Goal: Task Accomplishment & Management: Use online tool/utility

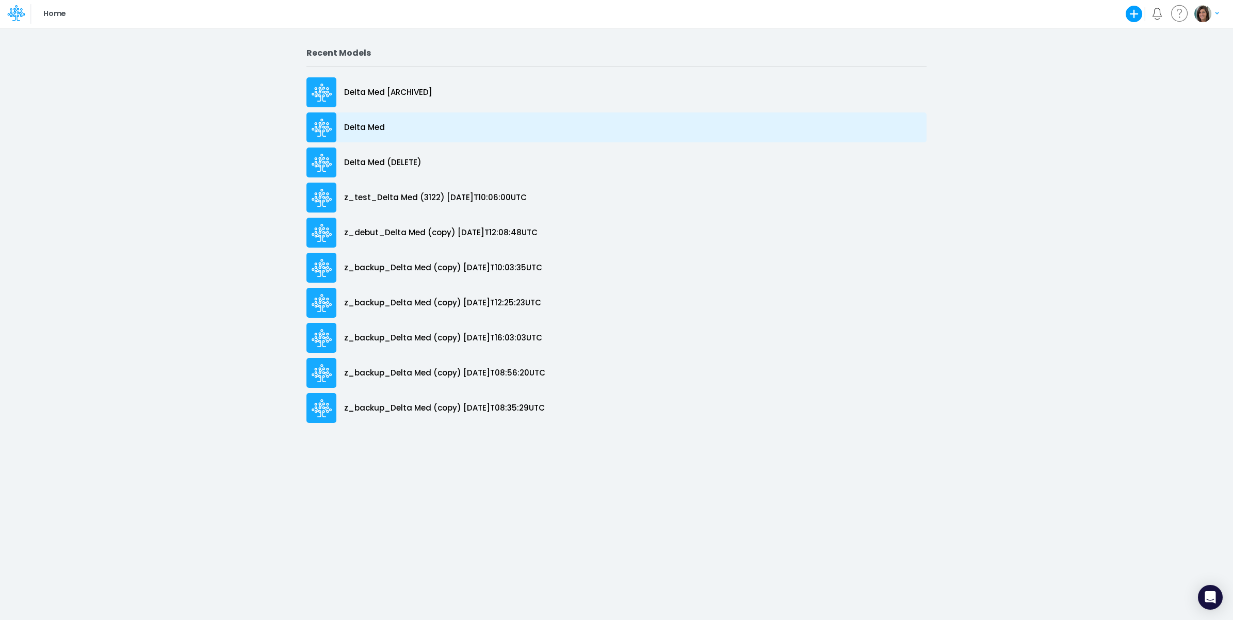
click at [423, 132] on div "Delta Med" at bounding box center [616, 127] width 620 height 30
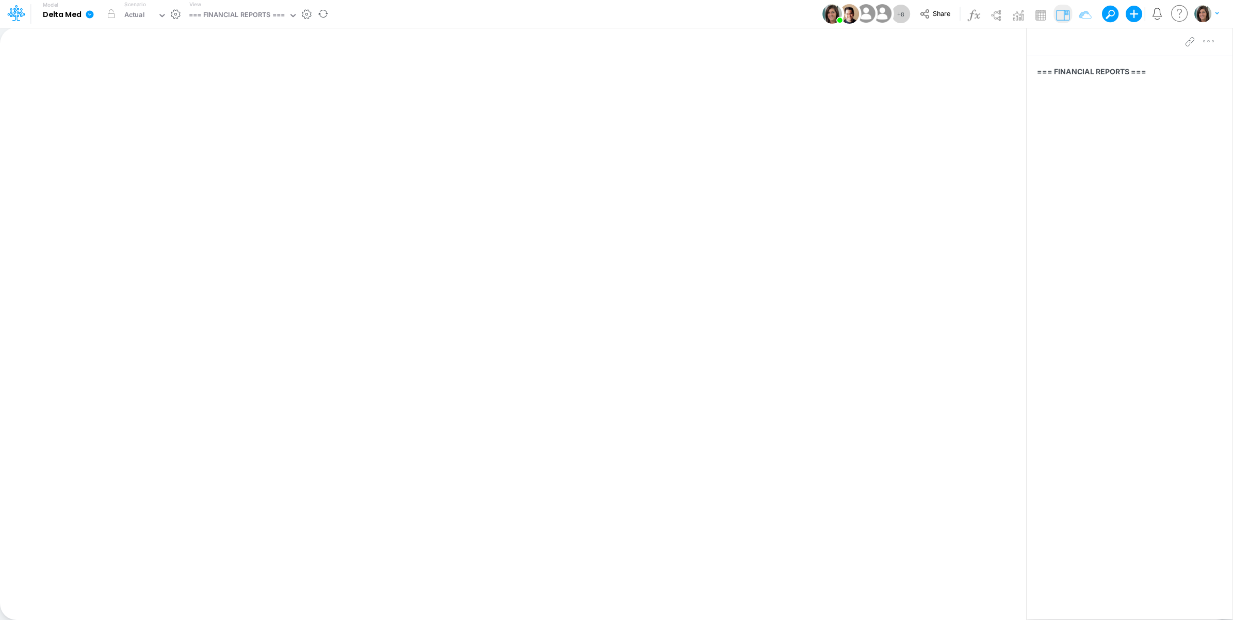
click at [93, 17] on icon at bounding box center [90, 14] width 8 height 8
click at [109, 111] on button "View model info" at bounding box center [142, 107] width 110 height 16
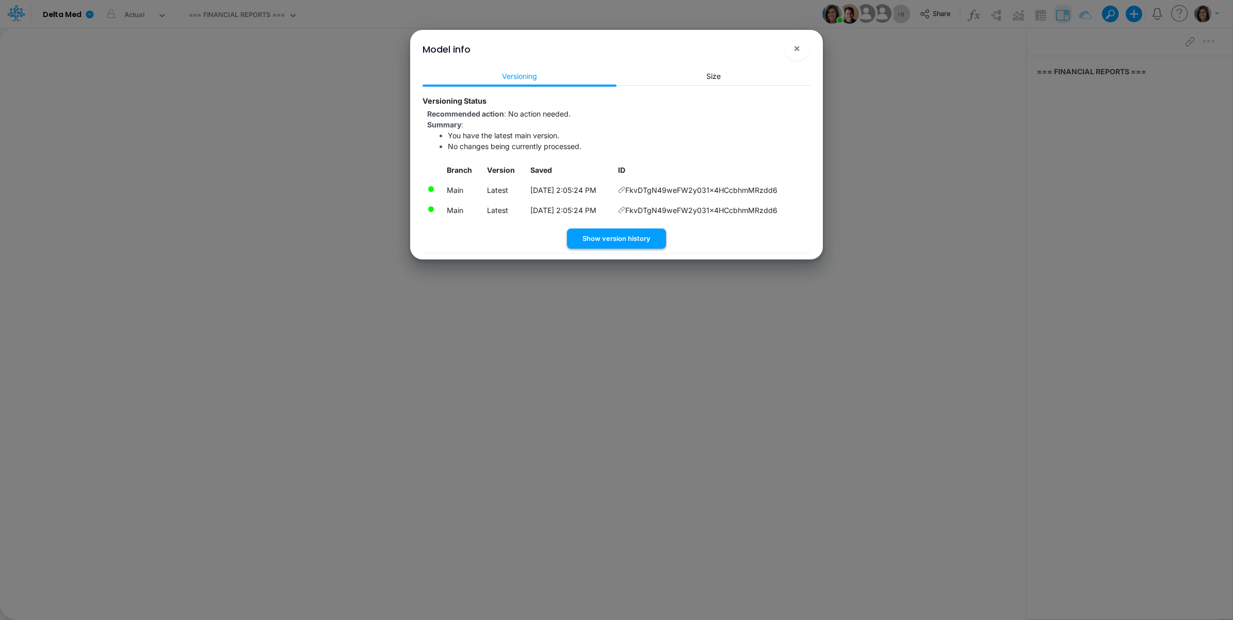
click at [636, 238] on button "Show version history" at bounding box center [616, 239] width 99 height 20
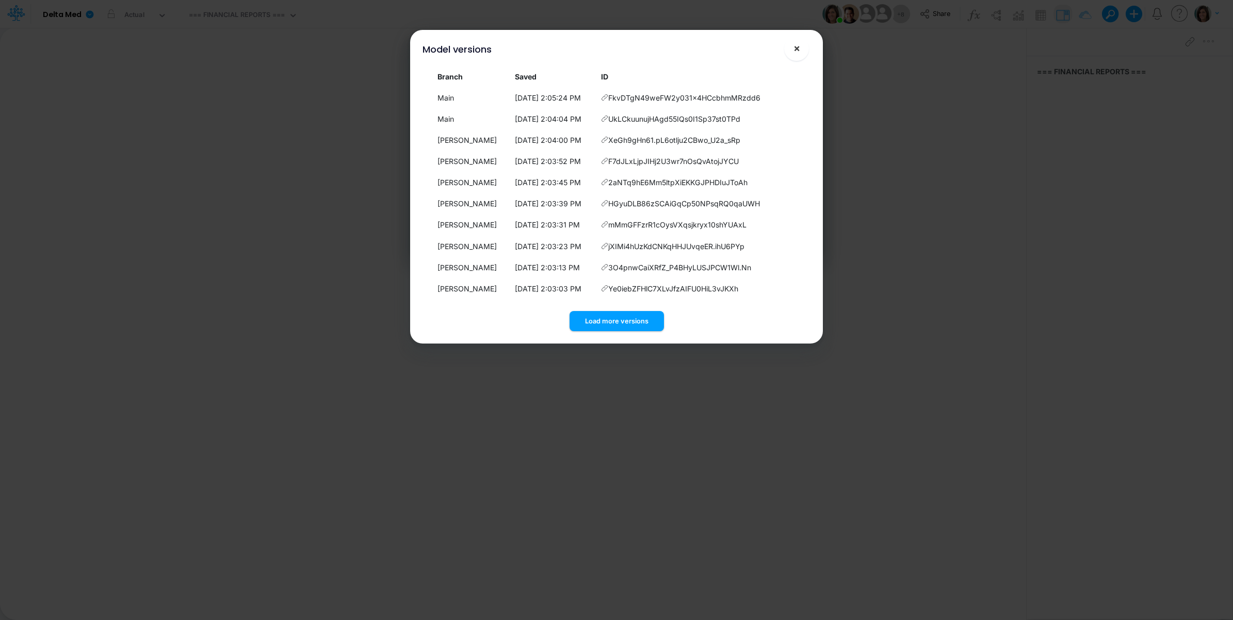
click at [800, 47] on button "×" at bounding box center [796, 48] width 25 height 25
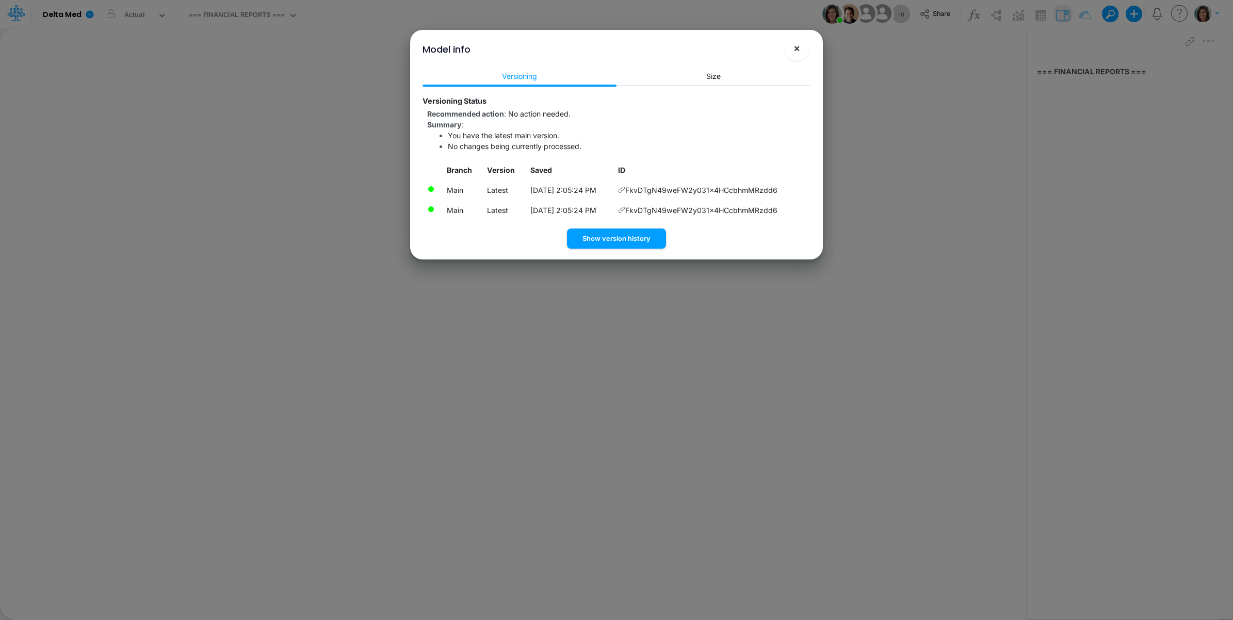
drag, startPoint x: 777, startPoint y: 45, endPoint x: 793, endPoint y: 47, distance: 16.6
click at [777, 45] on div "Model info ×" at bounding box center [616, 47] width 404 height 35
click at [797, 47] on span "×" at bounding box center [796, 48] width 7 height 12
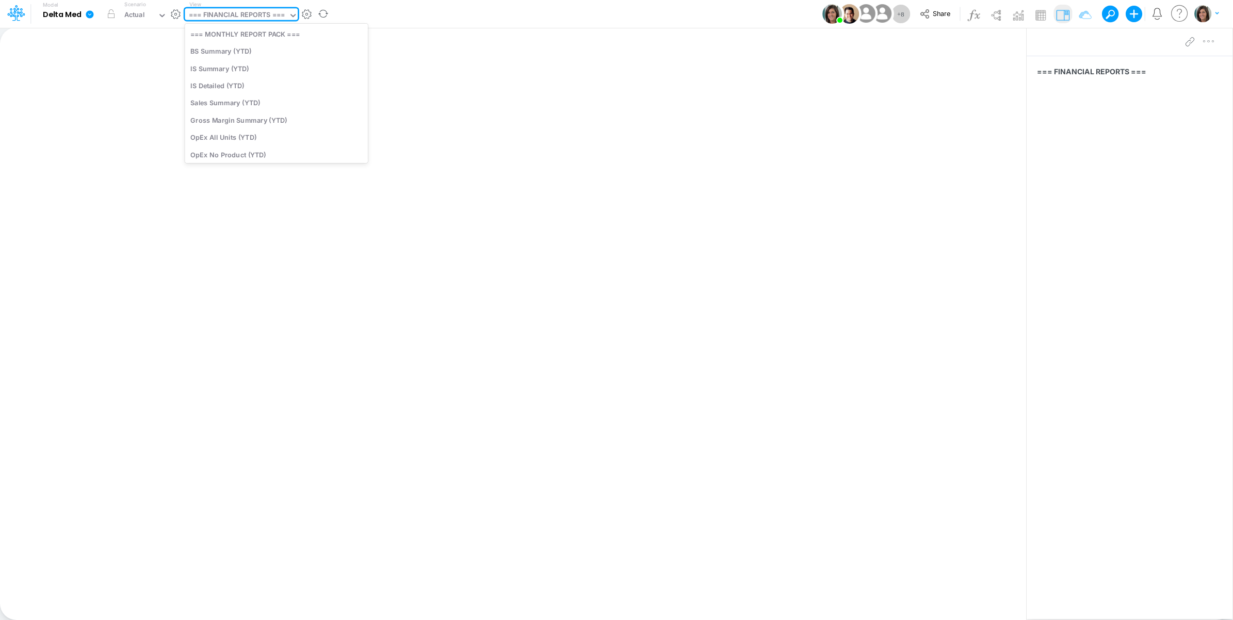
click at [253, 13] on div "=== FINANCIAL REPORTS ===" at bounding box center [237, 16] width 96 height 12
type input "bs"
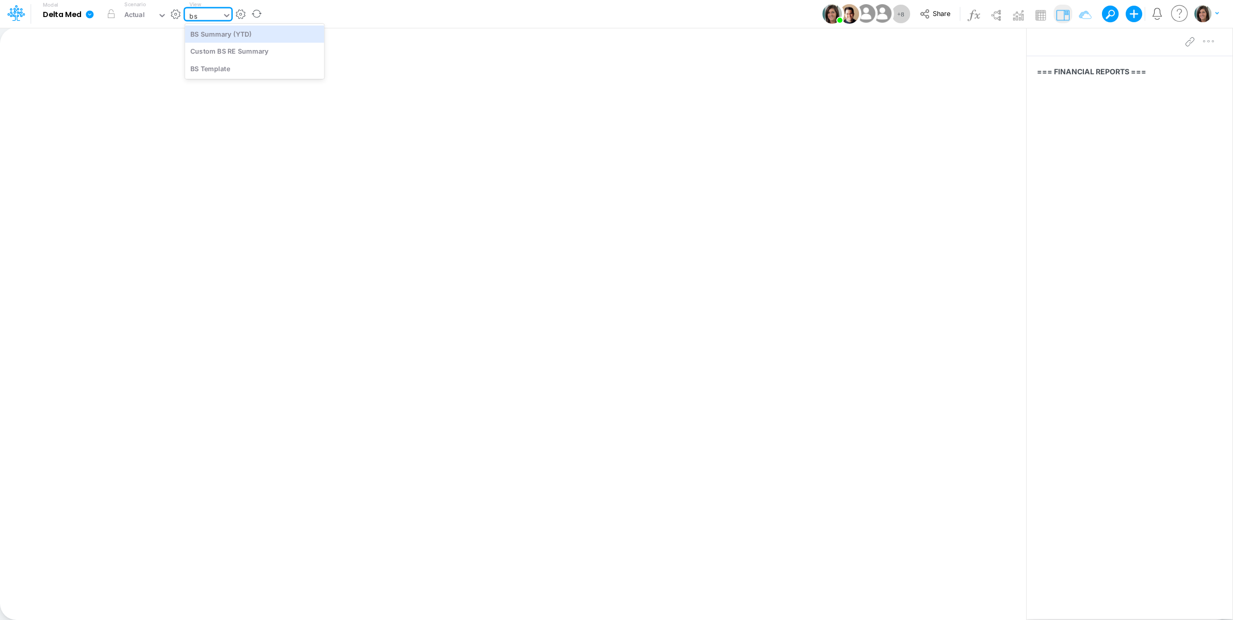
scroll to position [0, 0]
click at [236, 70] on div "BS Template" at bounding box center [254, 68] width 139 height 17
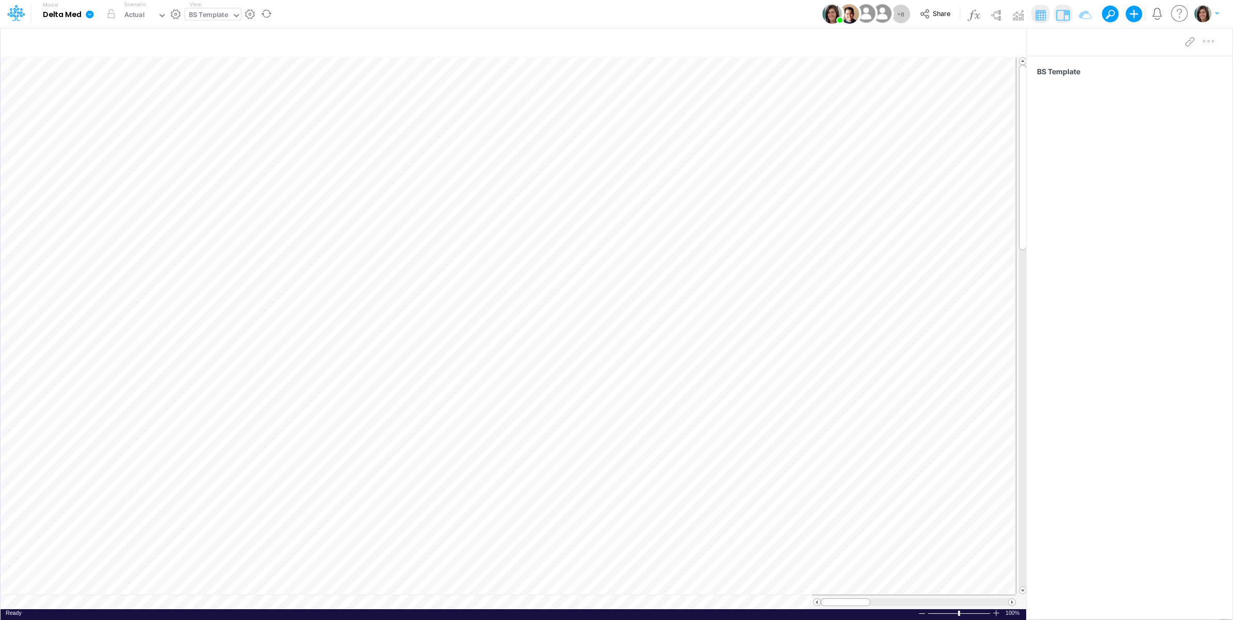
click at [320, 13] on div "Model Delta Med Edit model settings Duplicate Import QuickBooks QuickBooks Onli…" at bounding box center [617, 14] width 1110 height 28
click at [90, 11] on icon at bounding box center [90, 14] width 8 height 8
drag, startPoint x: 135, startPoint y: 70, endPoint x: 159, endPoint y: 70, distance: 24.2
click at [135, 70] on button "Import" at bounding box center [142, 73] width 110 height 17
click at [264, 95] on button "Data" at bounding box center [253, 96] width 110 height 16
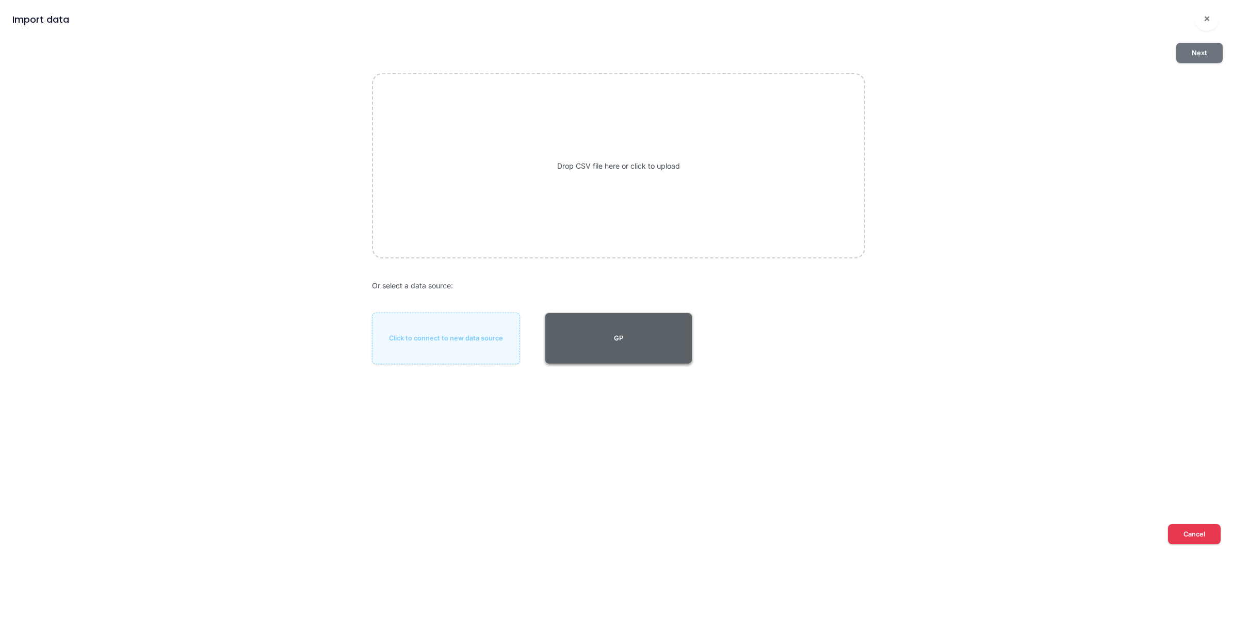
click at [638, 337] on button "GP" at bounding box center [619, 339] width 148 height 52
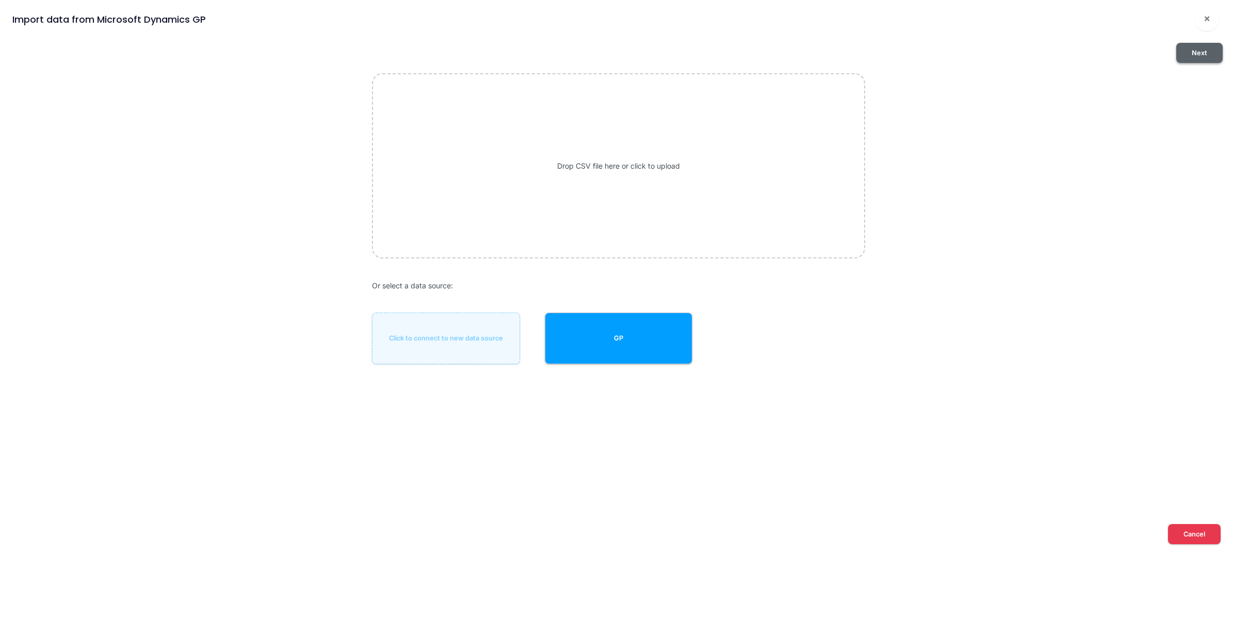
click at [1209, 56] on button "Next" at bounding box center [1199, 53] width 46 height 20
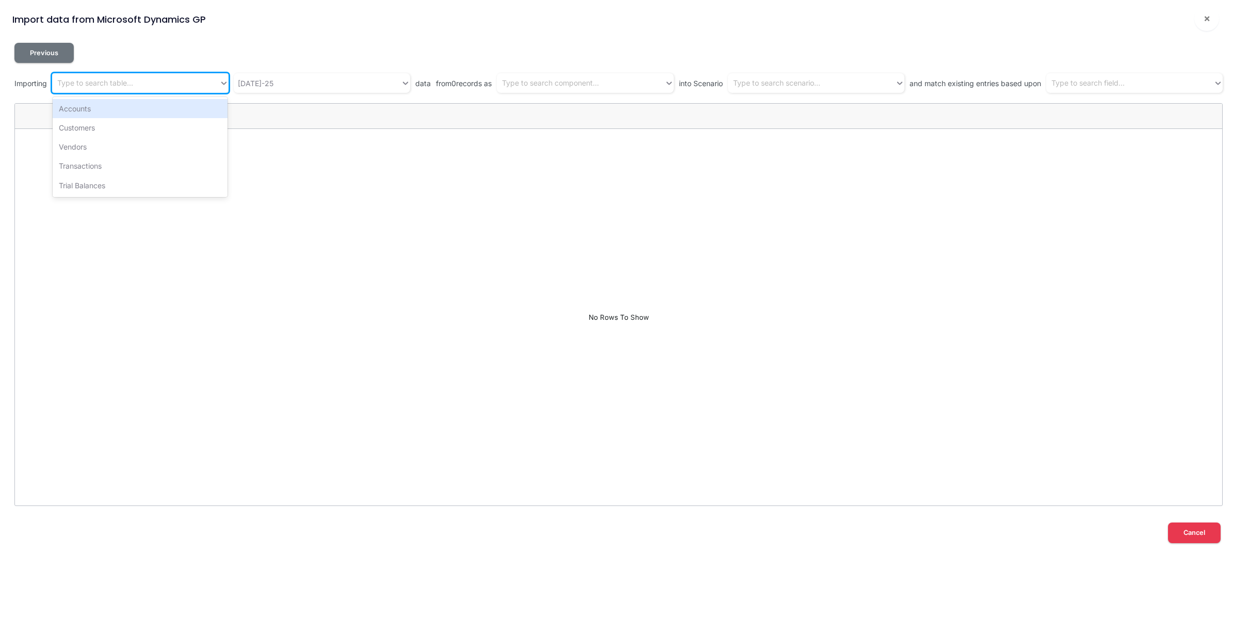
click at [96, 84] on div "Type to search table..." at bounding box center [95, 83] width 76 height 11
click at [109, 115] on div "Accounts" at bounding box center [140, 108] width 175 height 19
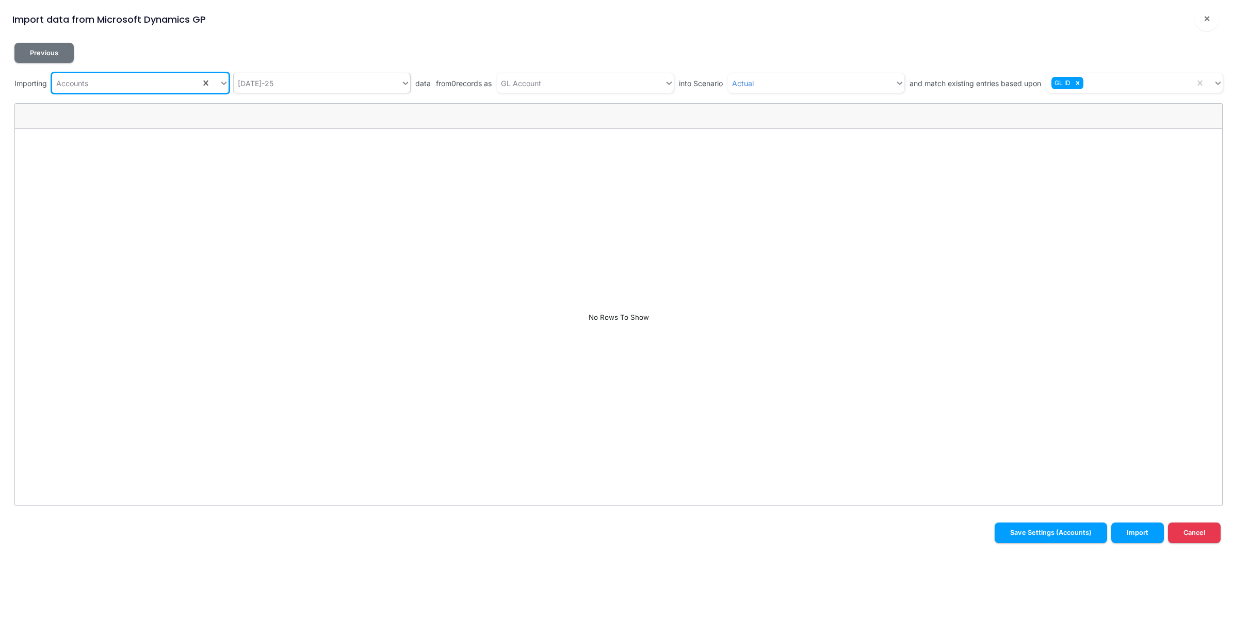
click at [327, 81] on div "[DATE]-25" at bounding box center [317, 83] width 167 height 17
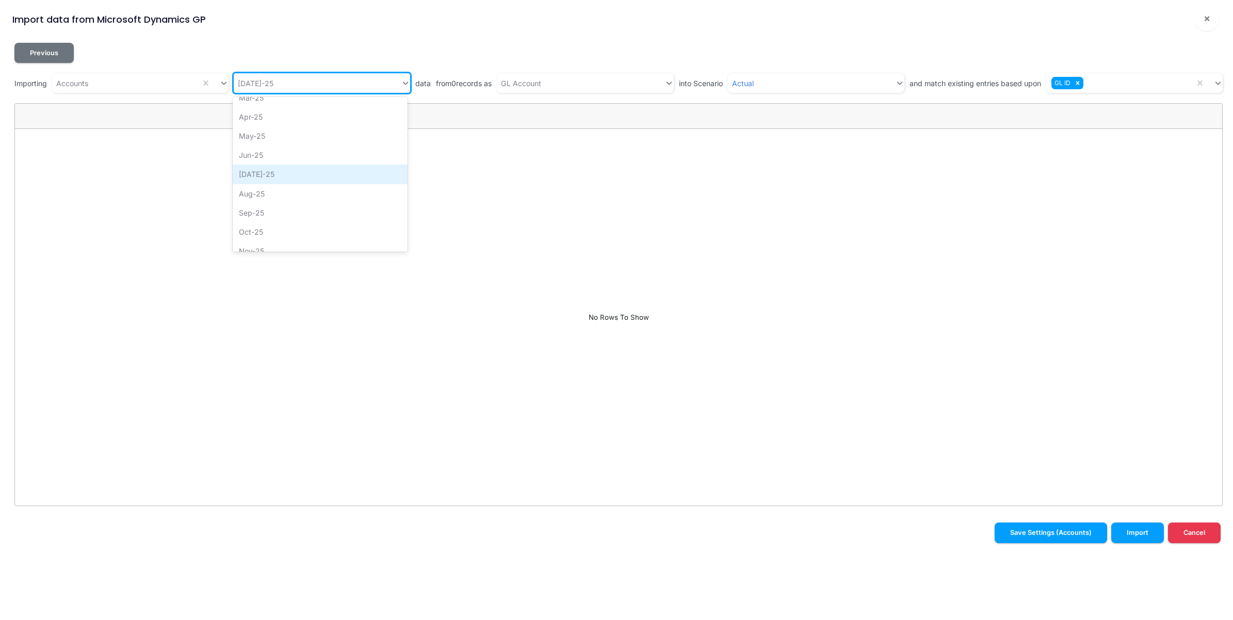
scroll to position [532, 0]
click at [294, 168] on div "Aug-25" at bounding box center [320, 169] width 175 height 19
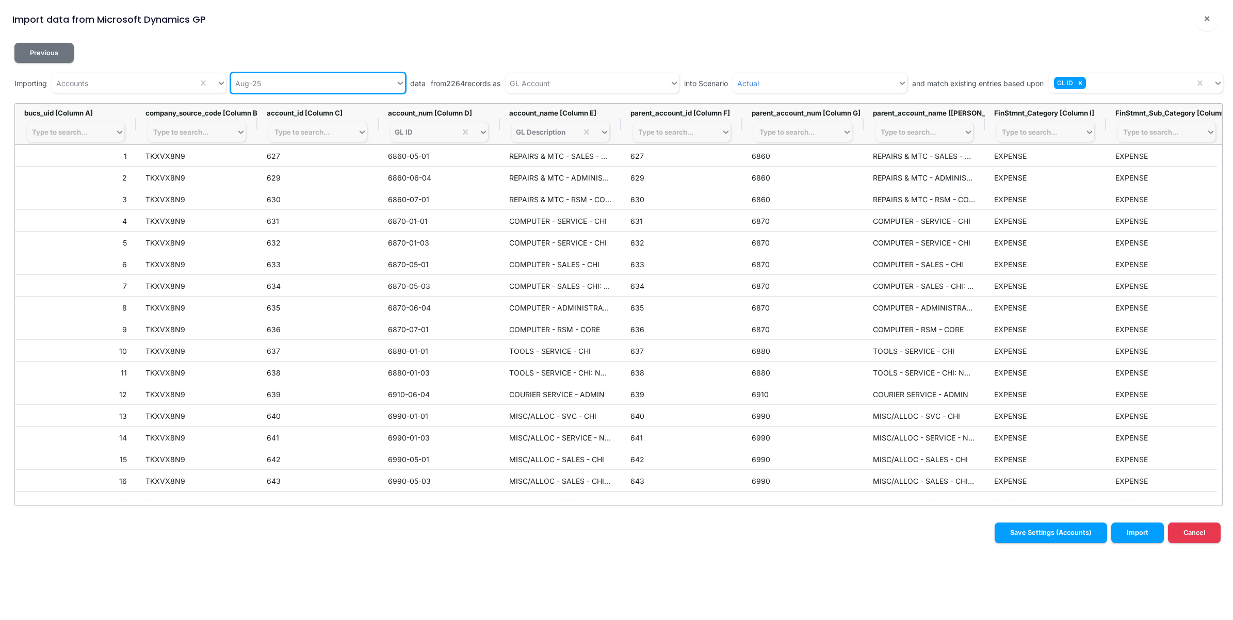
click at [325, 83] on div "Aug-25" at bounding box center [313, 83] width 165 height 17
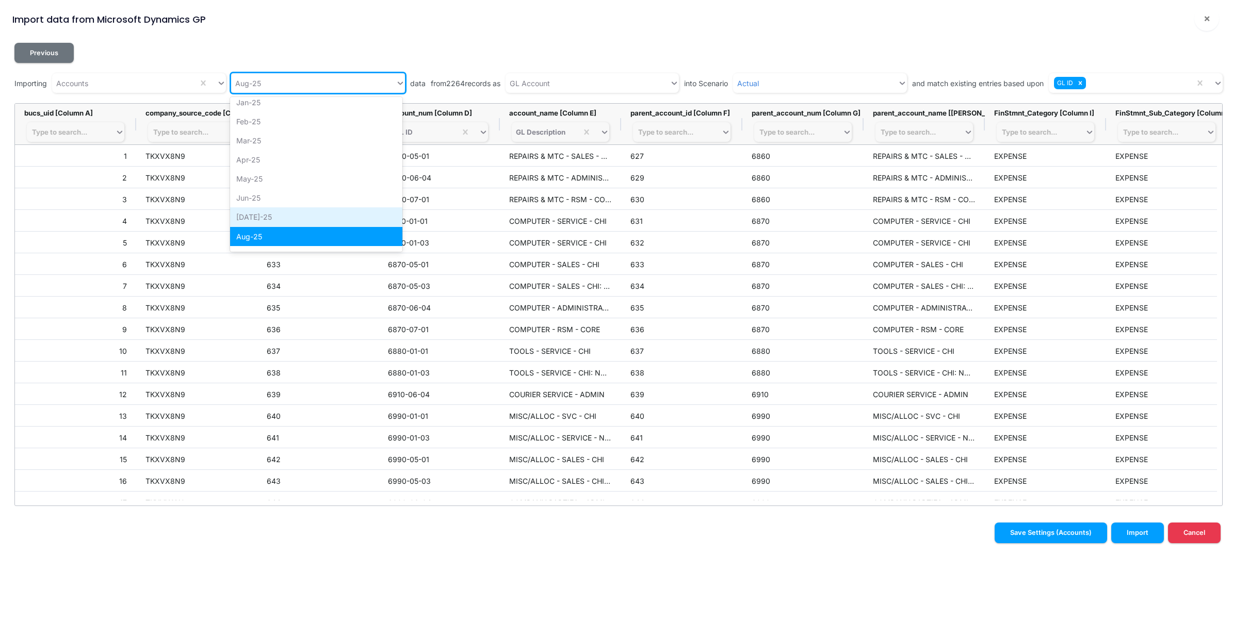
click at [279, 218] on div "[DATE]-25" at bounding box center [316, 216] width 172 height 19
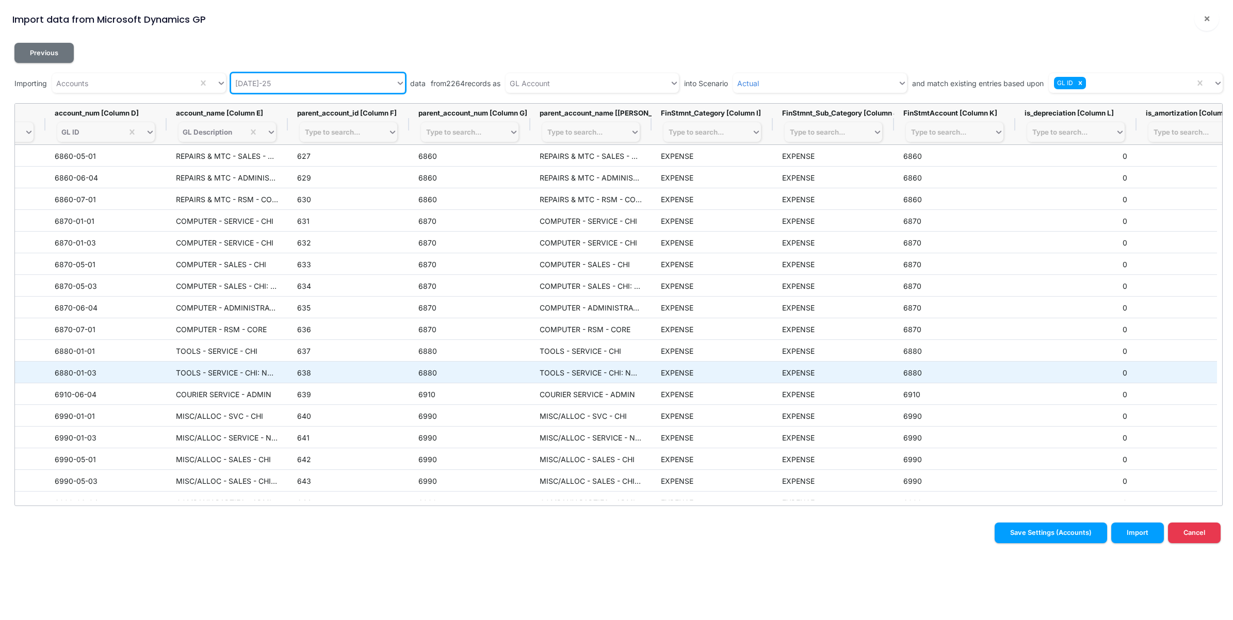
scroll to position [0, 0]
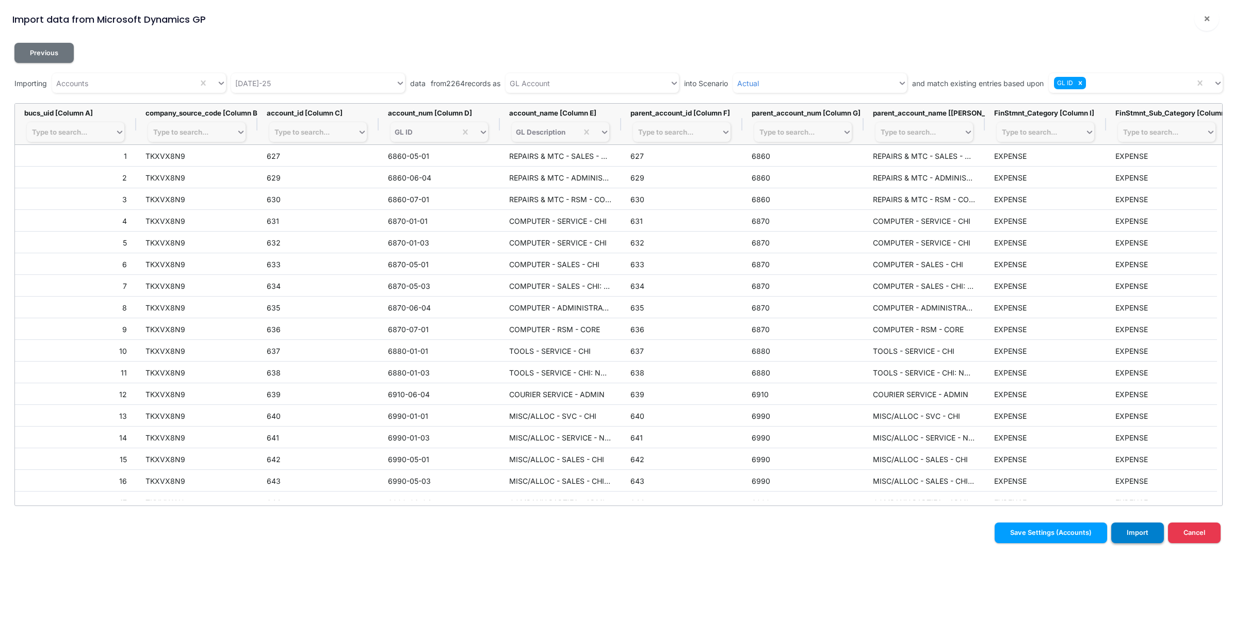
click at [1150, 536] on button "Import" at bounding box center [1137, 533] width 53 height 20
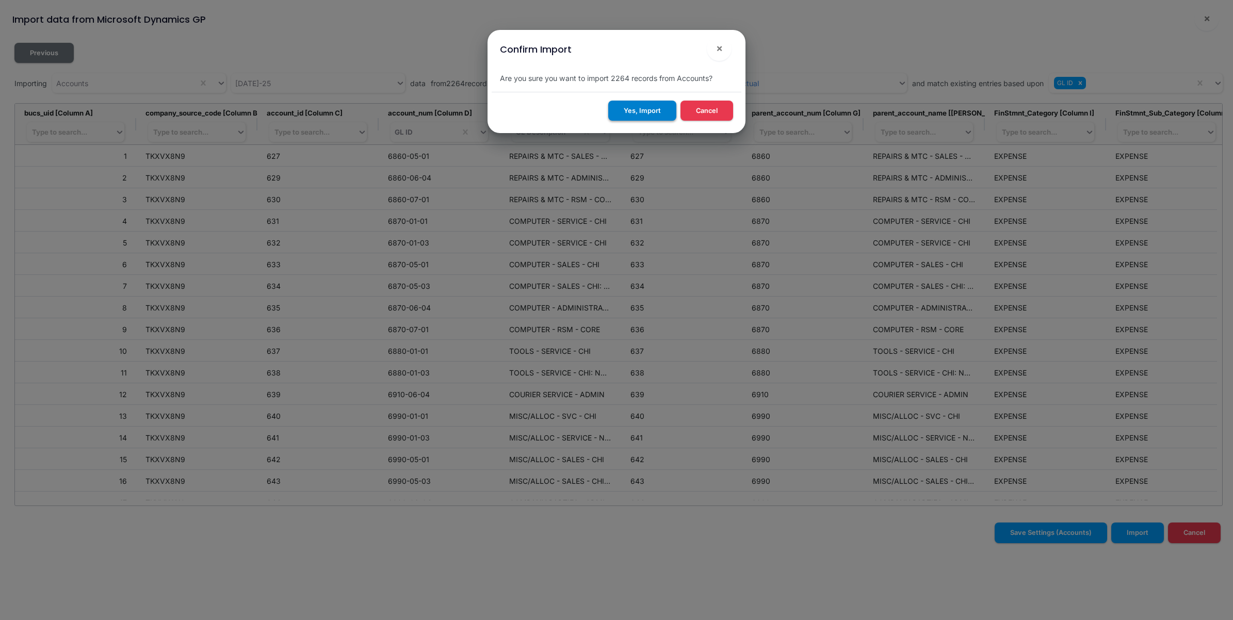
click at [646, 114] on button "Yes, Import" at bounding box center [642, 111] width 68 height 20
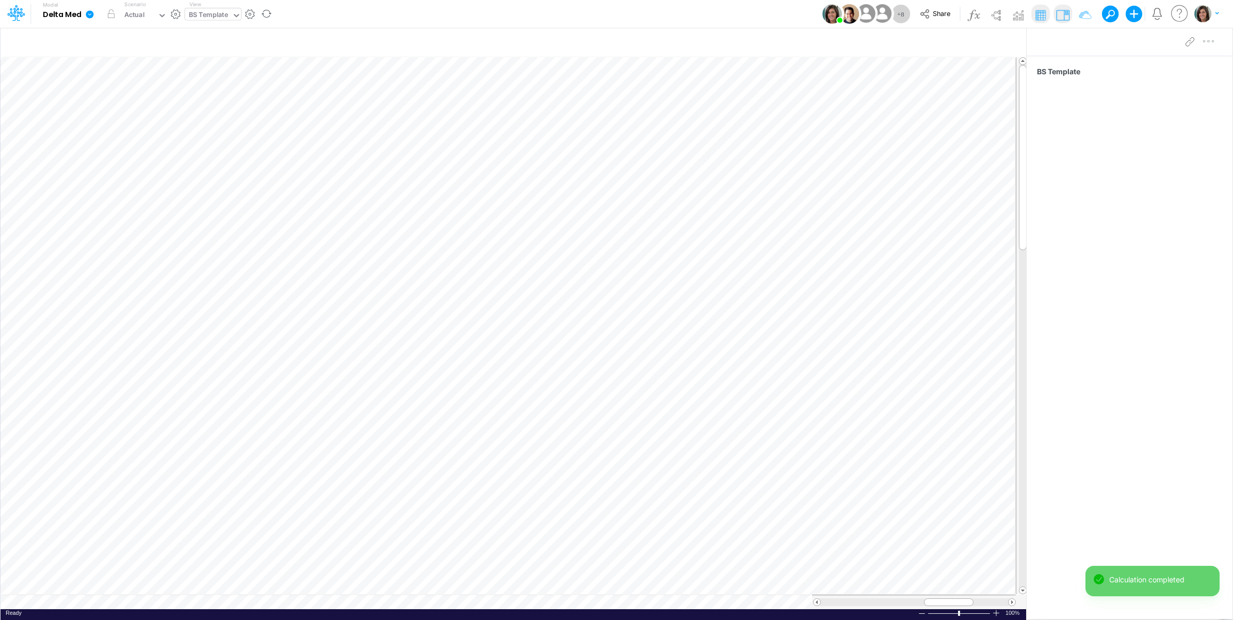
click at [90, 16] on icon at bounding box center [90, 14] width 8 height 8
click at [138, 73] on button "Import" at bounding box center [142, 73] width 110 height 17
click at [241, 96] on button "Data" at bounding box center [253, 96] width 110 height 16
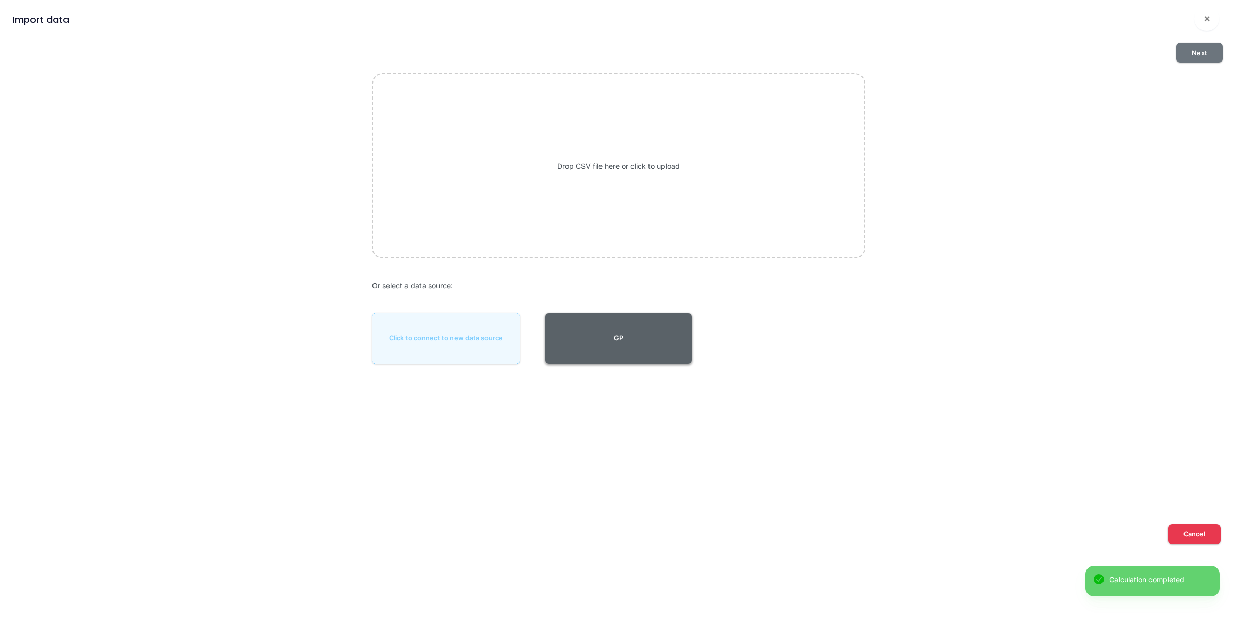
click at [633, 348] on button "GP" at bounding box center [619, 339] width 148 height 52
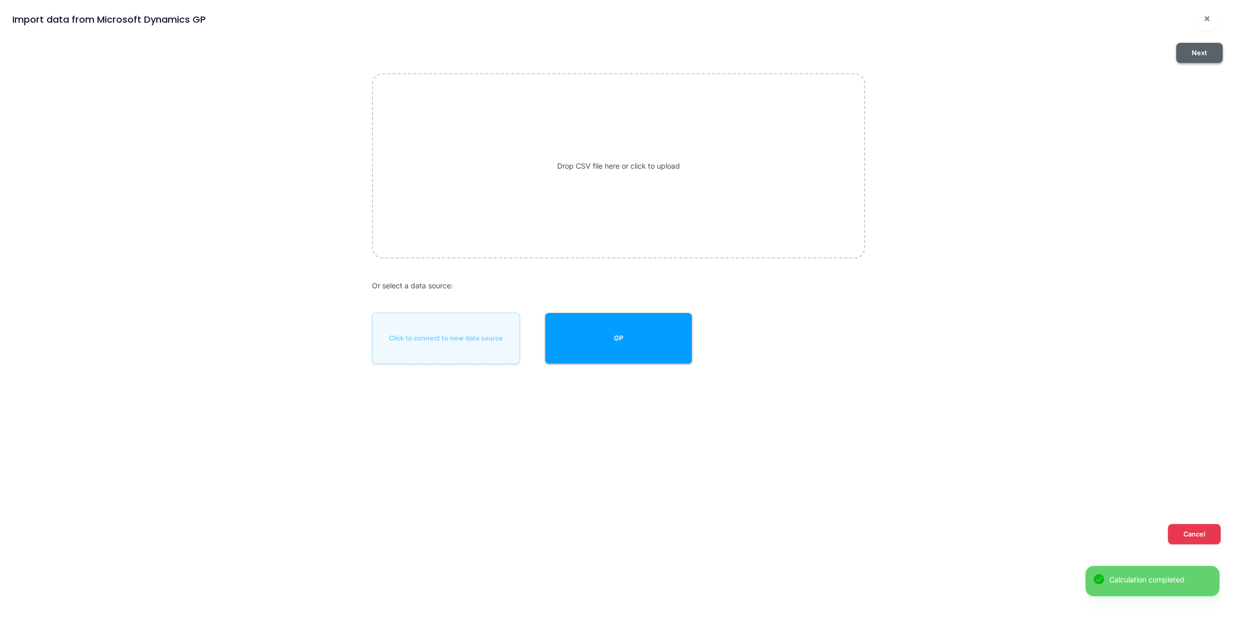
click at [1192, 53] on button "Next" at bounding box center [1199, 53] width 46 height 20
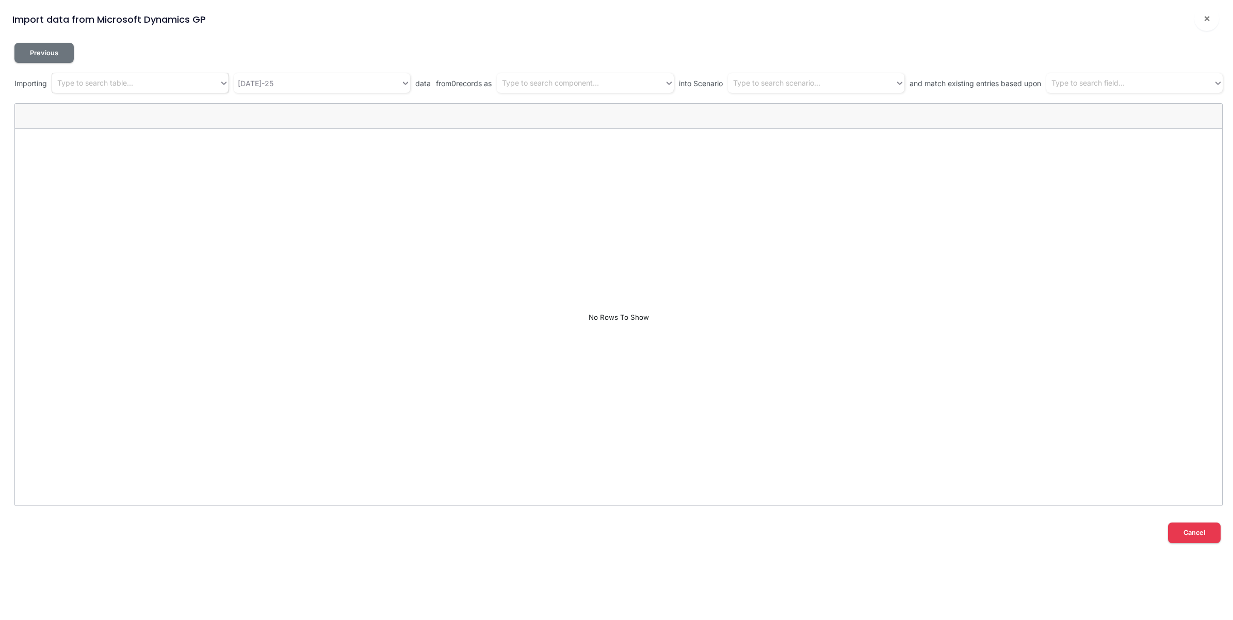
click at [129, 89] on div "Type to search table..." at bounding box center [135, 83] width 167 height 17
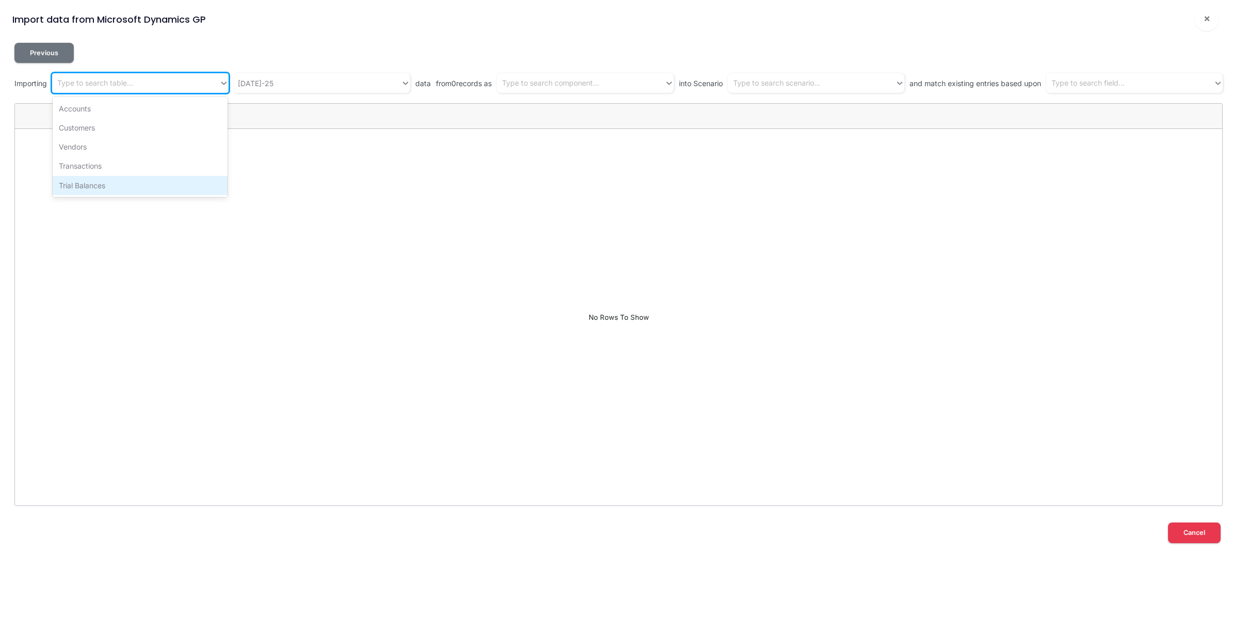
click at [109, 189] on div "Trial Balances" at bounding box center [140, 185] width 175 height 19
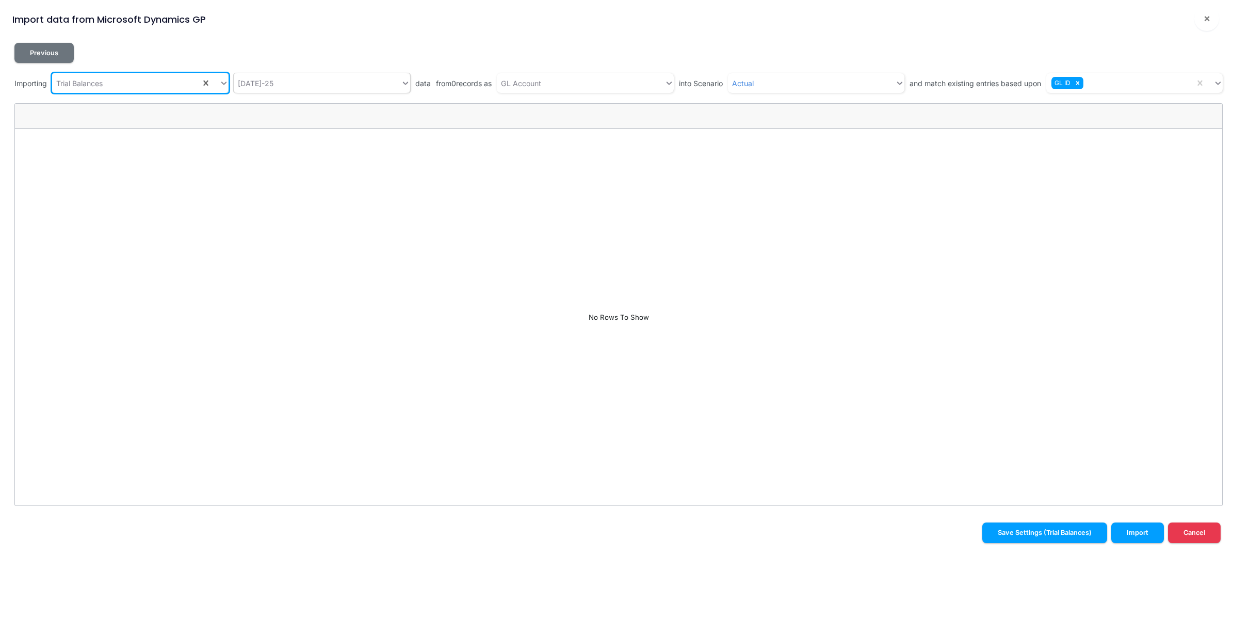
click at [308, 80] on div "[DATE]-25" at bounding box center [317, 83] width 167 height 17
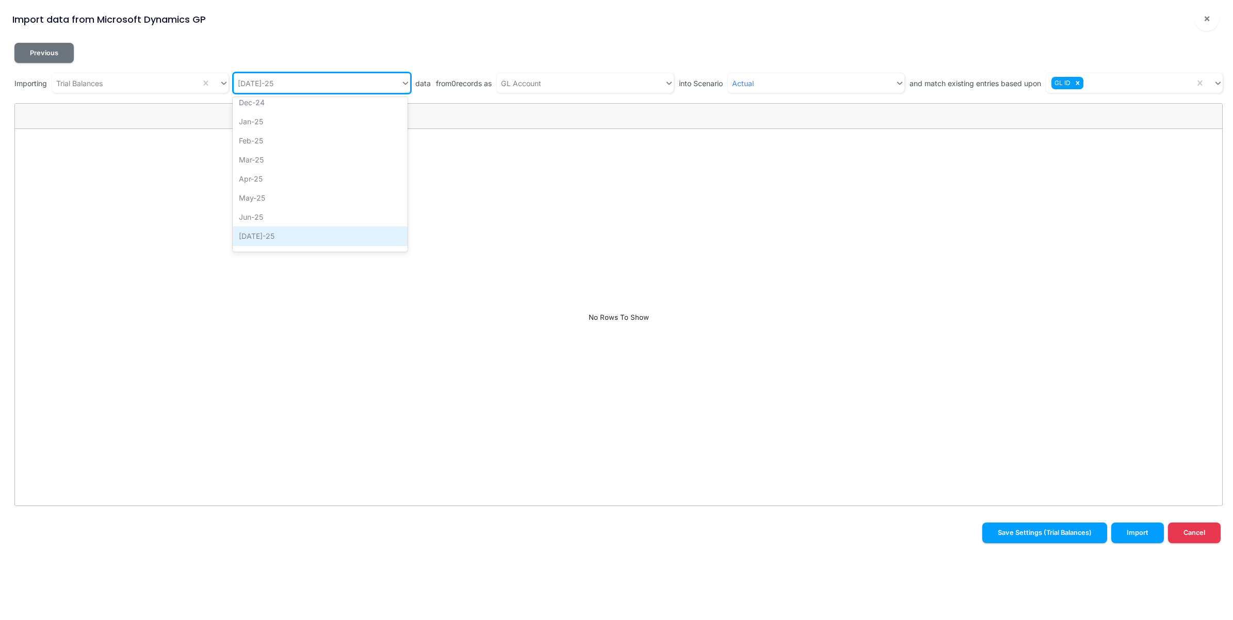
scroll to position [532, 0]
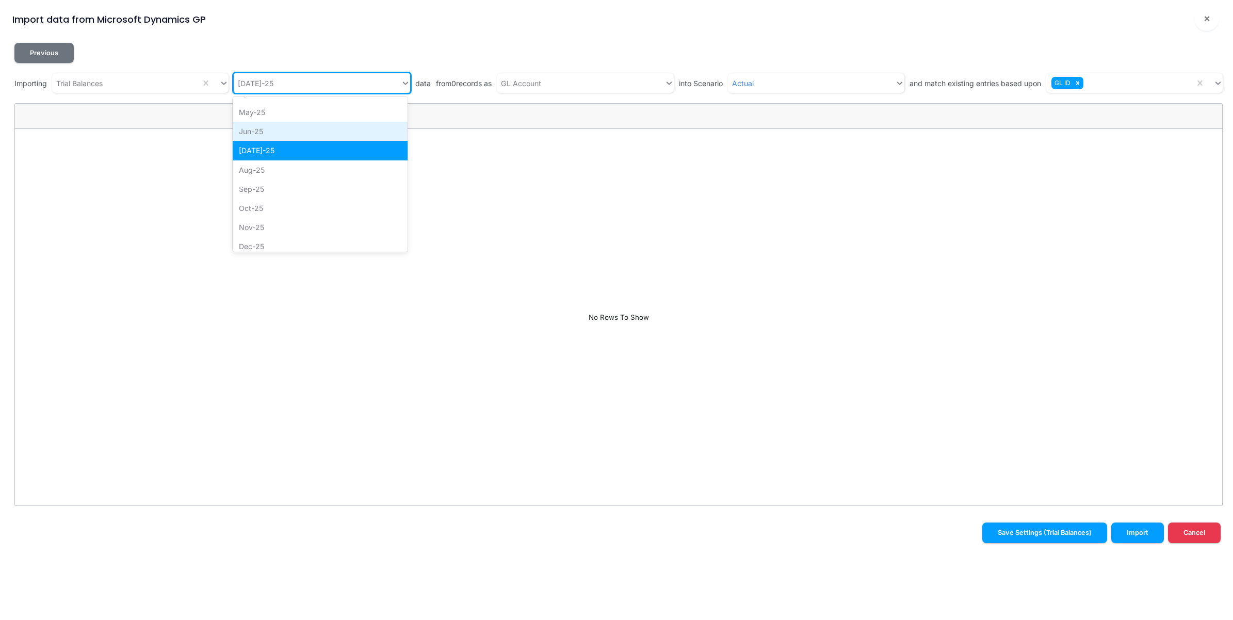
click at [287, 133] on div "Jun-25" at bounding box center [320, 131] width 175 height 19
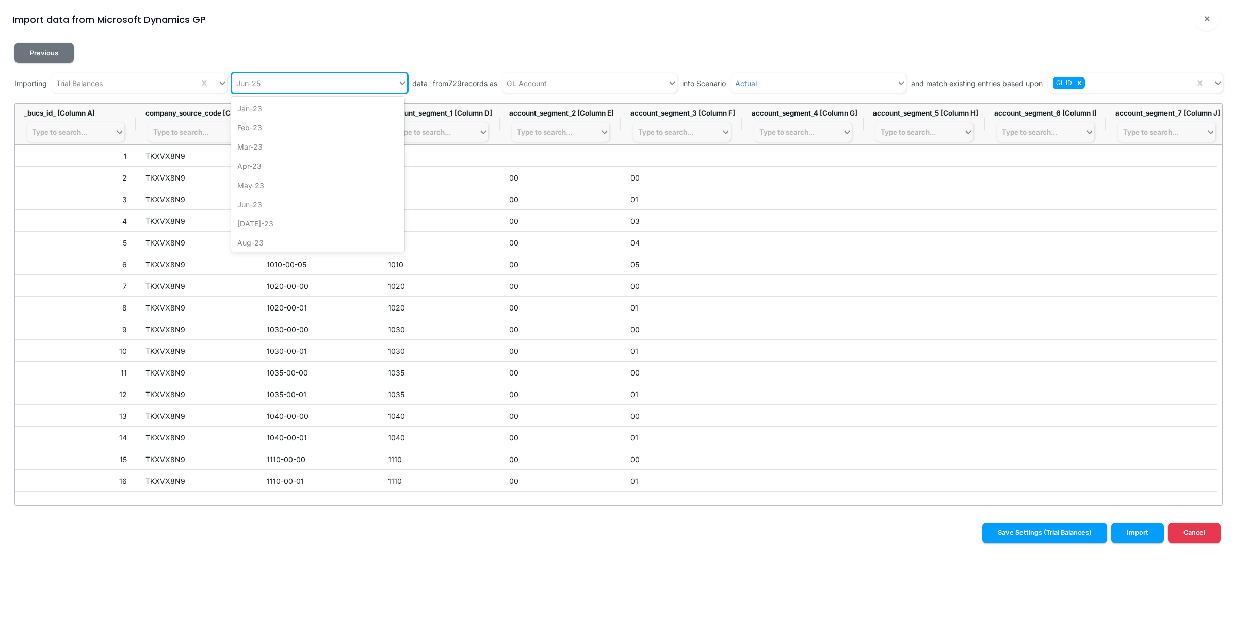
click at [311, 82] on div "Jun-25" at bounding box center [315, 83] width 166 height 17
click at [289, 168] on div "[DATE]-25" at bounding box center [317, 169] width 173 height 19
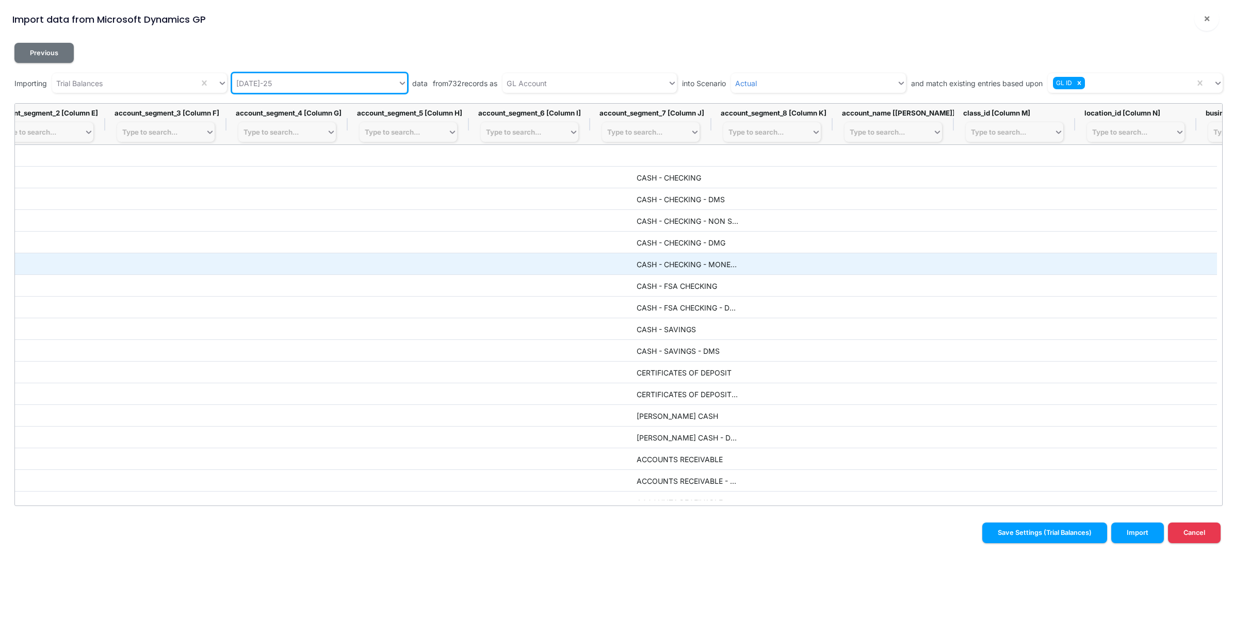
scroll to position [0, 721]
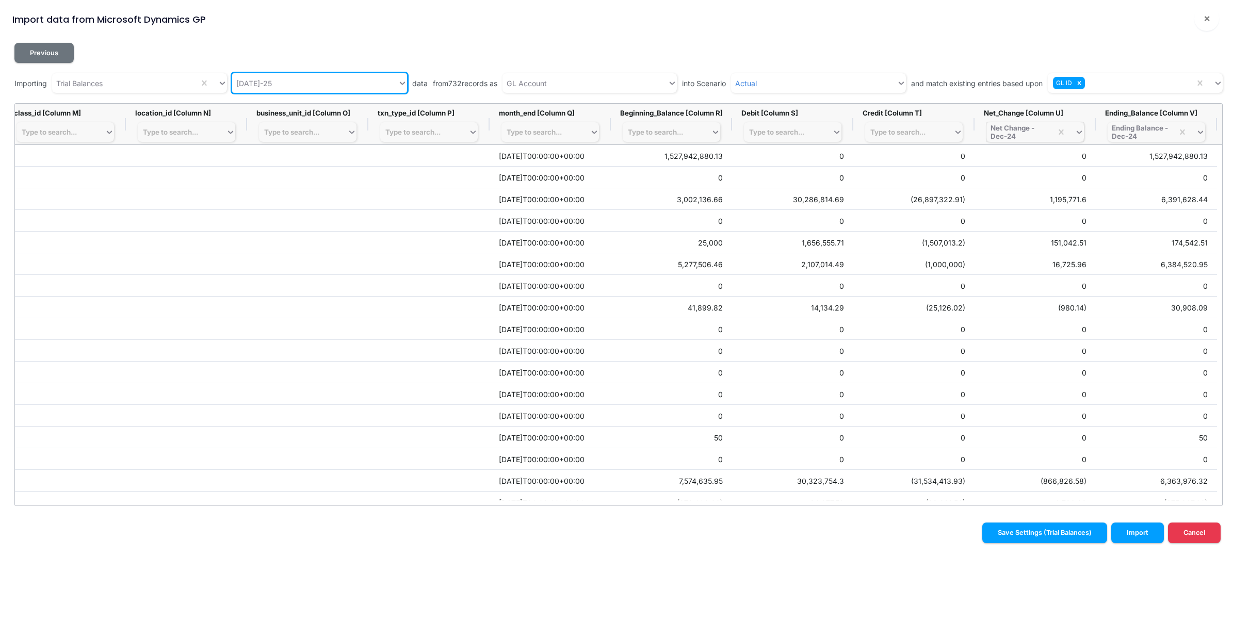
click at [1022, 129] on div "Net Change - Dec-24" at bounding box center [1018, 132] width 57 height 17
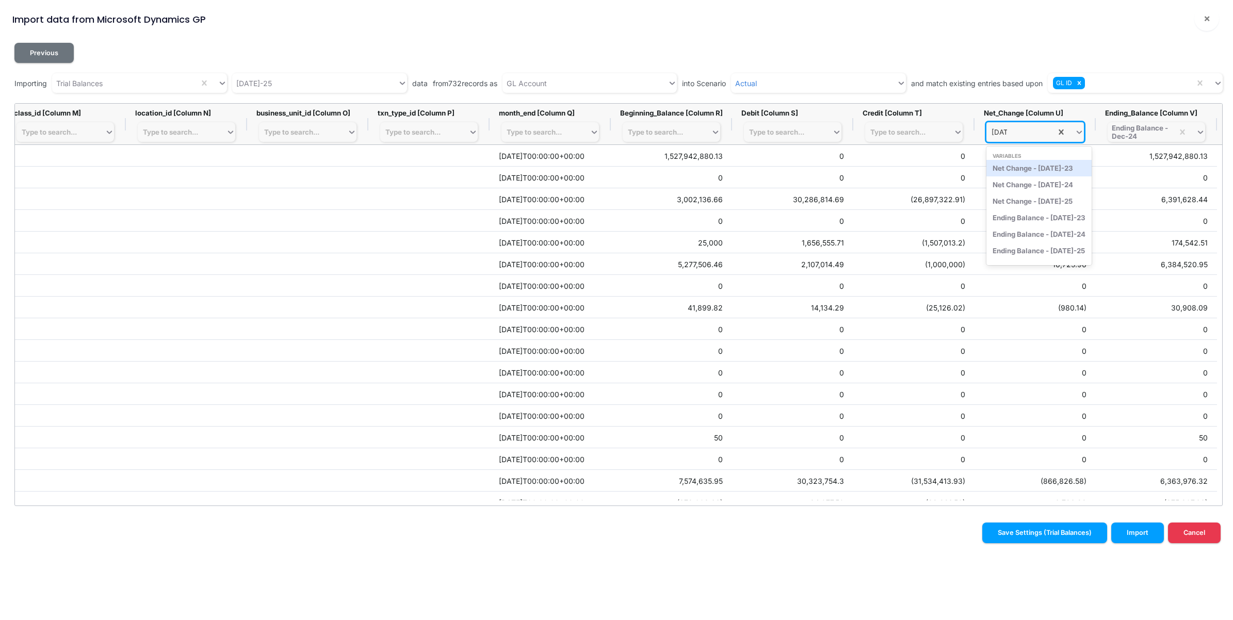
type input "[DATE]-25"
click at [1051, 169] on div "Net Change - [DATE]-25" at bounding box center [1038, 168] width 105 height 17
click at [1157, 125] on div "Ending Balance - Dec-24" at bounding box center [1140, 132] width 57 height 17
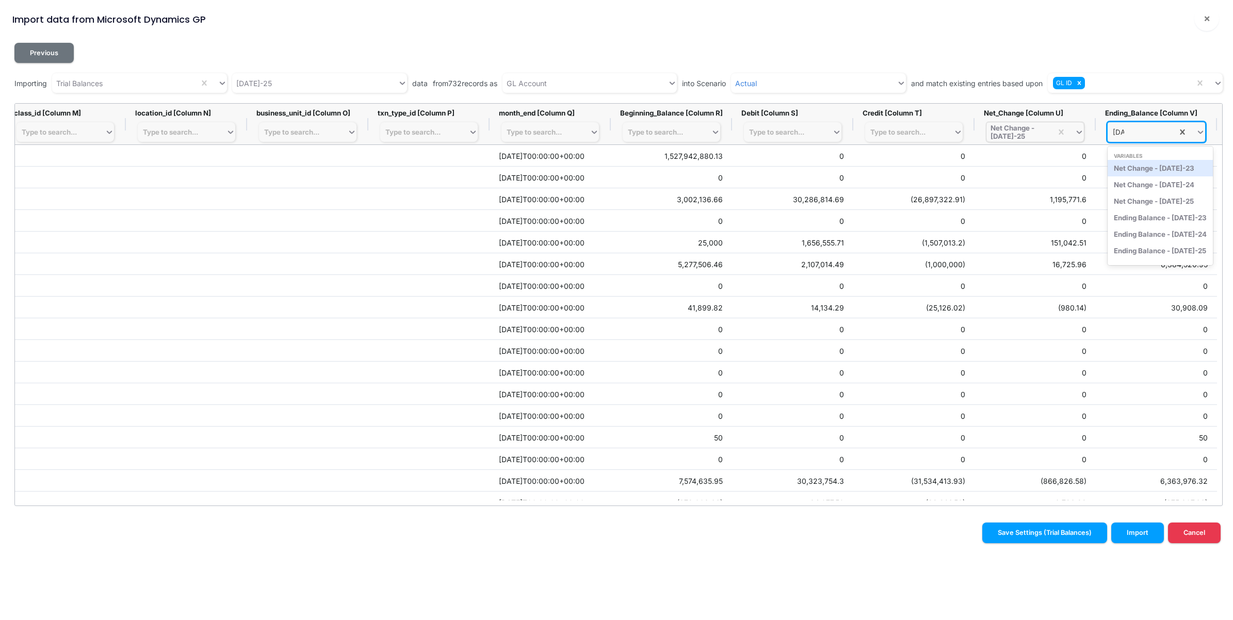
type input "[DATE]-25"
click at [1167, 186] on div "Ending Balance - [DATE]-25" at bounding box center [1159, 184] width 105 height 17
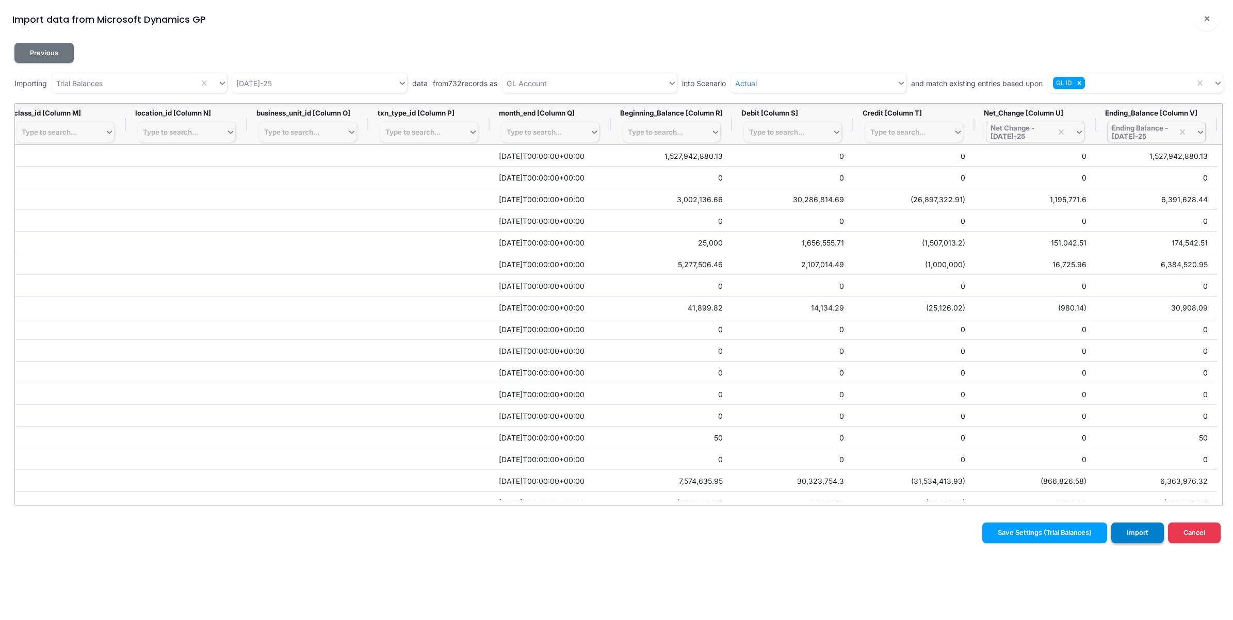
click at [1149, 532] on button "Import" at bounding box center [1137, 533] width 53 height 20
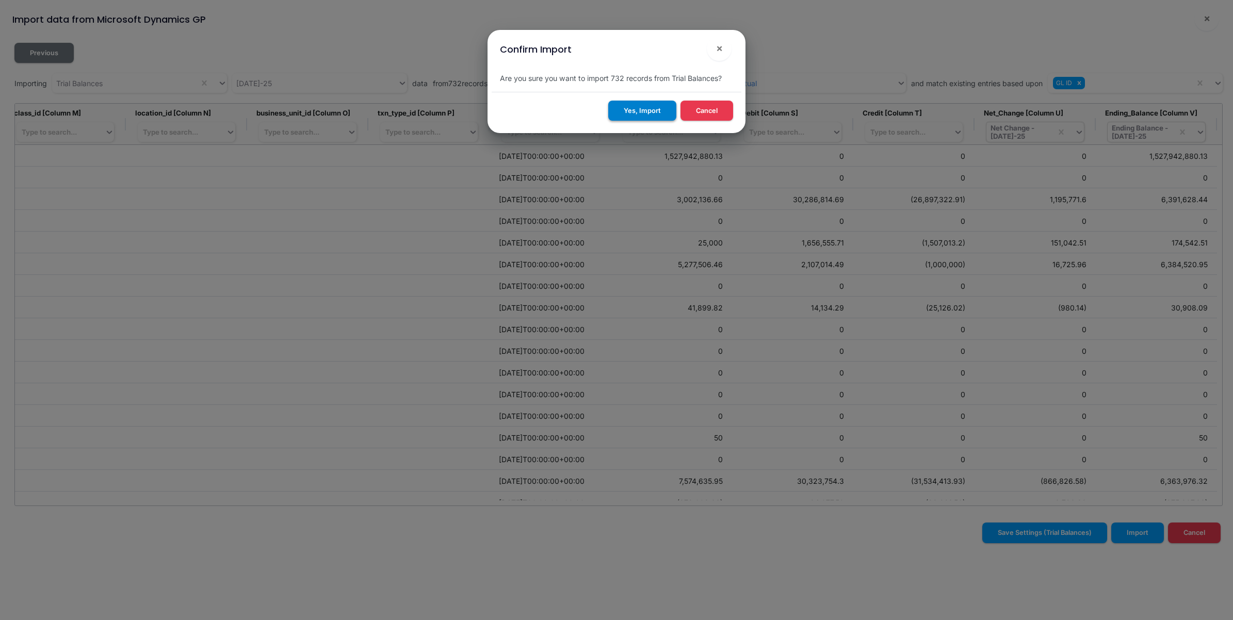
click at [650, 107] on button "Yes, Import" at bounding box center [642, 111] width 68 height 20
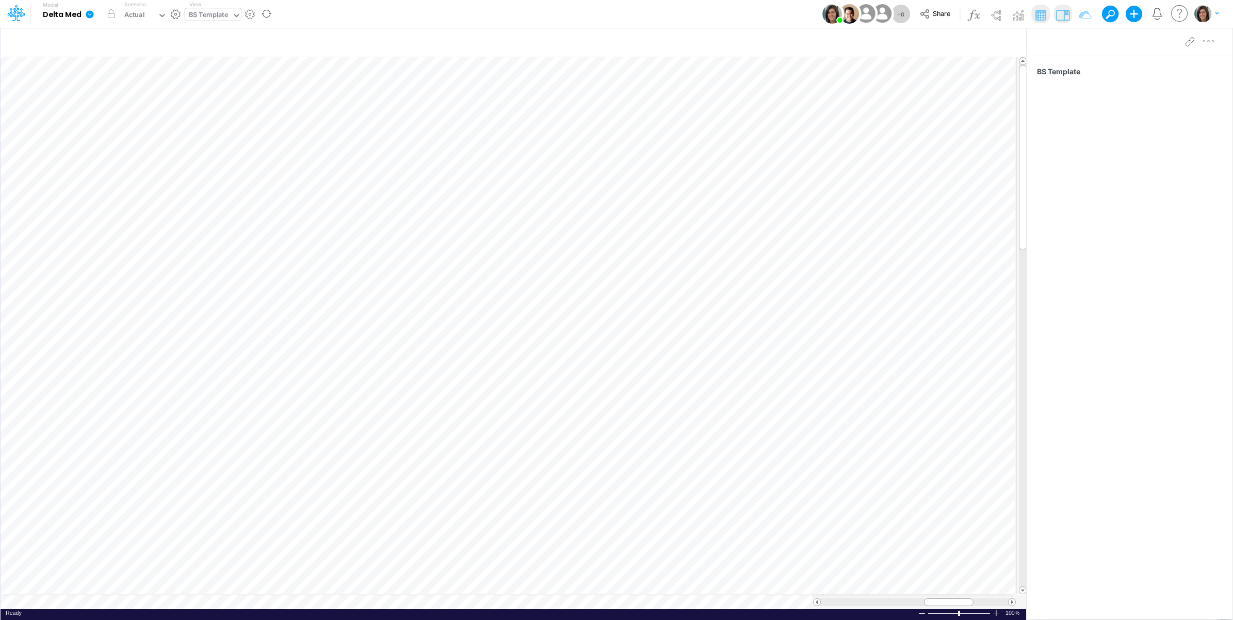
click at [85, 19] on icon at bounding box center [89, 14] width 9 height 9
click at [104, 103] on button "View model info" at bounding box center [142, 107] width 110 height 16
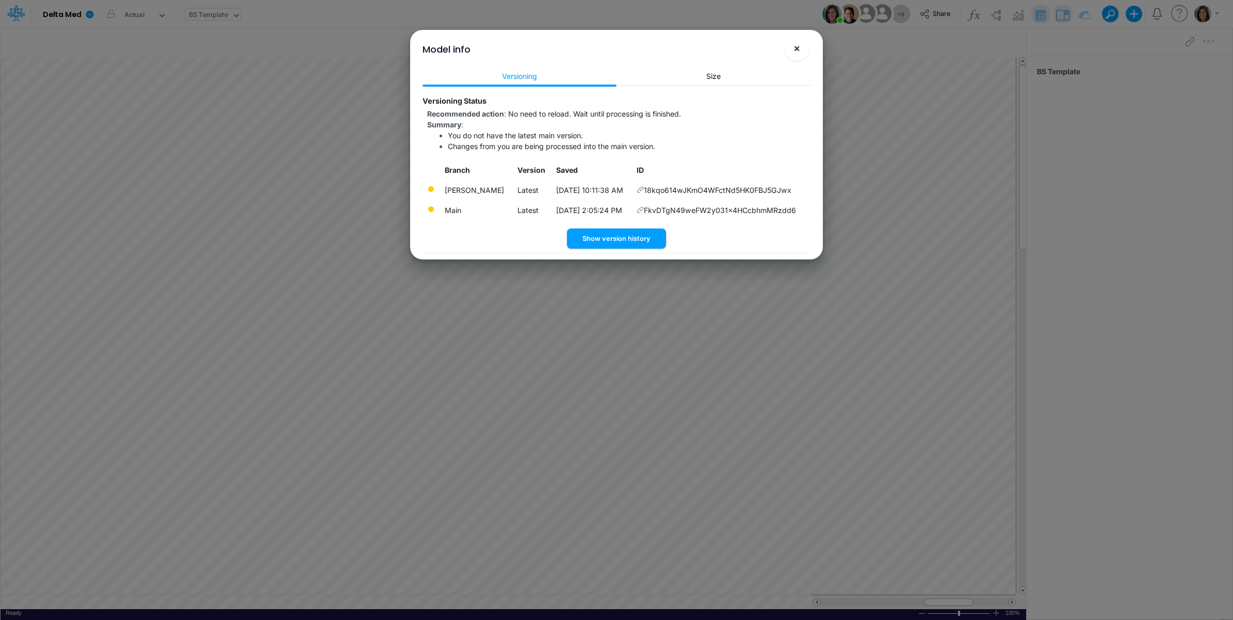
click at [803, 44] on button "×" at bounding box center [796, 48] width 25 height 25
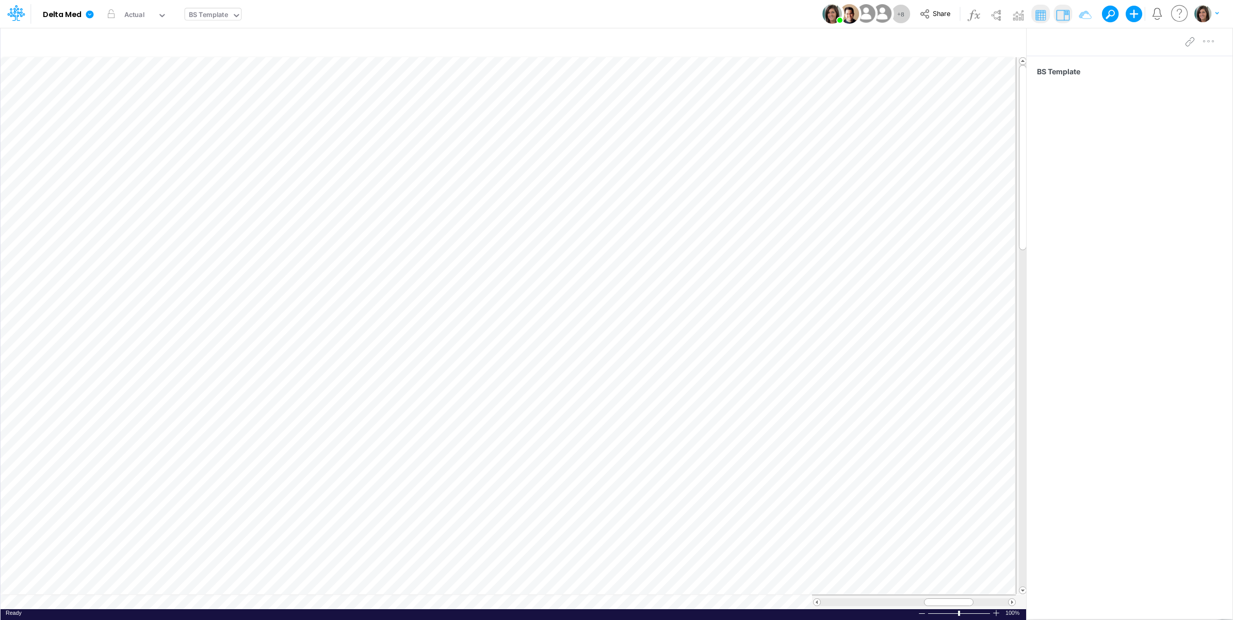
click at [480, 10] on div "Model Delta Med Edit model settings Duplicate Import QuickBooks QuickBooks Onli…" at bounding box center [617, 14] width 1110 height 28
click at [89, 14] on icon at bounding box center [90, 14] width 8 height 8
click at [113, 102] on button "View model info" at bounding box center [142, 107] width 110 height 16
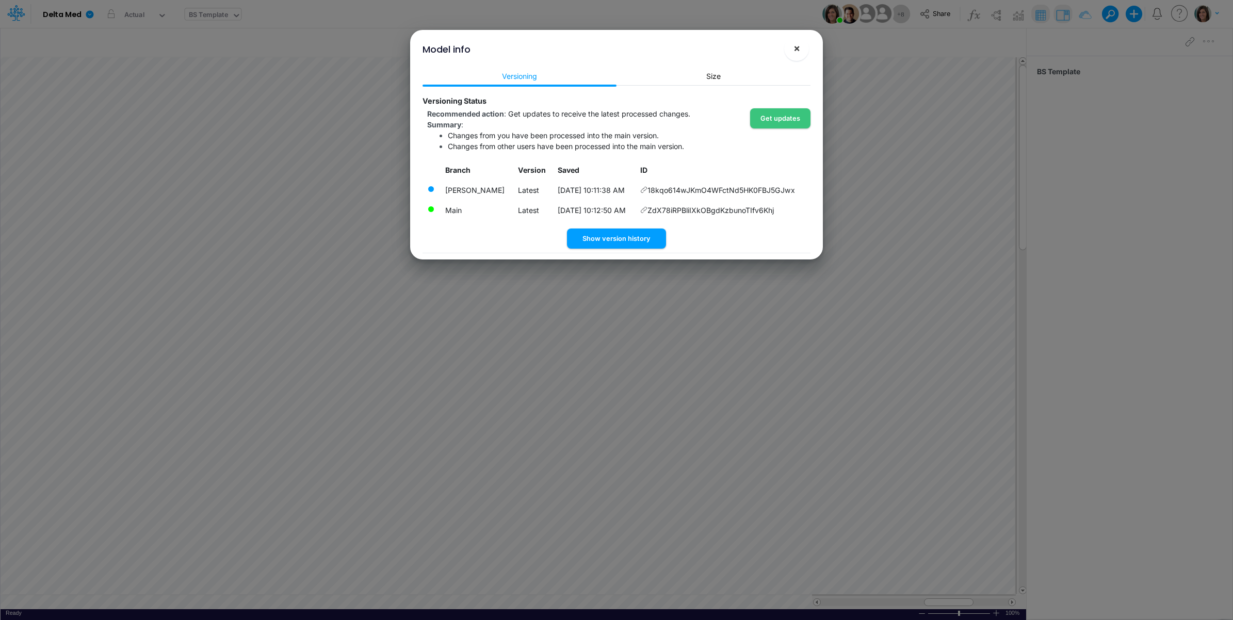
click at [793, 47] on span "×" at bounding box center [796, 48] width 7 height 12
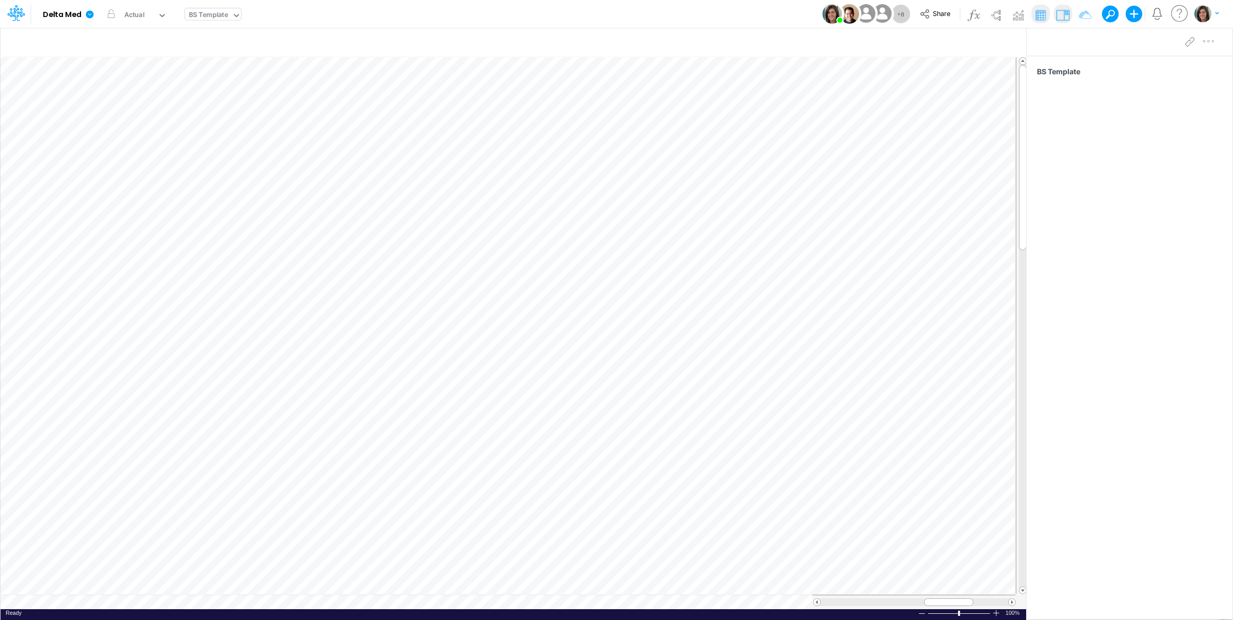
click at [579, 9] on div "Model Delta Med Edit model settings Duplicate Import QuickBooks QuickBooks Onli…" at bounding box center [617, 14] width 1110 height 28
click at [89, 10] on icon at bounding box center [89, 14] width 9 height 9
click at [116, 107] on button "View model info" at bounding box center [142, 107] width 110 height 16
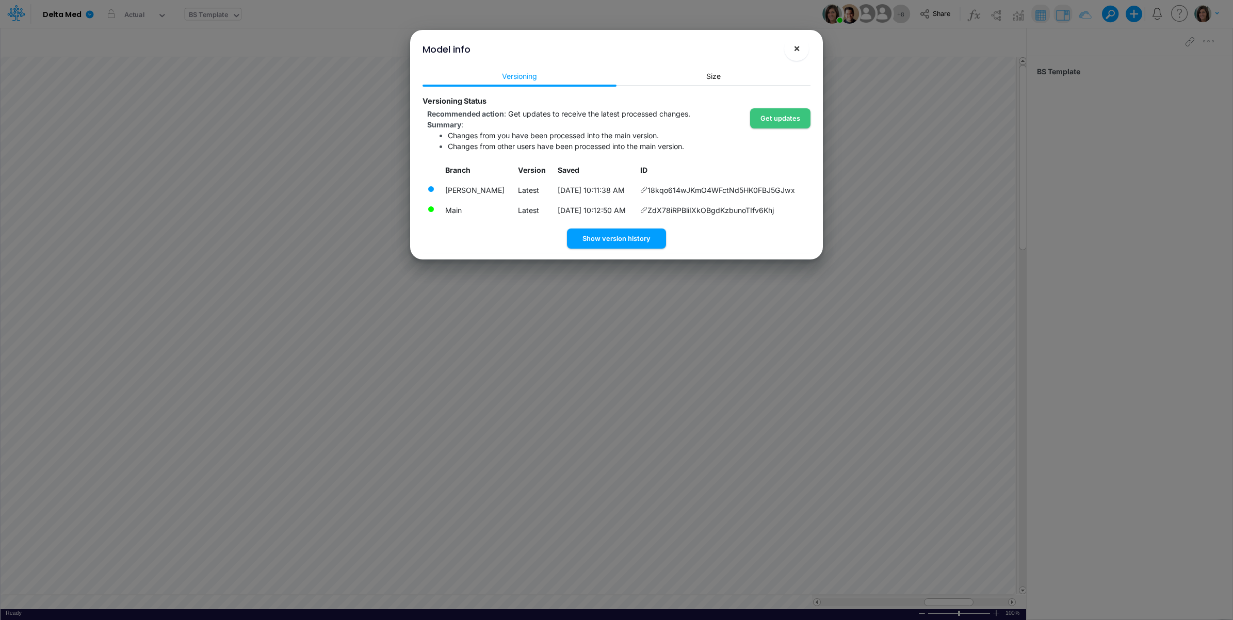
click at [798, 46] on span "×" at bounding box center [796, 48] width 7 height 12
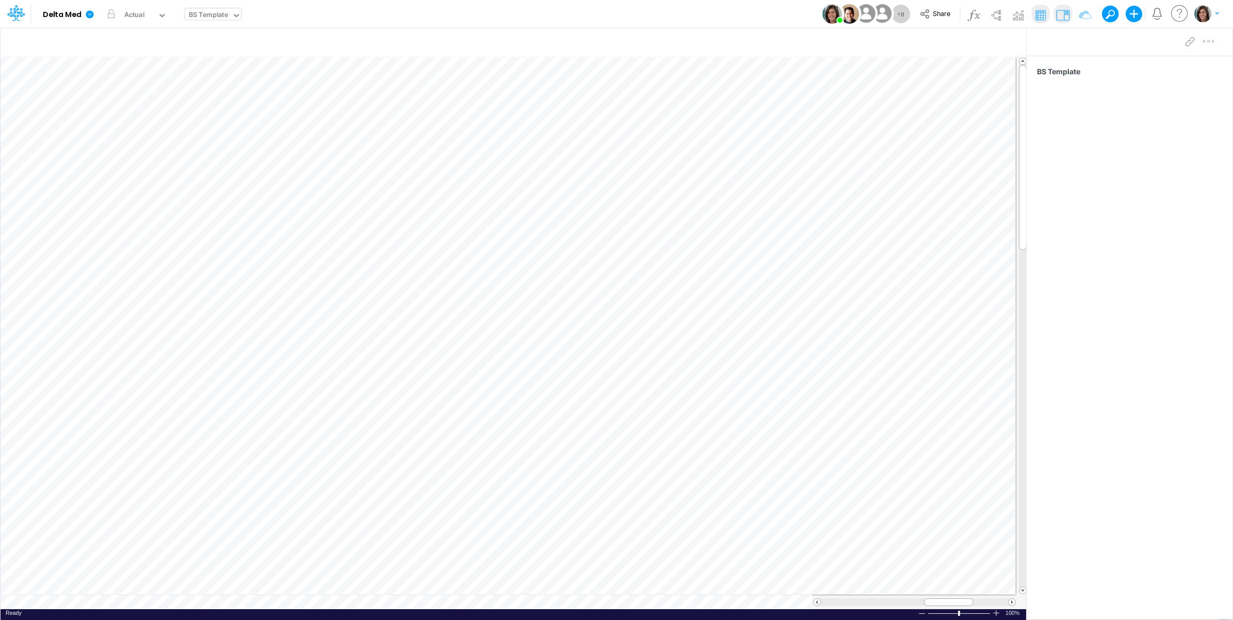
click at [215, 17] on div "BS Template" at bounding box center [209, 16] width 40 height 12
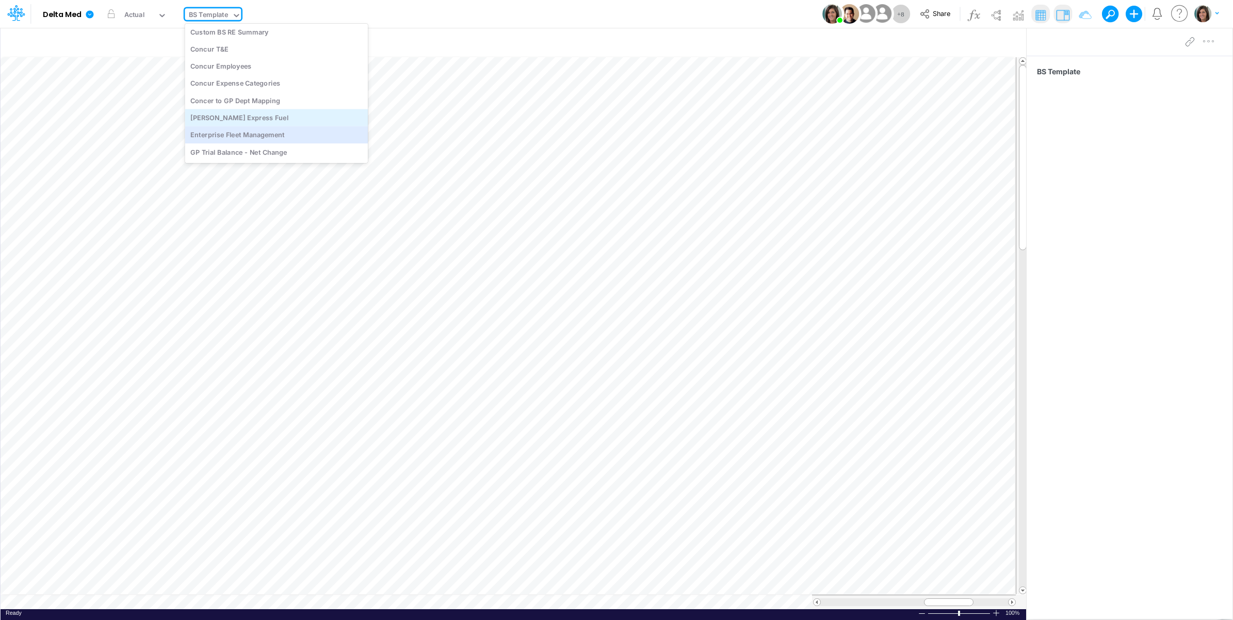
scroll to position [1276, 0]
click at [271, 124] on div "Concur T&E" at bounding box center [276, 126] width 183 height 17
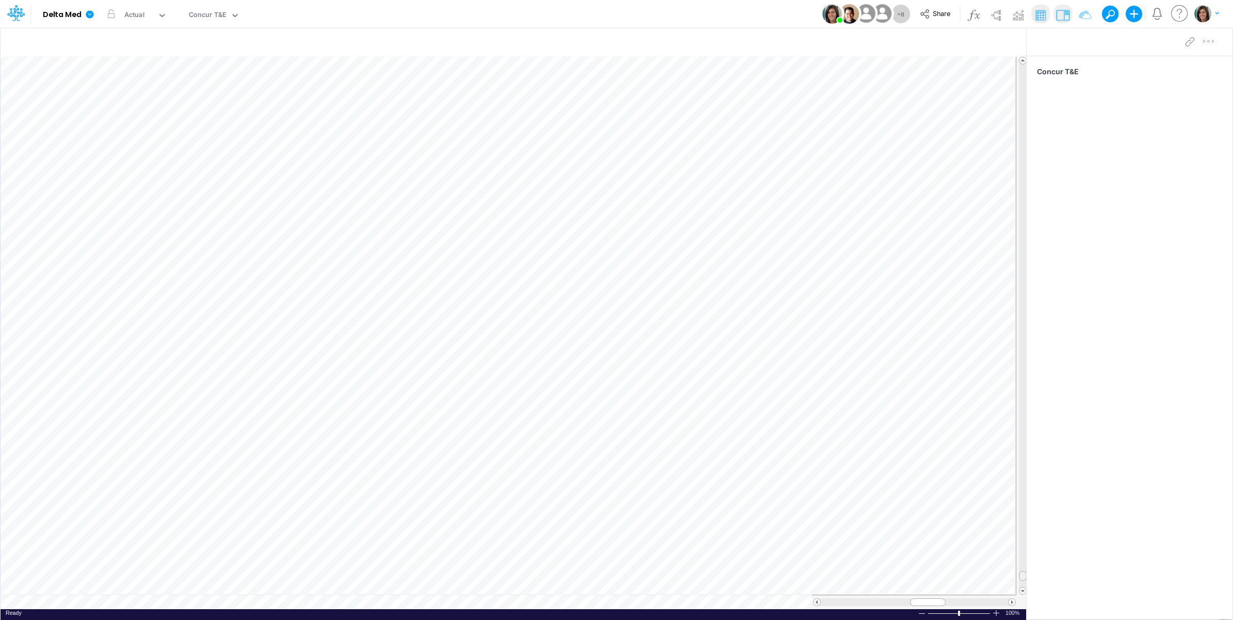
drag, startPoint x: 1023, startPoint y: 91, endPoint x: 1024, endPoint y: 576, distance: 484.9
click at [1024, 576] on span at bounding box center [1022, 575] width 7 height 7
click at [215, 13] on div "BS Template" at bounding box center [209, 16] width 40 height 12
click at [277, 127] on div "OpEx Sales (YTD)" at bounding box center [276, 129] width 183 height 17
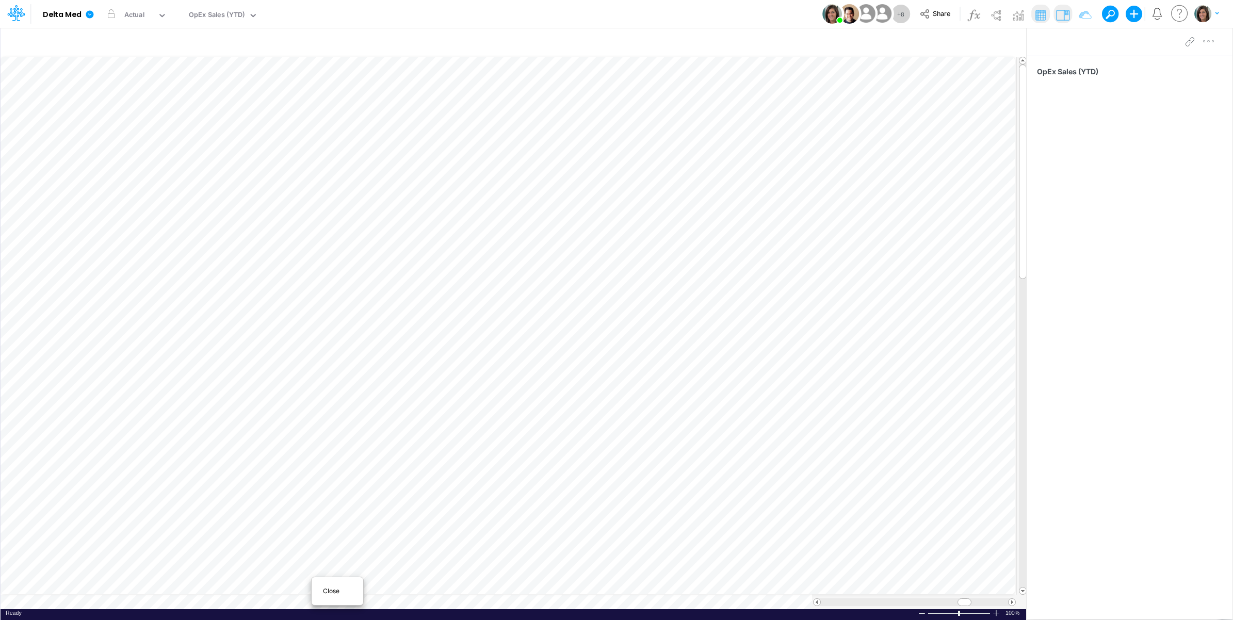
click at [335, 592] on span "Close" at bounding box center [337, 590] width 28 height 9
click at [213, 11] on div "Concur T&E" at bounding box center [208, 16] width 38 height 12
click at [264, 86] on div "IS Detailed (YTD)" at bounding box center [276, 85] width 183 height 17
click at [88, 15] on icon at bounding box center [90, 14] width 8 height 8
click at [148, 94] on button "Export" at bounding box center [142, 90] width 110 height 17
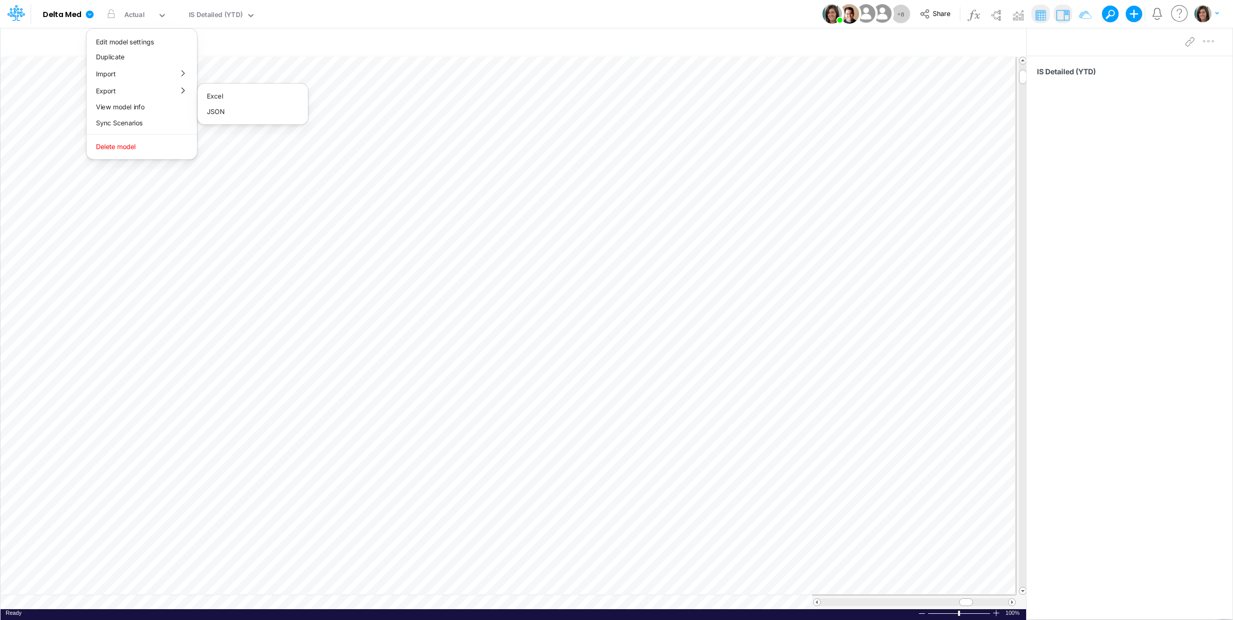
click at [426, 19] on div "Model Delta Med Edit model settings Duplicate Import QuickBooks QuickBooks Onli…" at bounding box center [617, 14] width 1110 height 28
click at [233, 19] on div "IS Detailed (YTD)" at bounding box center [216, 16] width 54 height 12
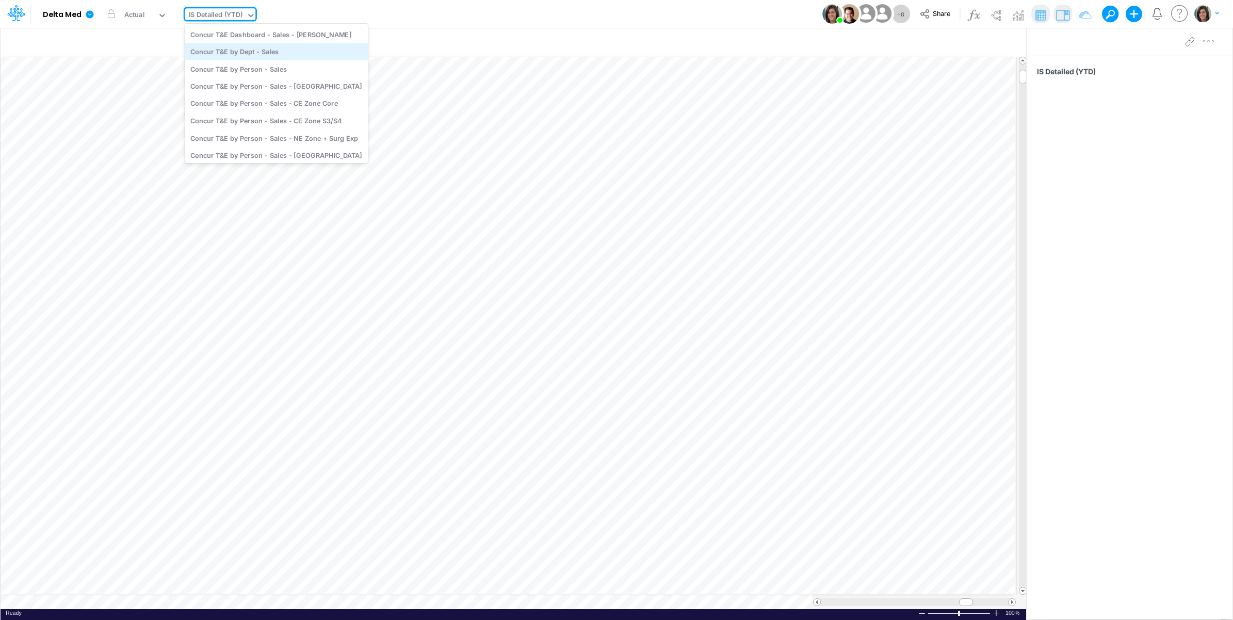
scroll to position [601, 0]
click at [442, 11] on div "Model Delta Med Edit model settings Duplicate Import QuickBooks QuickBooks Onli…" at bounding box center [617, 14] width 1110 height 28
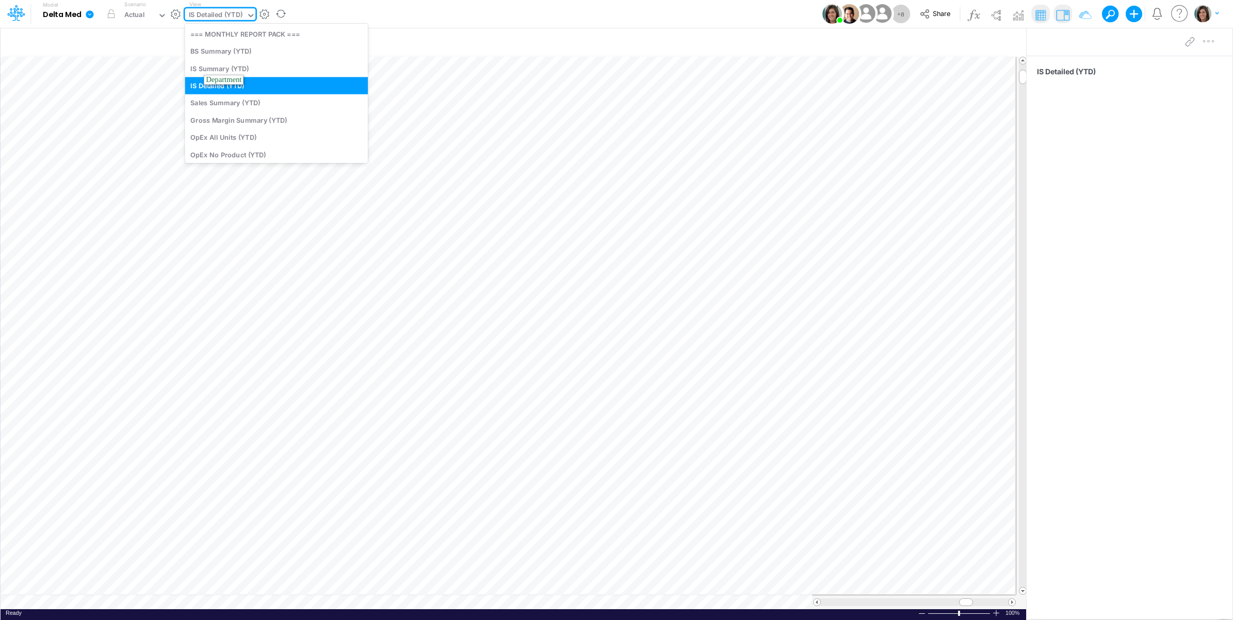
click at [205, 18] on div "IS Detailed (YTD)" at bounding box center [216, 16] width 54 height 12
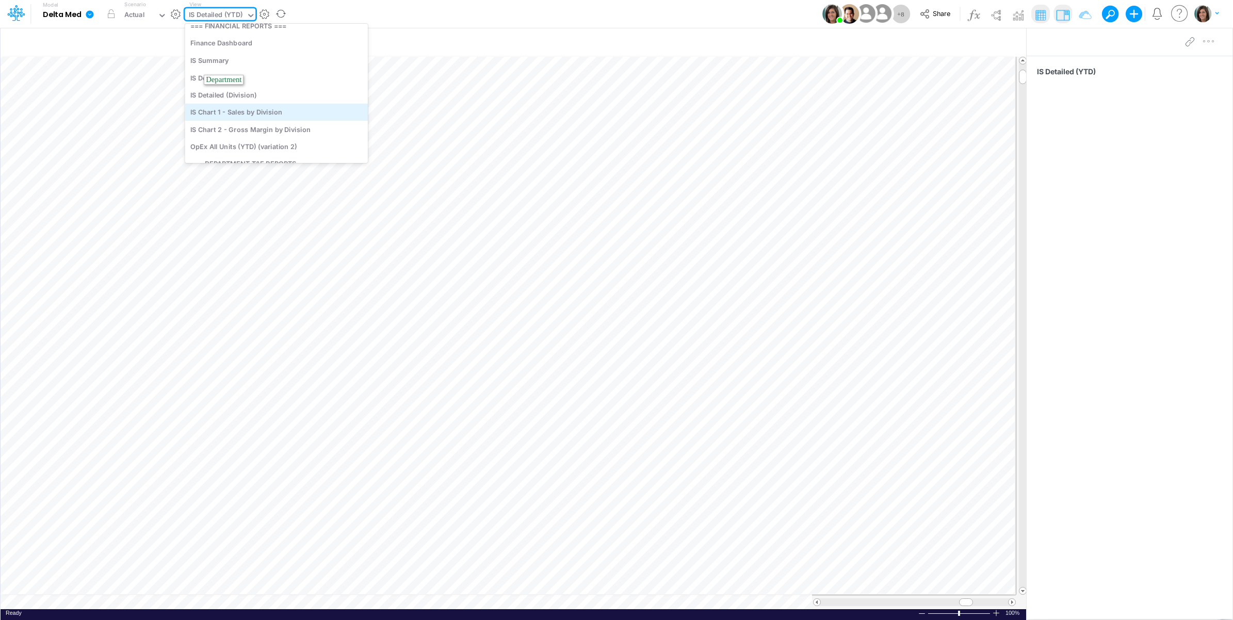
click at [290, 114] on div "IS Chart 1 - Sales by Division" at bounding box center [276, 111] width 183 height 17
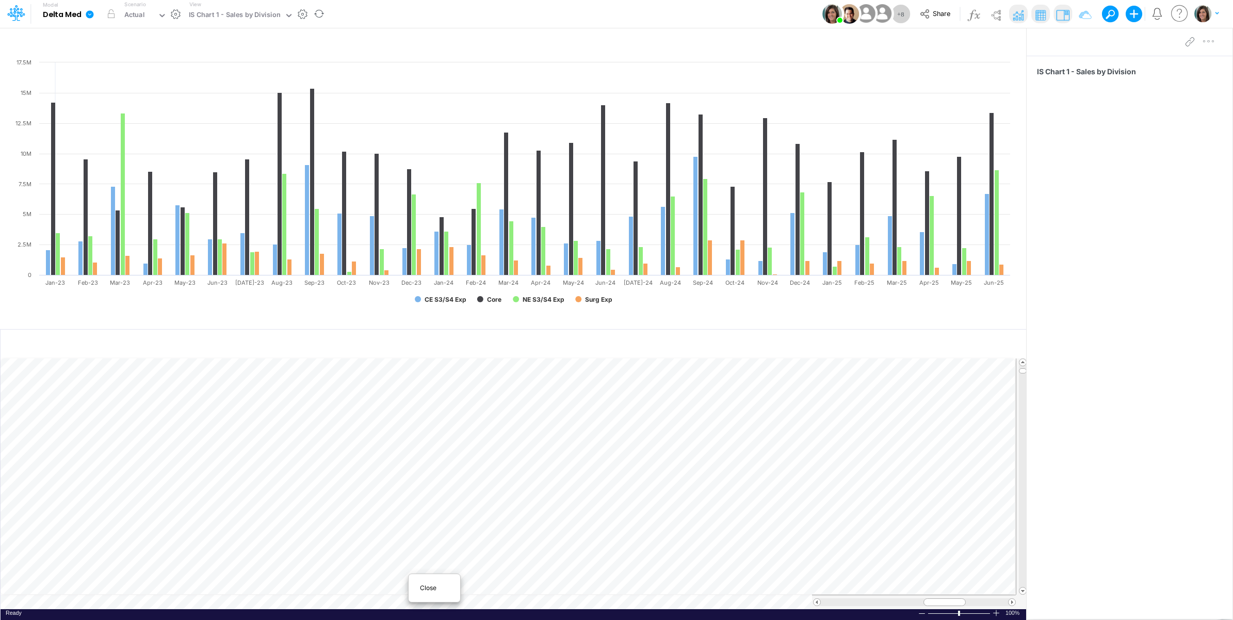
drag, startPoint x: 435, startPoint y: 593, endPoint x: 403, endPoint y: 605, distance: 33.4
click at [433, 593] on div "Close" at bounding box center [434, 588] width 44 height 12
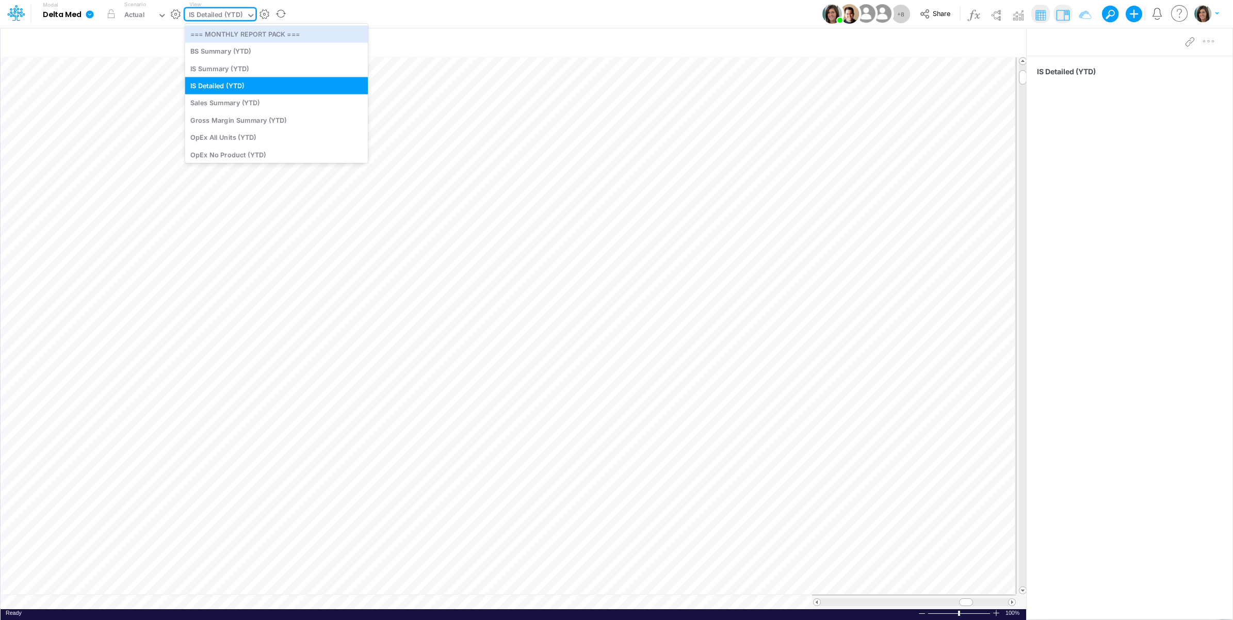
click at [223, 16] on div "IS Detailed (YTD)" at bounding box center [216, 16] width 54 height 12
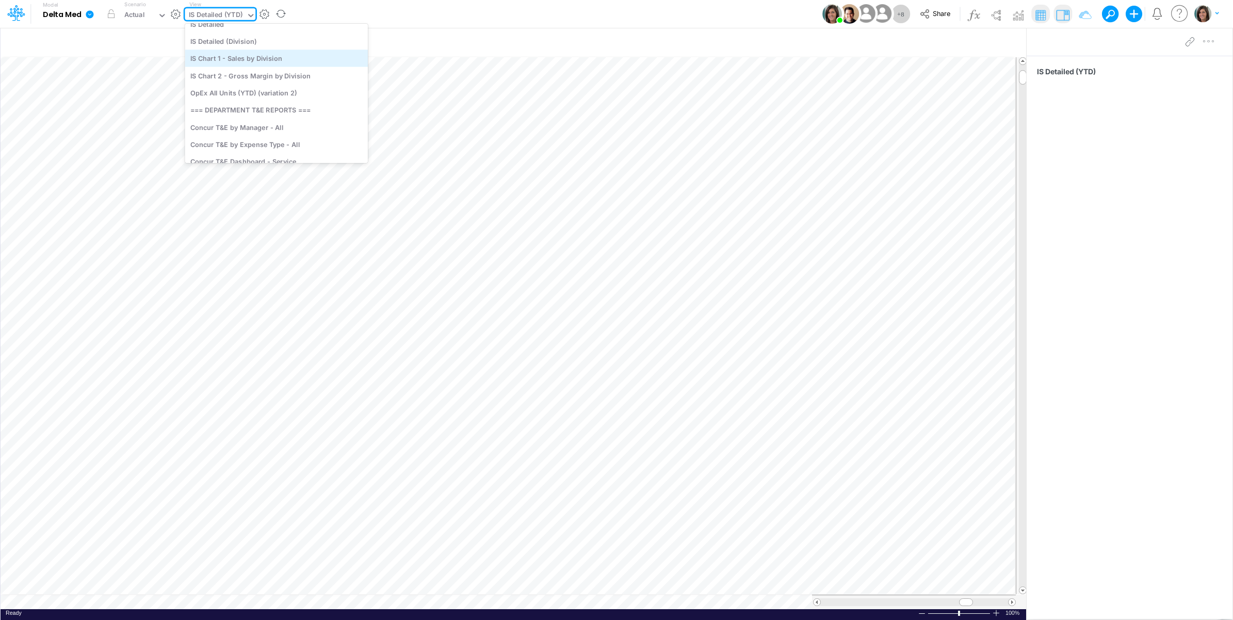
scroll to position [344, 0]
click at [389, 8] on div "Model Delta Med Edit model settings Duplicate Import QuickBooks QuickBooks Onli…" at bounding box center [617, 14] width 1110 height 28
click at [202, 21] on div "IS Detailed (YTD)" at bounding box center [215, 15] width 61 height 15
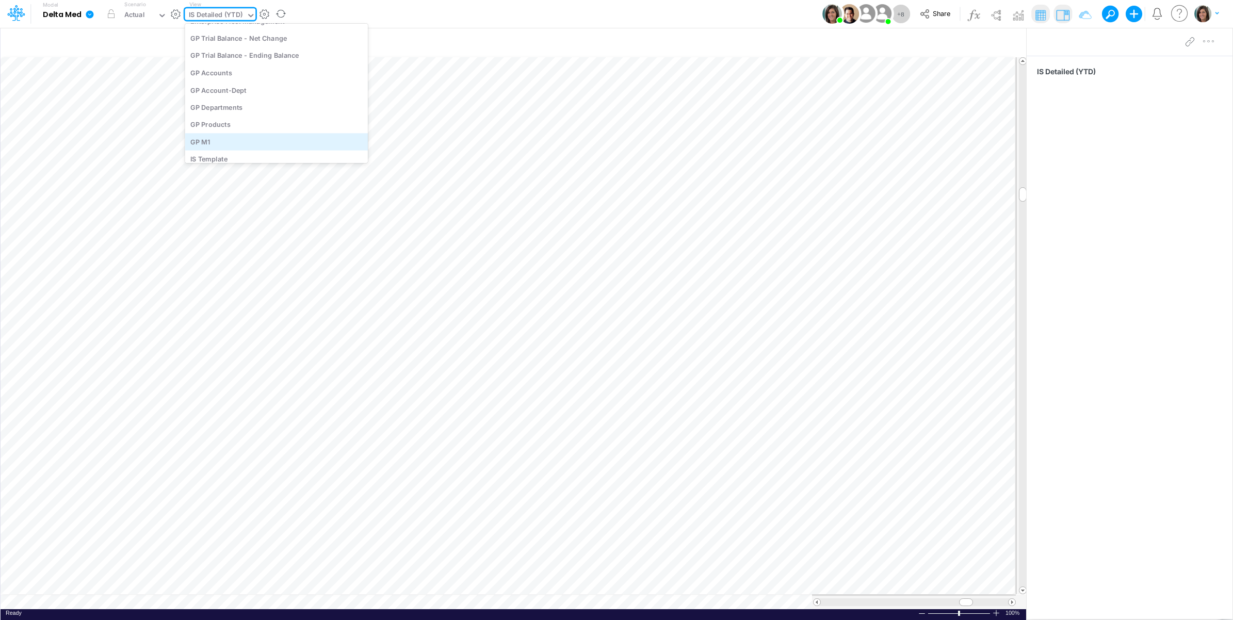
scroll to position [1447, 0]
click at [284, 75] on div "GP Trial Balance - Net Change" at bounding box center [276, 75] width 183 height 17
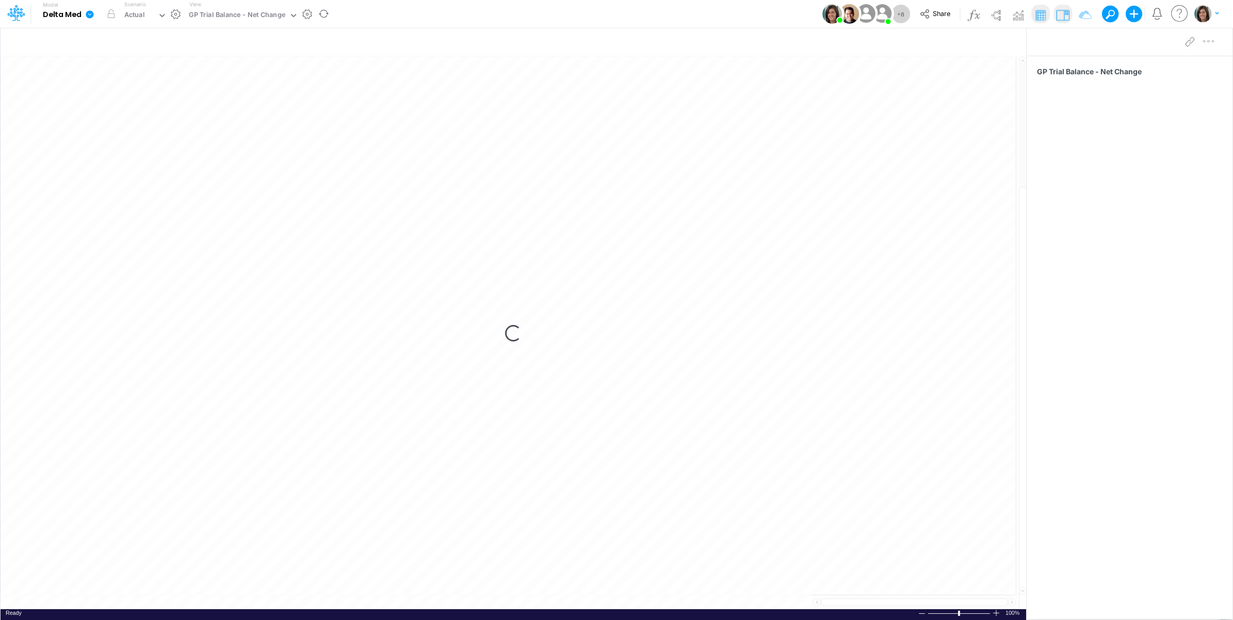
click at [401, 15] on div "Model Delta Med Edit model settings Duplicate Import QuickBooks QuickBooks Onli…" at bounding box center [617, 14] width 1110 height 28
click at [469, 19] on div "Model Delta Med Edit model settings Duplicate Import QuickBooks QuickBooks Onli…" at bounding box center [617, 14] width 1110 height 28
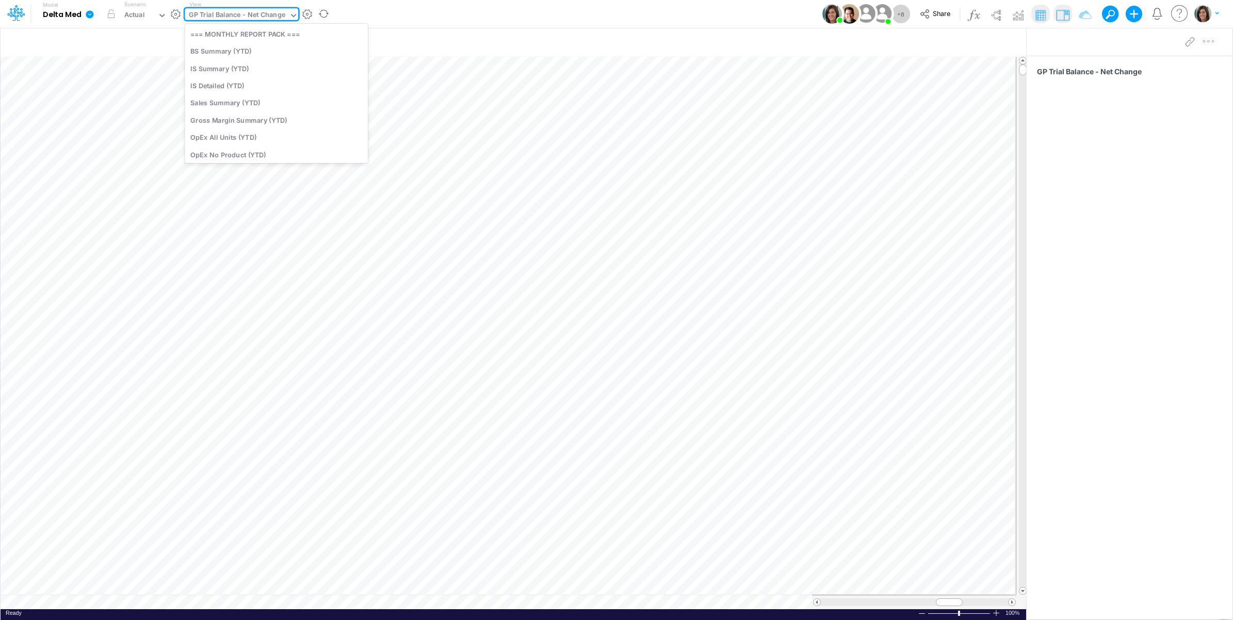
click at [245, 11] on div "GP Trial Balance - Net Change" at bounding box center [237, 16] width 96 height 12
type input "is su"
click at [481, 9] on div "Model Delta Med Edit model settings Duplicate Import QuickBooks QuickBooks Onli…" at bounding box center [617, 14] width 1110 height 28
click at [503, 15] on div "Model Delta Med Edit model settings Duplicate Import QuickBooks QuickBooks Onli…" at bounding box center [617, 14] width 1110 height 28
click at [90, 14] on icon at bounding box center [89, 14] width 9 height 9
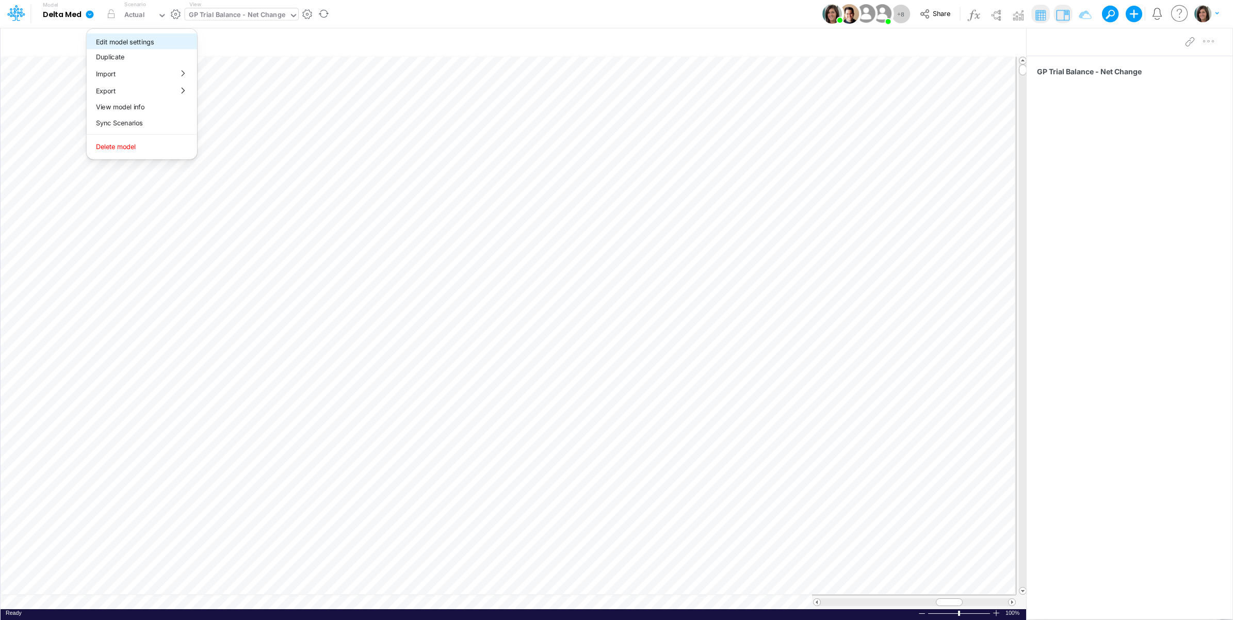
click at [120, 41] on button "Edit model settings" at bounding box center [142, 42] width 110 height 16
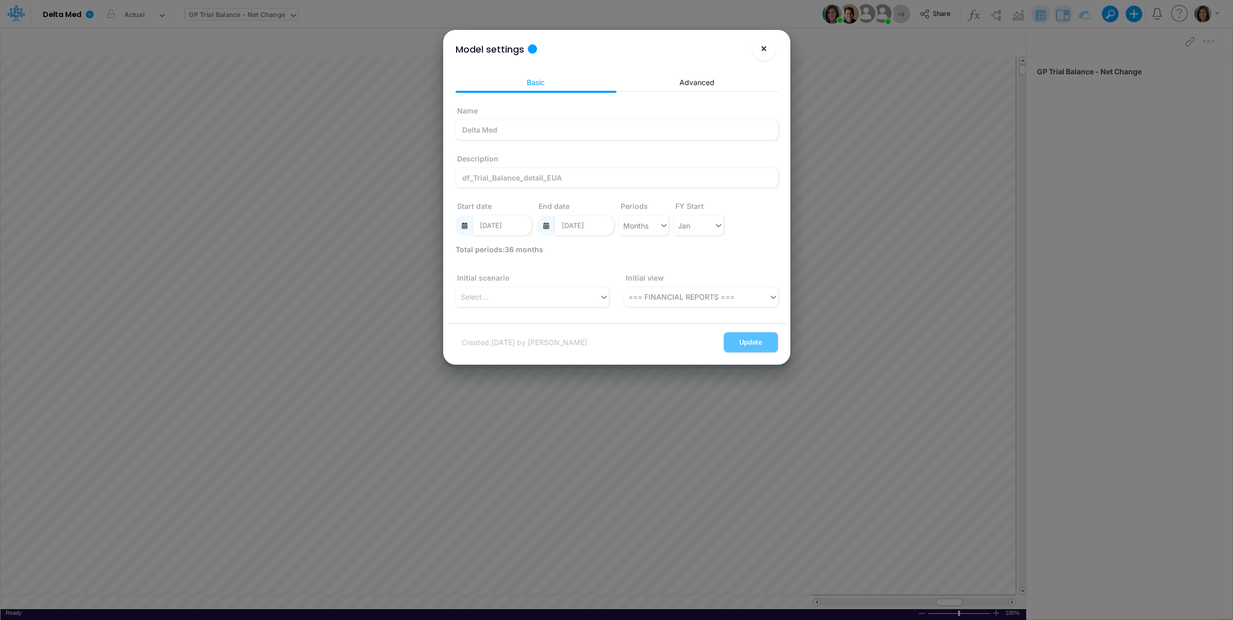
click at [769, 46] on button "×" at bounding box center [764, 48] width 25 height 25
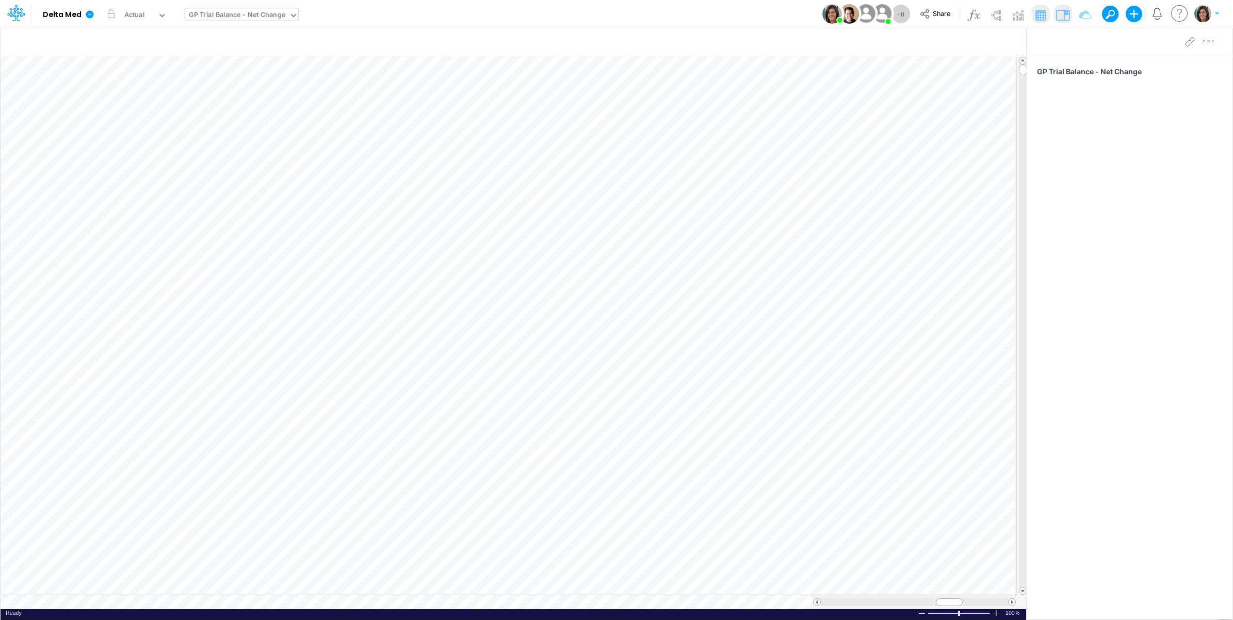
click at [241, 13] on div "GP Trial Balance - Net Change" at bounding box center [237, 16] width 96 height 12
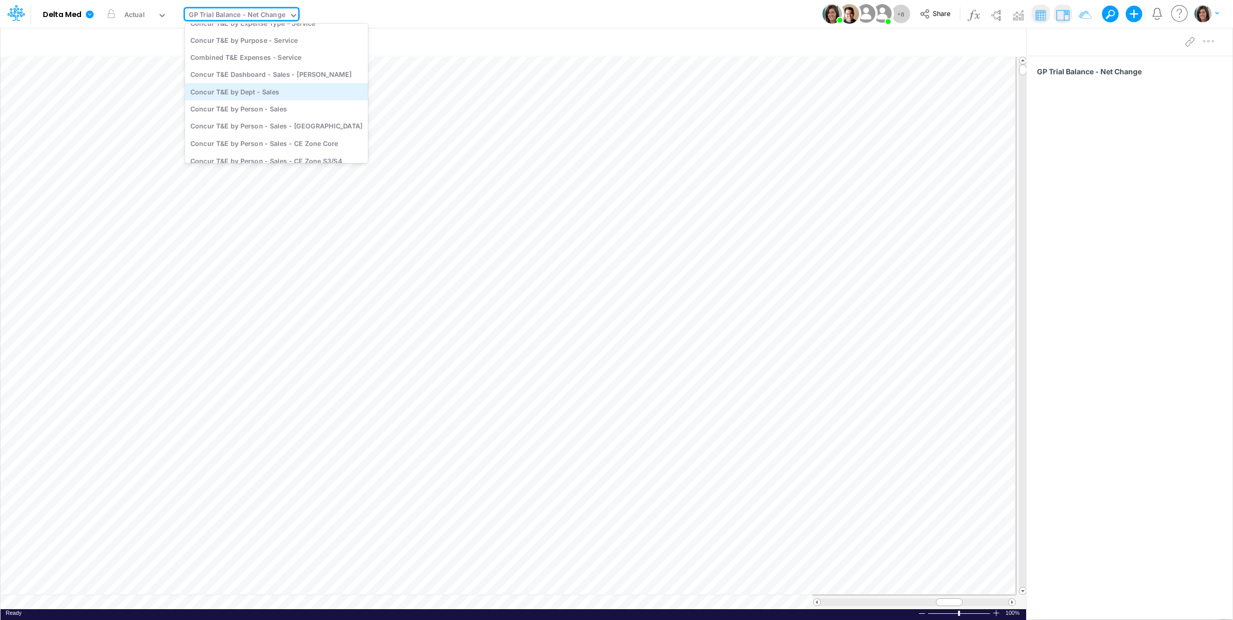
scroll to position [506, 0]
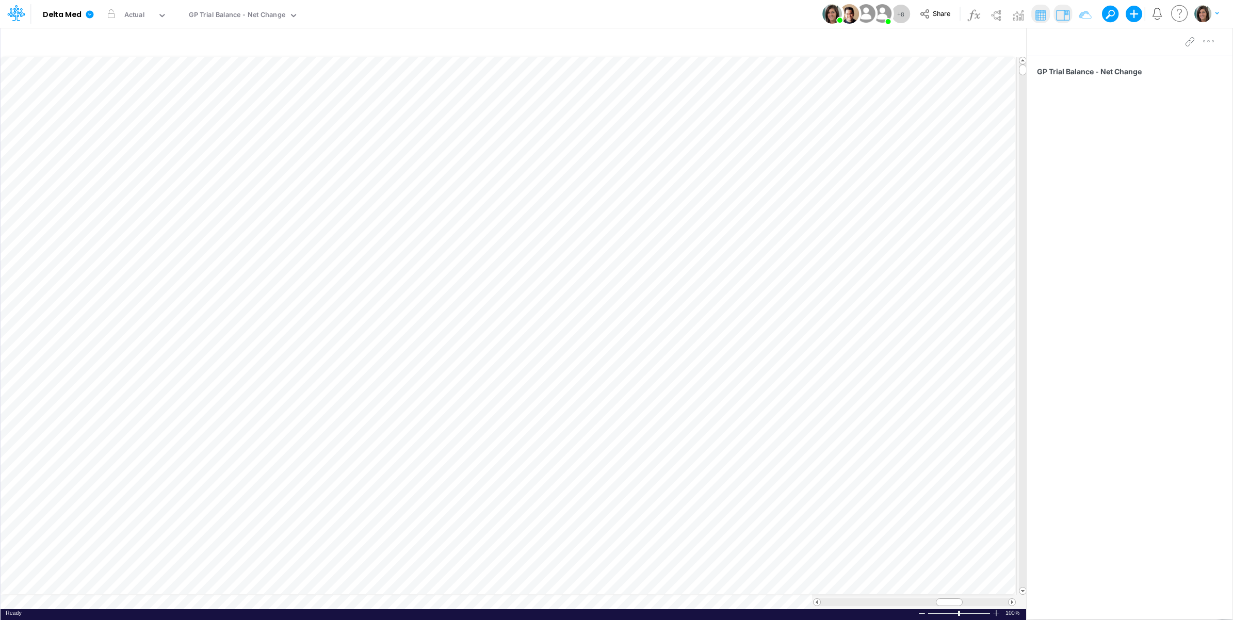
click at [444, 14] on div "Model Delta Med Edit model settings Duplicate Import QuickBooks QuickBooks Onli…" at bounding box center [617, 14] width 1110 height 28
click at [248, 12] on div "GP Trial Balance - Net Change" at bounding box center [237, 16] width 96 height 12
type input "person"
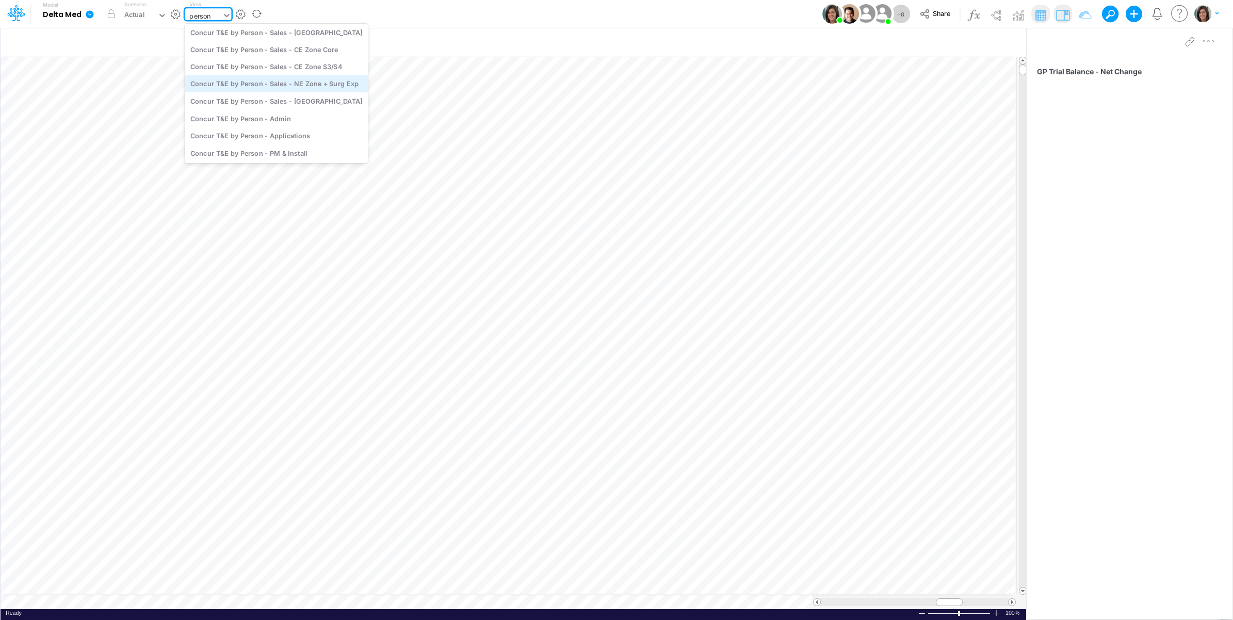
scroll to position [0, 0]
click at [300, 35] on div "Concur T&E by Person - Service" at bounding box center [276, 33] width 183 height 17
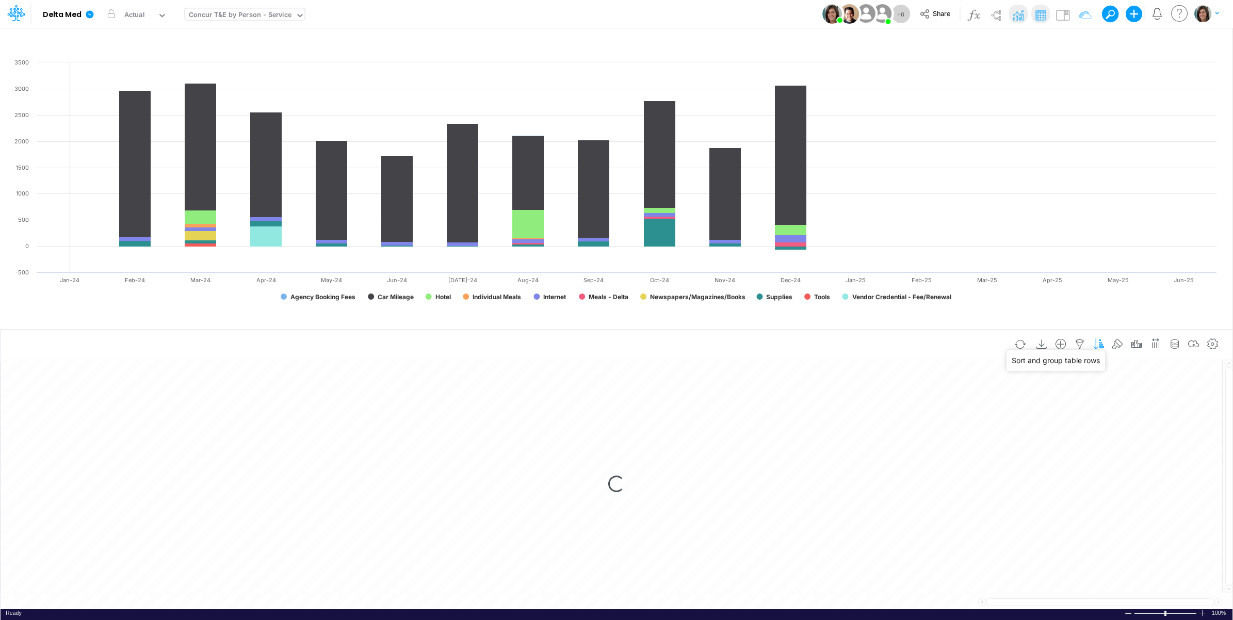
click at [1100, 339] on icon "button" at bounding box center [1098, 344] width 15 height 11
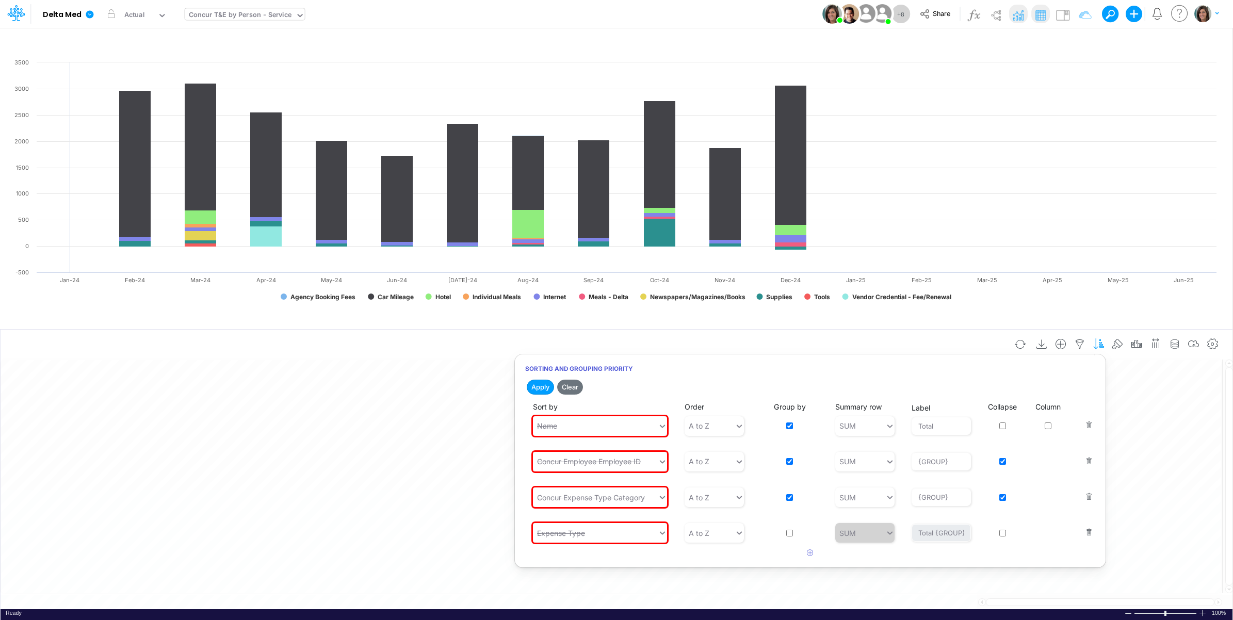
click at [1097, 339] on icon "button" at bounding box center [1098, 344] width 15 height 11
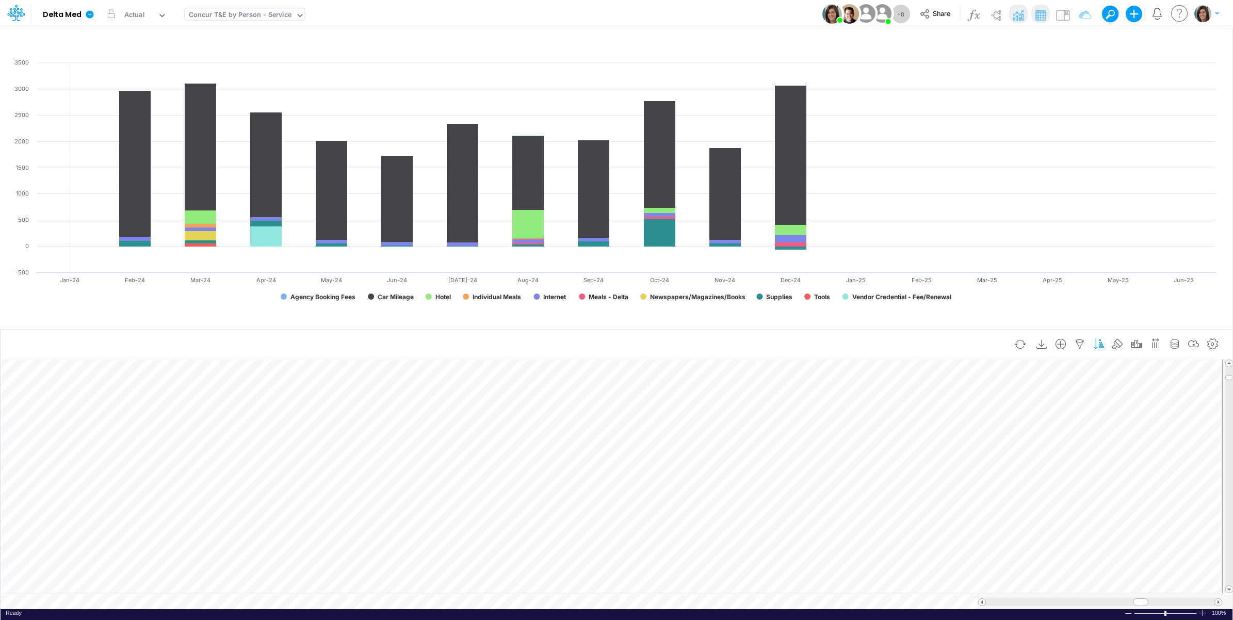
click at [1099, 341] on icon "button" at bounding box center [1098, 344] width 15 height 11
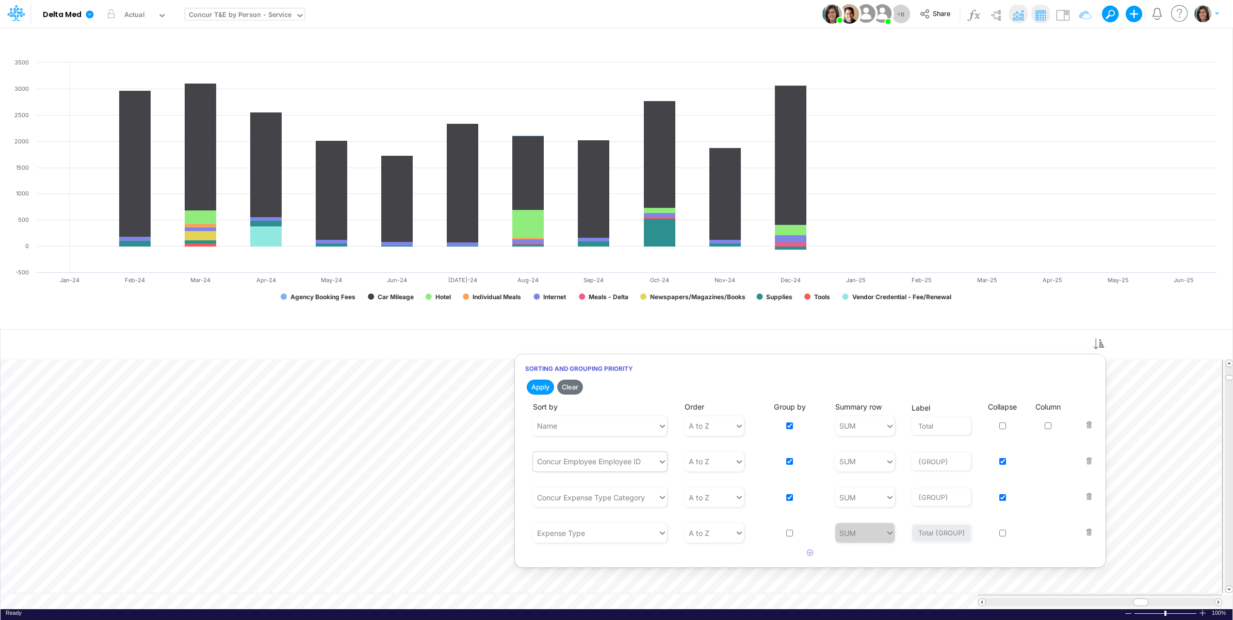
click at [635, 462] on div "Concur Employee Employee ID" at bounding box center [589, 461] width 104 height 11
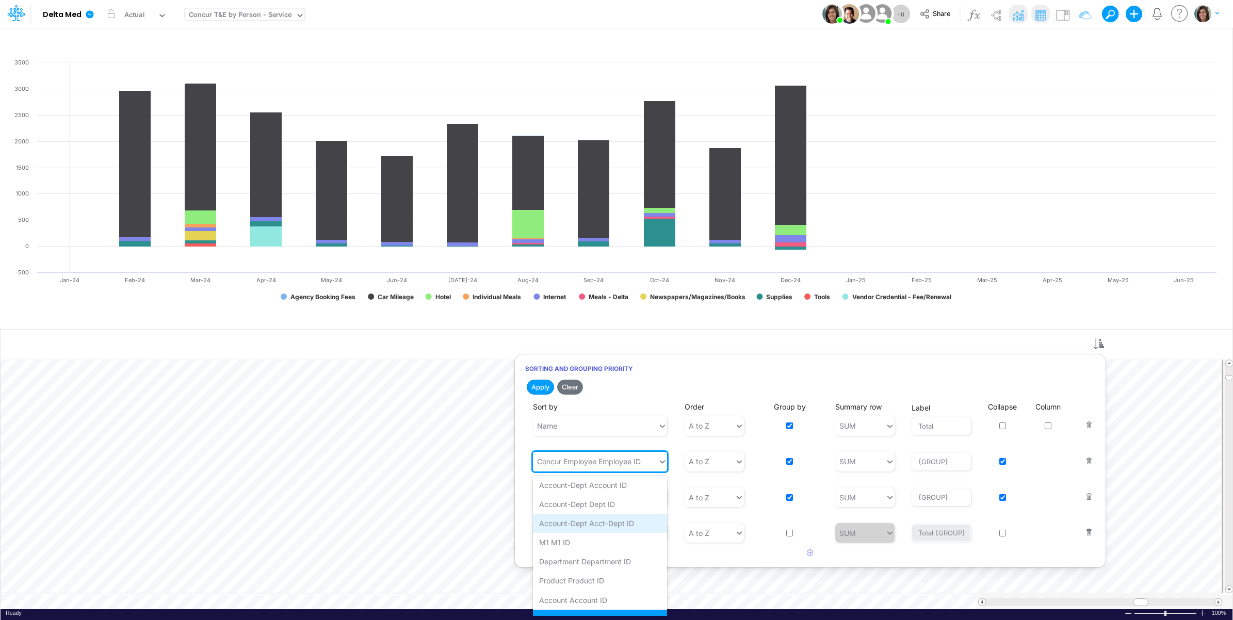
scroll to position [476, 0]
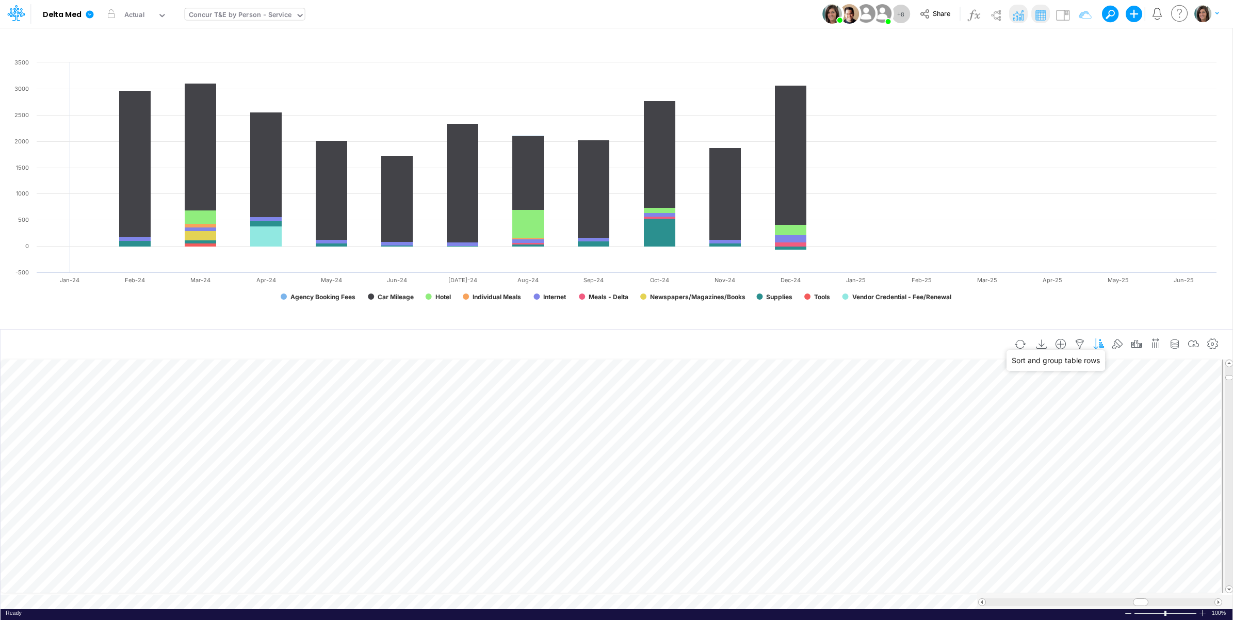
click at [1099, 340] on icon "button" at bounding box center [1098, 344] width 15 height 11
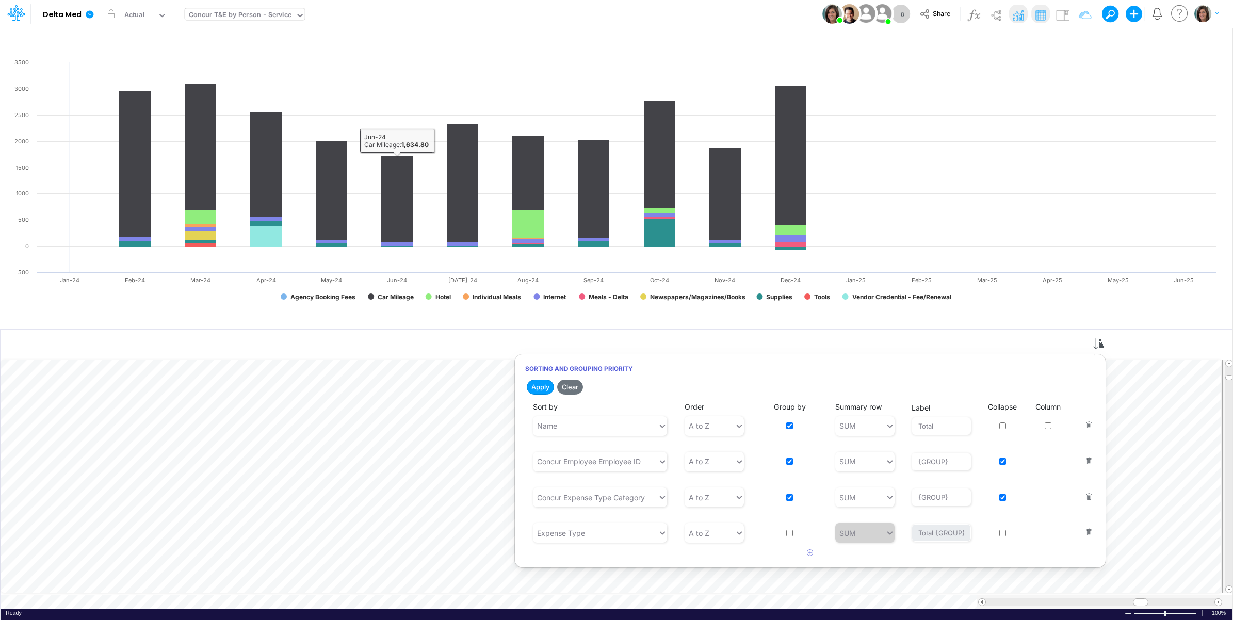
click at [279, 26] on div "View Concur T&E by Person - Service" at bounding box center [245, 14] width 120 height 27
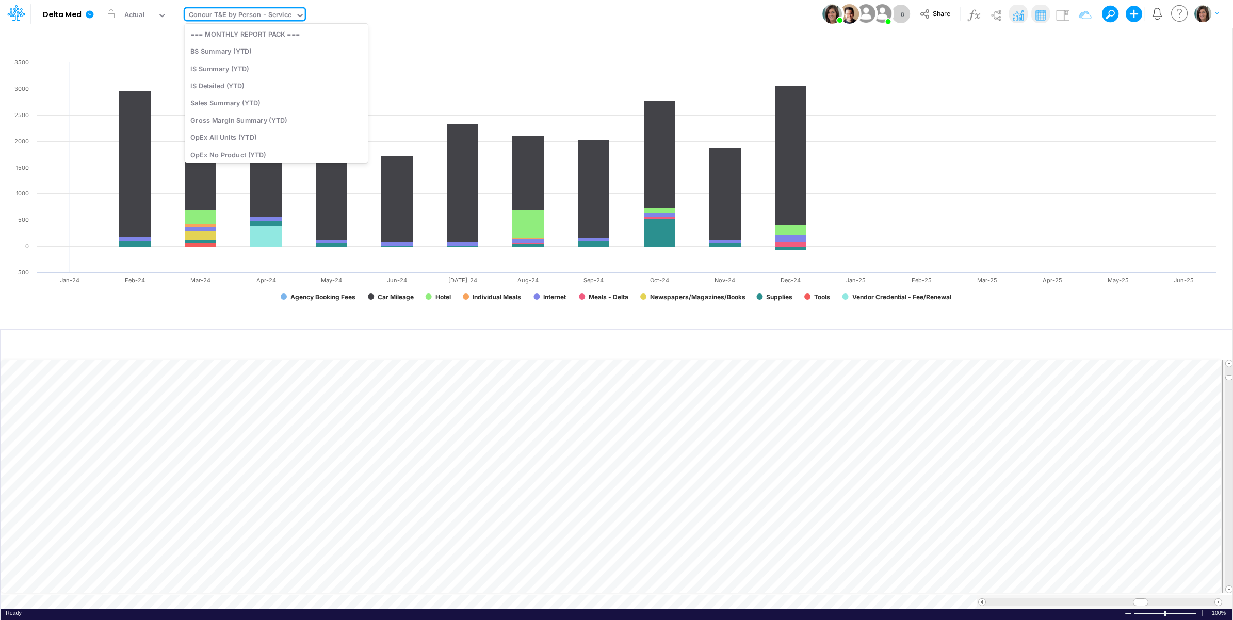
click at [272, 14] on div "Concur T&E by Person - Service" at bounding box center [240, 16] width 103 height 12
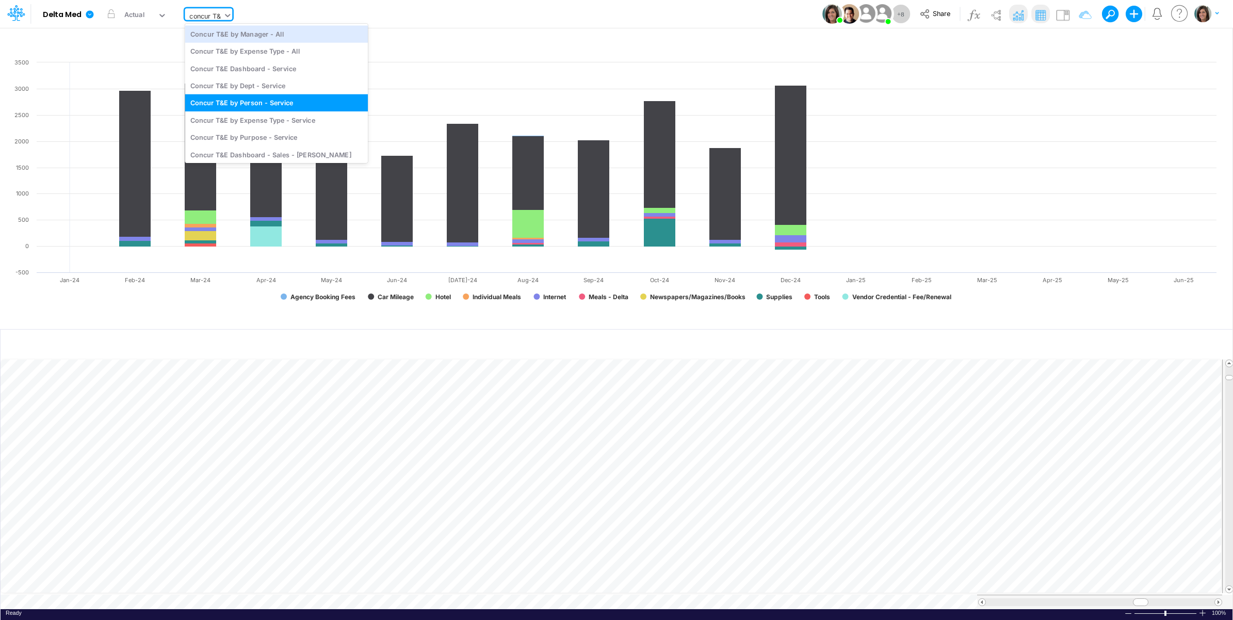
type input "concur T&E"
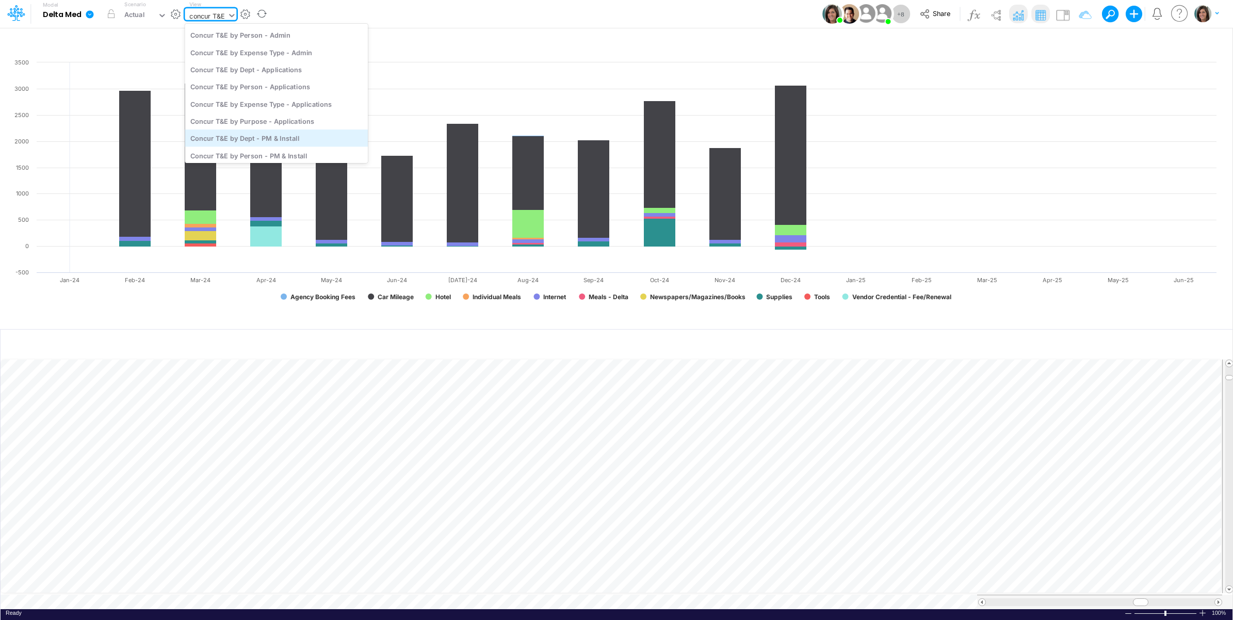
scroll to position [423, 0]
drag, startPoint x: 241, startPoint y: 149, endPoint x: 379, endPoint y: 11, distance: 194.4
click at [241, 150] on div "Concur T&E" at bounding box center [276, 152] width 183 height 17
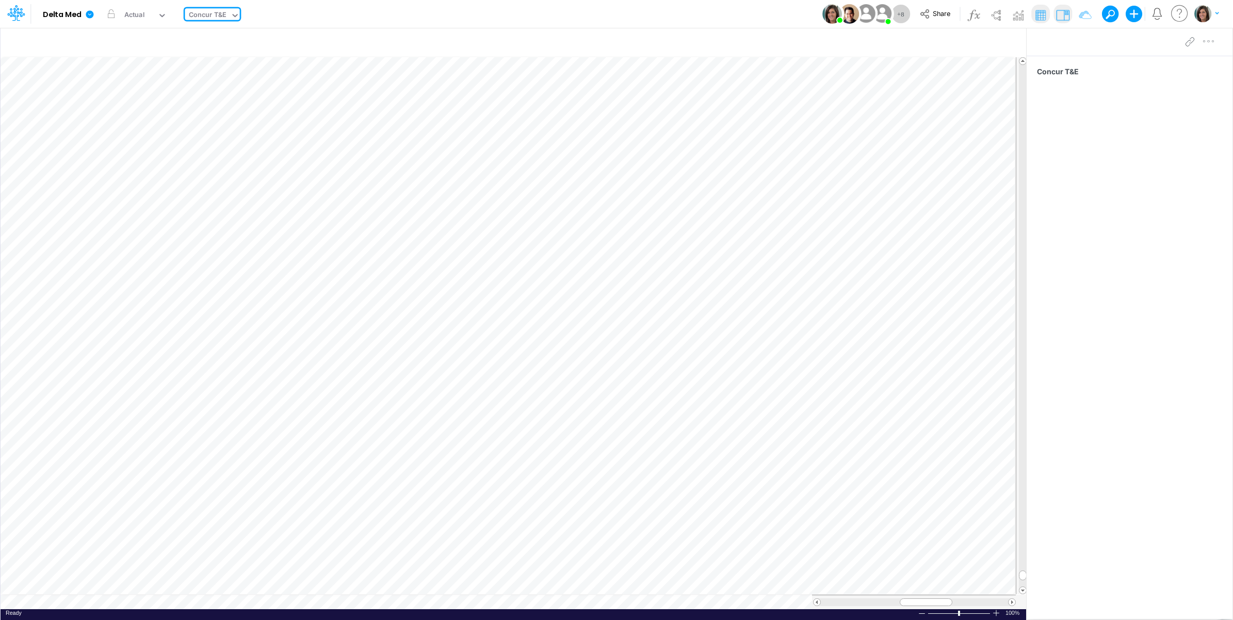
click at [384, 12] on div "Model Delta Med Edit model settings Duplicate Import QuickBooks QuickBooks Onli…" at bounding box center [617, 14] width 1110 height 28
click at [891, 38] on icon "button" at bounding box center [892, 43] width 15 height 11
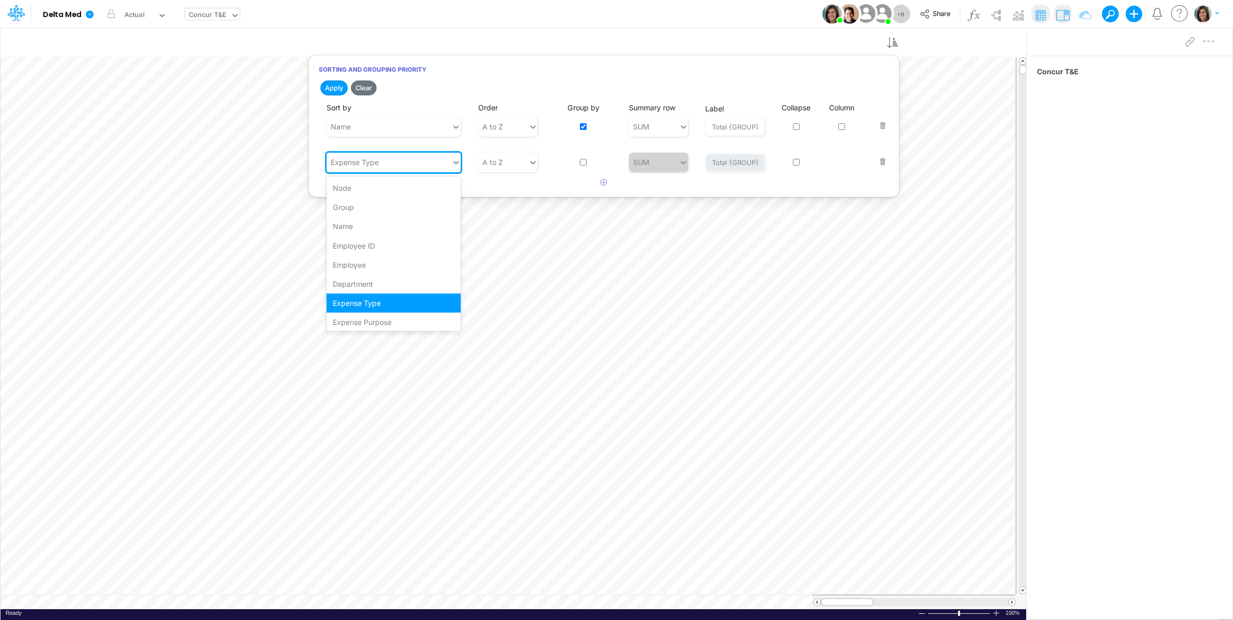
click at [385, 163] on div "Expense Type" at bounding box center [389, 162] width 125 height 17
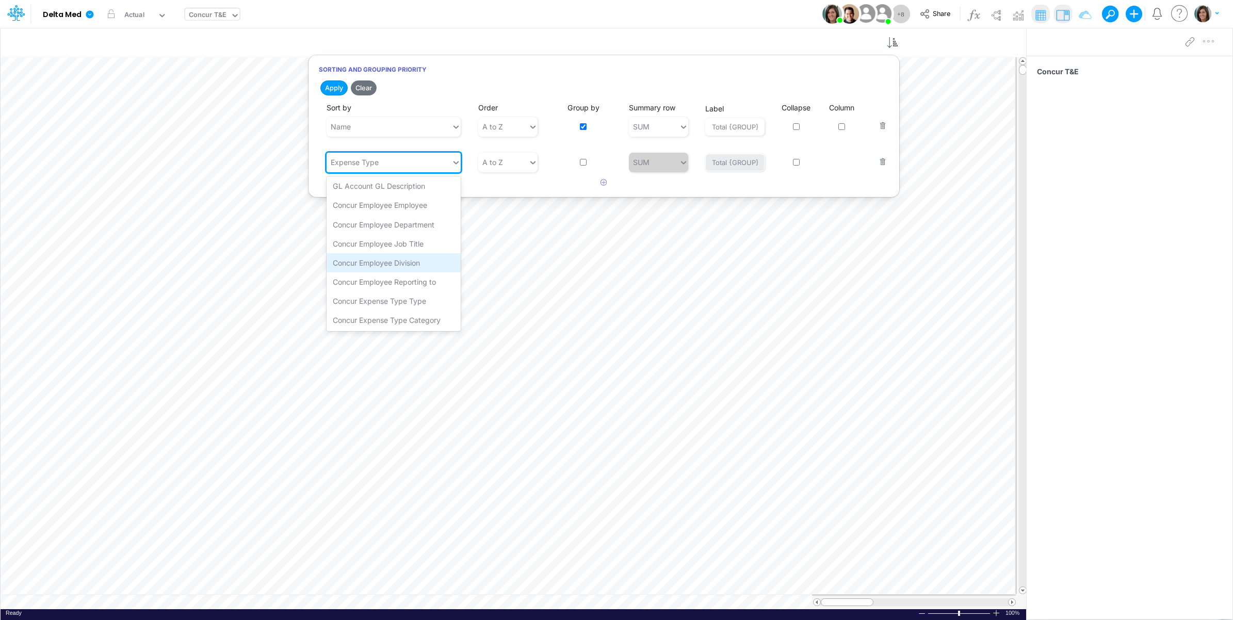
scroll to position [107, 0]
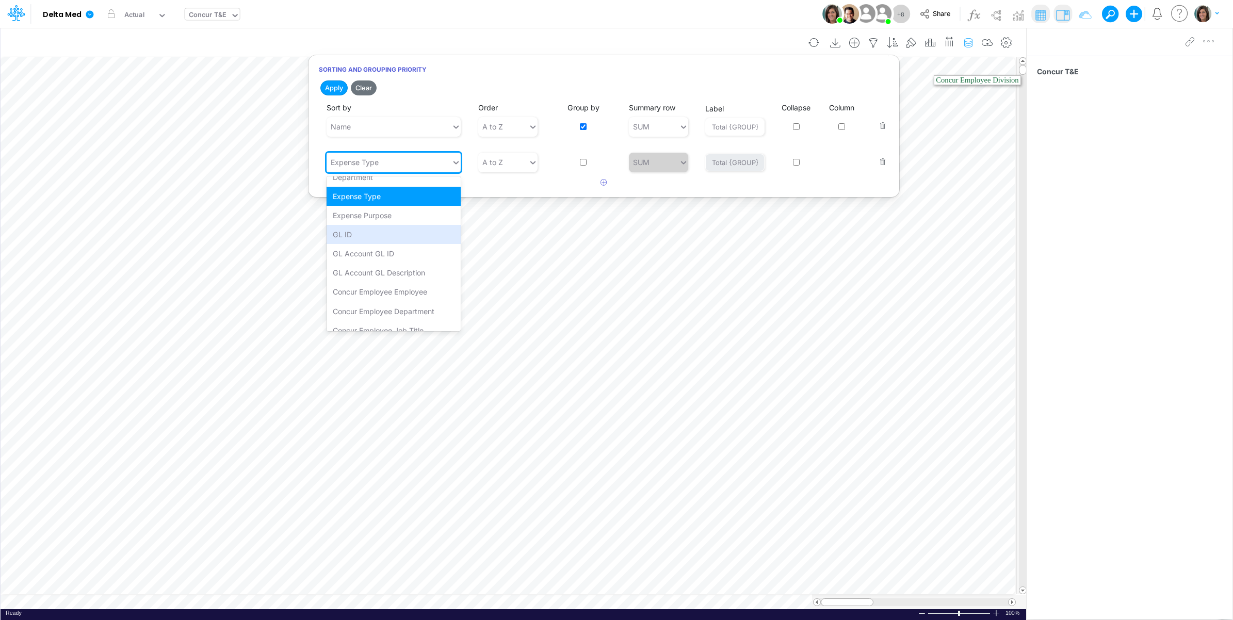
click at [960, 41] on icon "button" at bounding box center [967, 43] width 15 height 11
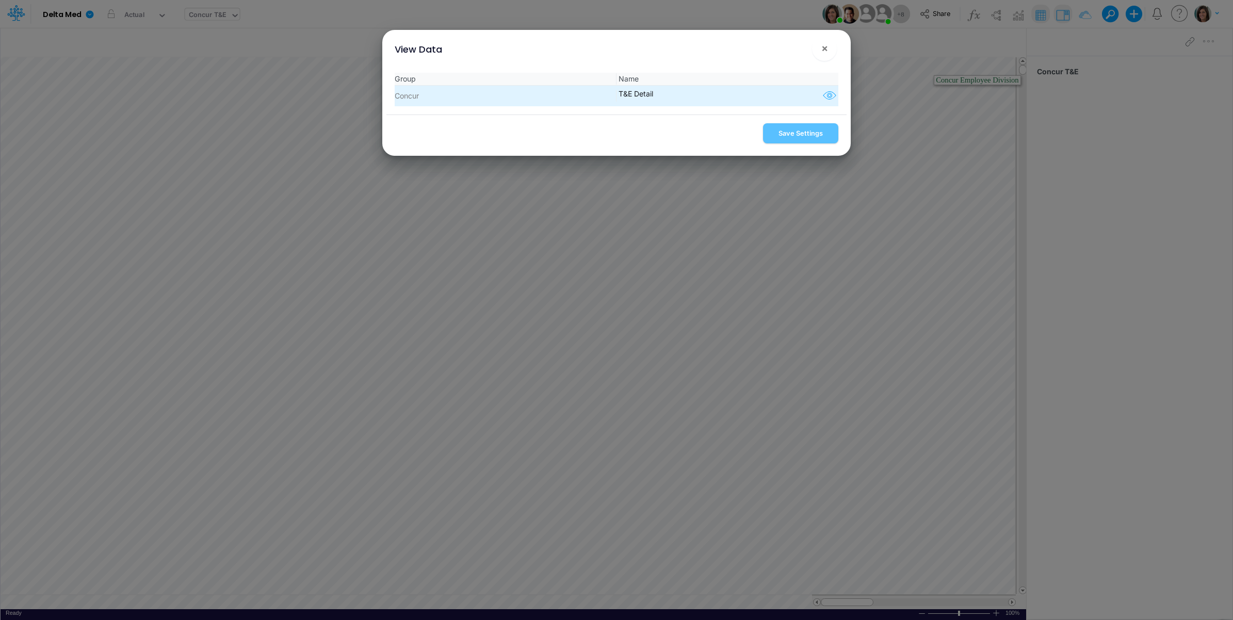
click at [824, 96] on icon "button" at bounding box center [829, 95] width 15 height 13
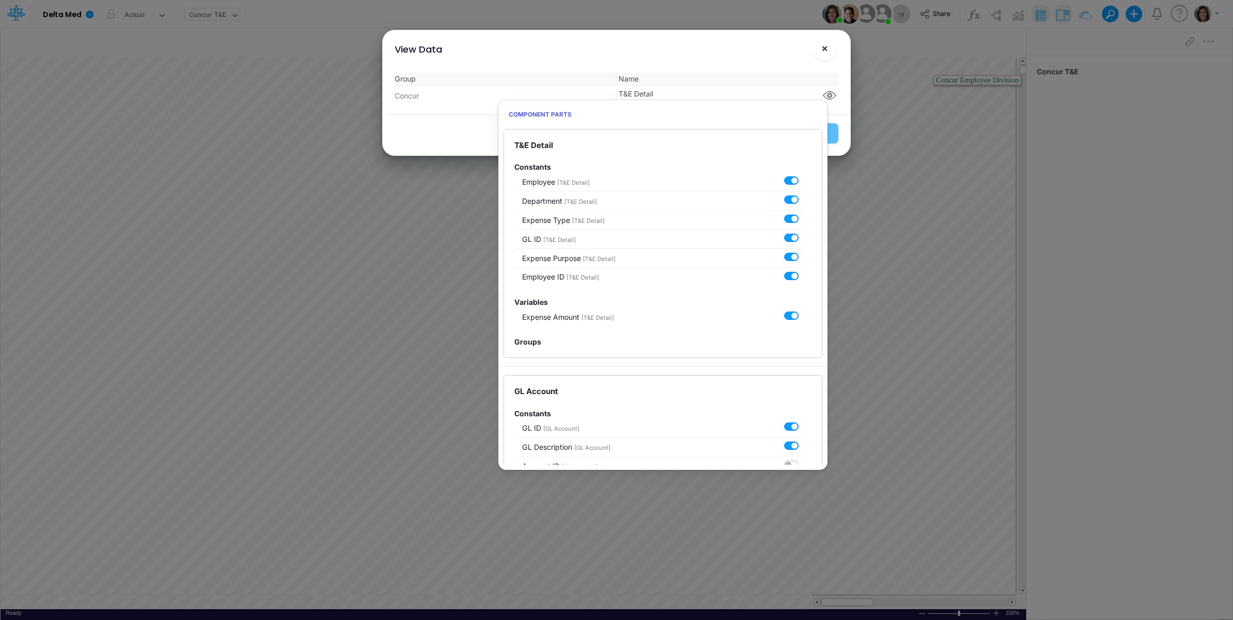
click at [824, 40] on button "×" at bounding box center [824, 48] width 25 height 25
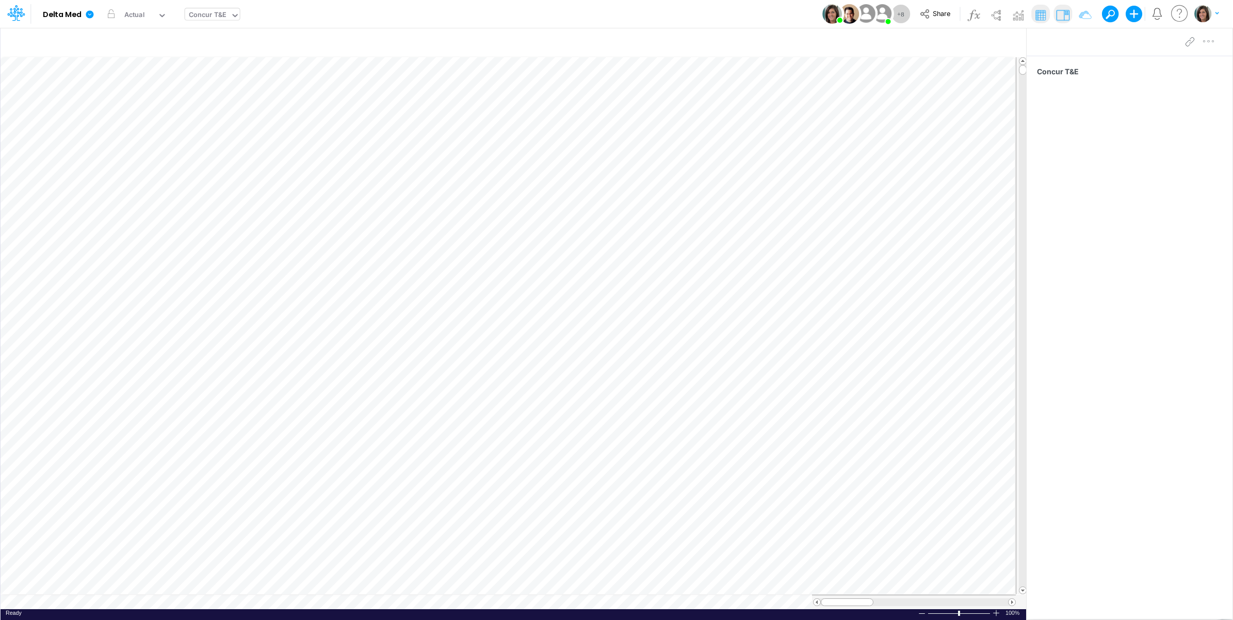
click at [516, 606] on table at bounding box center [514, 333] width 1026 height 552
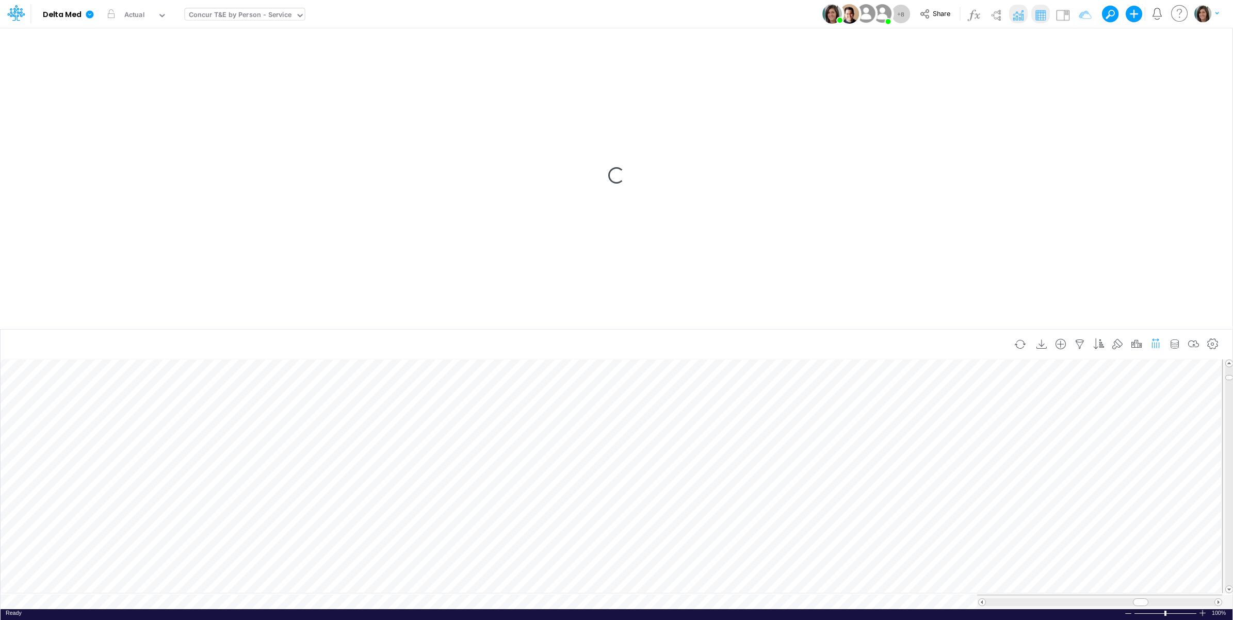
click at [1154, 341] on icon "button" at bounding box center [1155, 342] width 11 height 15
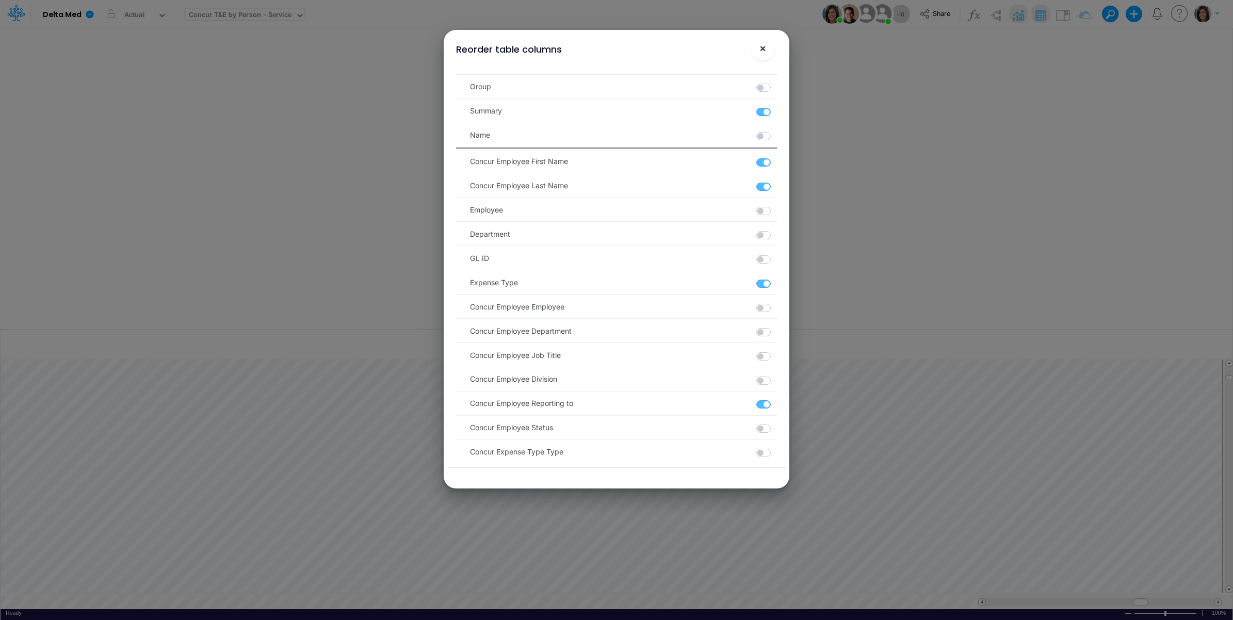
click at [762, 51] on span "×" at bounding box center [762, 48] width 7 height 12
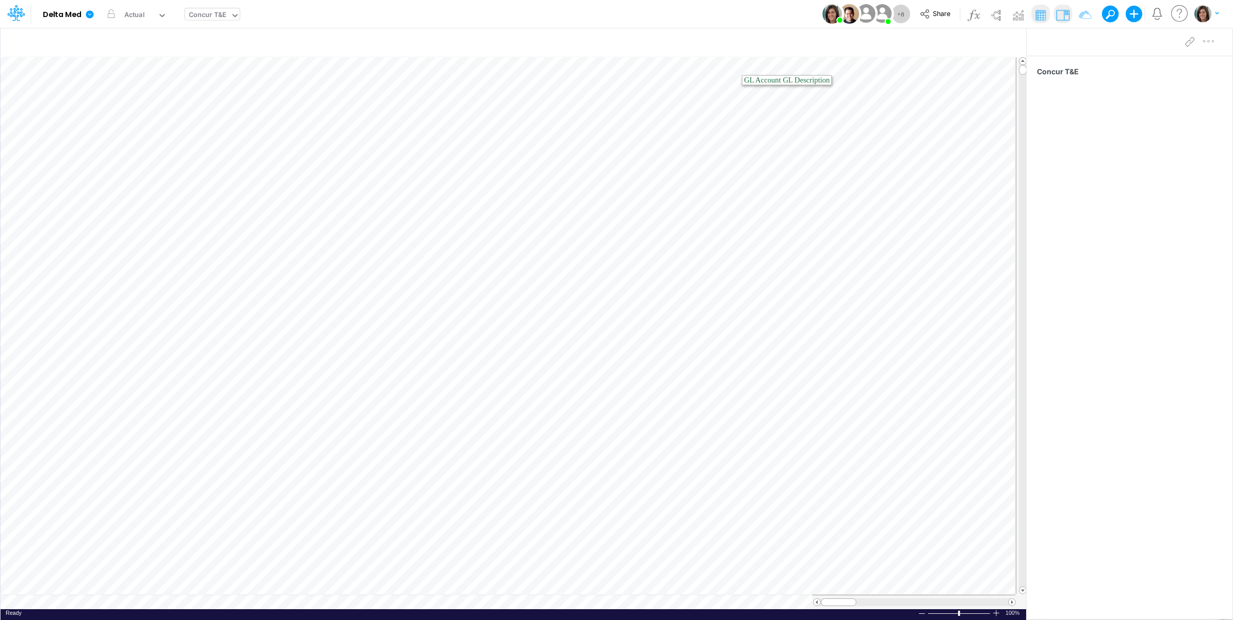
click at [753, 16] on div "Model Delta Med Edit model settings Duplicate Import QuickBooks QuickBooks Onli…" at bounding box center [617, 14] width 1110 height 28
drag, startPoint x: 674, startPoint y: 9, endPoint x: 553, endPoint y: 16, distance: 120.9
click at [553, 18] on div "Model Delta Med Edit model settings Duplicate Import QuickBooks QuickBooks Onli…" at bounding box center [617, 14] width 1110 height 28
click at [214, 18] on div "Concur T&E" at bounding box center [208, 16] width 38 height 12
type input "employ"
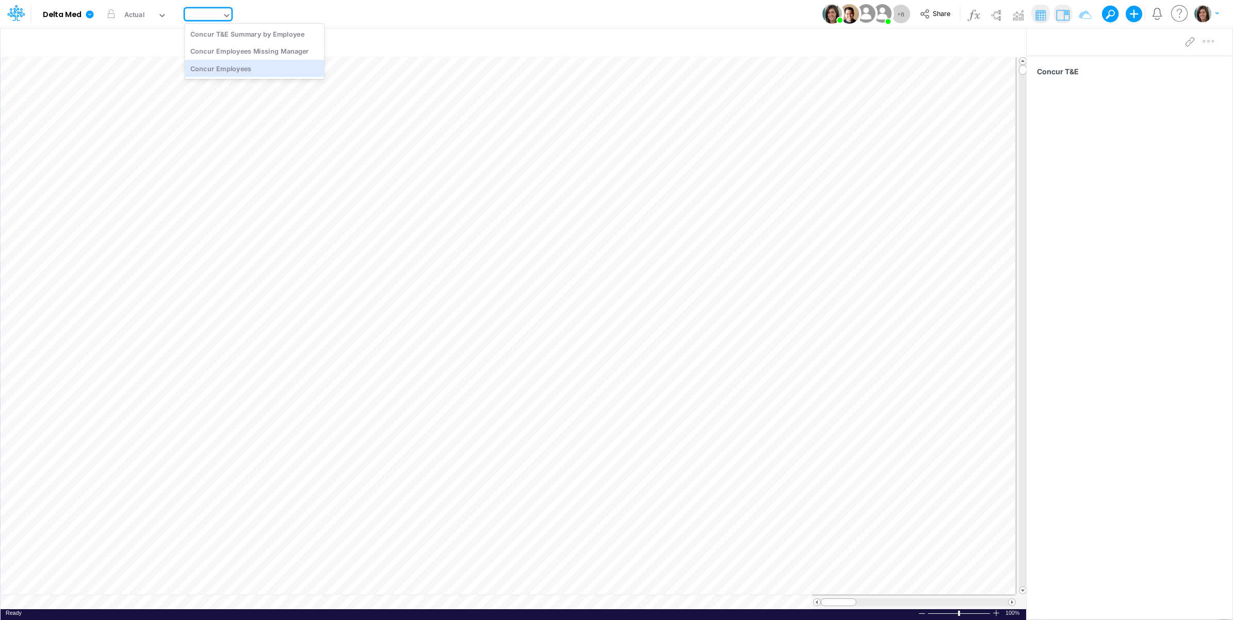
click at [315, 13] on div "Model Delta Med Edit model settings Duplicate Import QuickBooks QuickBooks Onli…" at bounding box center [617, 14] width 1110 height 28
click at [323, 591] on span "Close" at bounding box center [335, 589] width 28 height 9
click at [324, 590] on span "Close" at bounding box center [325, 589] width 28 height 9
click at [529, 14] on div "Model Delta Med Edit model settings Duplicate Import QuickBooks QuickBooks Onli…" at bounding box center [617, 14] width 1110 height 28
click at [316, 17] on div "Model Delta Med Edit model settings Duplicate Import QuickBooks QuickBooks Onli…" at bounding box center [617, 14] width 1110 height 28
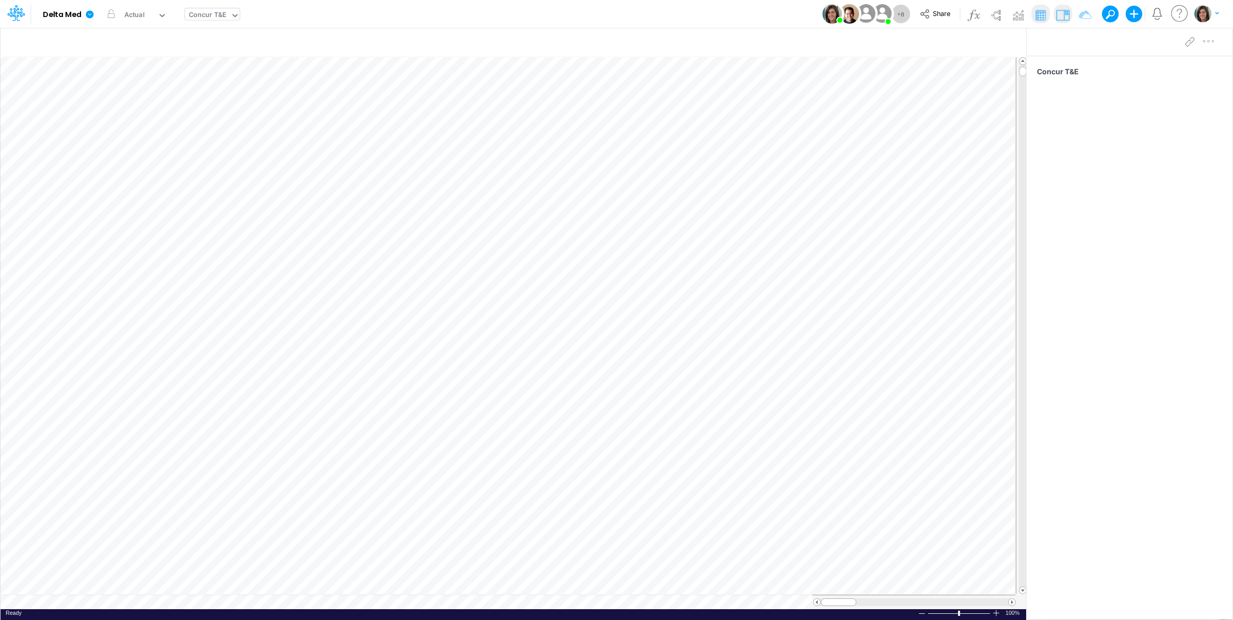
click at [349, 19] on div "Model Delta Med Edit model settings Duplicate Import QuickBooks QuickBooks Onli…" at bounding box center [617, 14] width 1110 height 28
drag, startPoint x: 87, startPoint y: 11, endPoint x: 99, endPoint y: 34, distance: 25.4
click at [88, 11] on icon at bounding box center [89, 14] width 9 height 9
click at [154, 106] on button "View model info" at bounding box center [142, 107] width 110 height 16
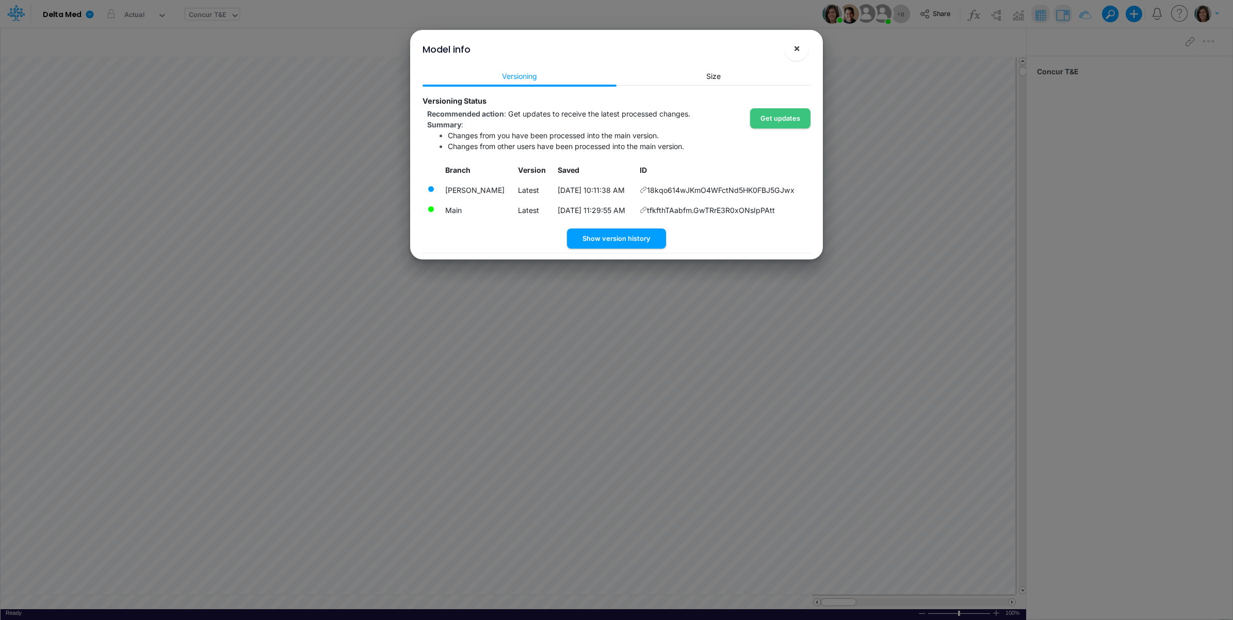
click at [795, 42] on span "×" at bounding box center [796, 48] width 7 height 12
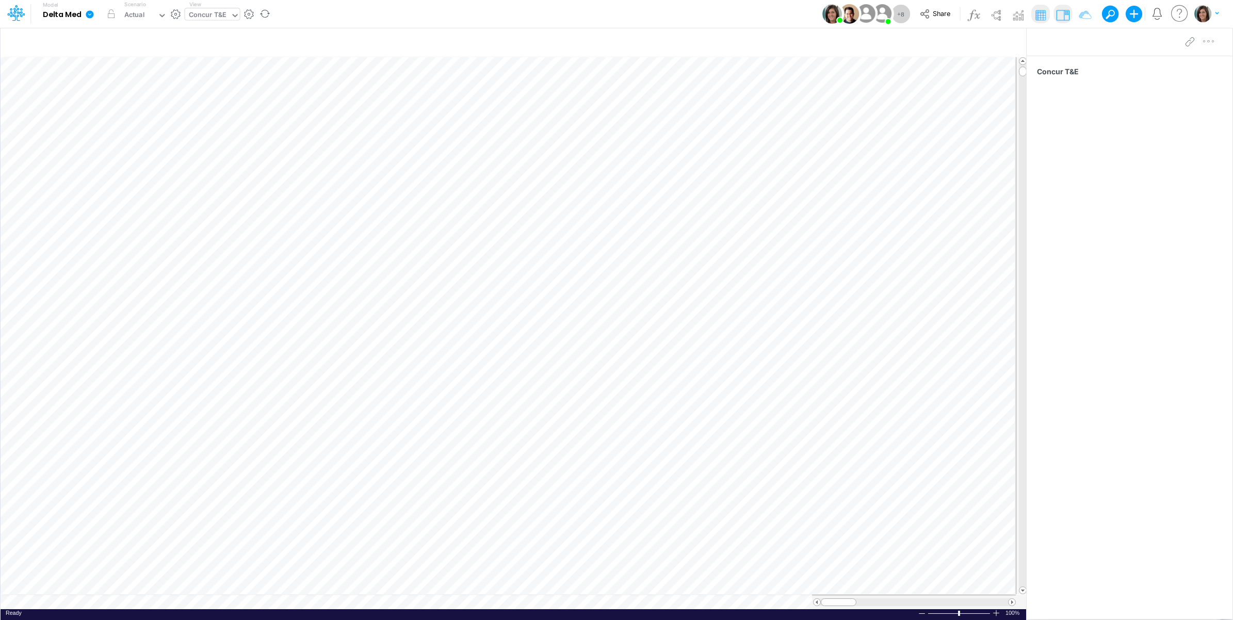
click at [89, 13] on icon at bounding box center [90, 14] width 8 height 8
click at [124, 106] on button "View model info" at bounding box center [142, 107] width 110 height 16
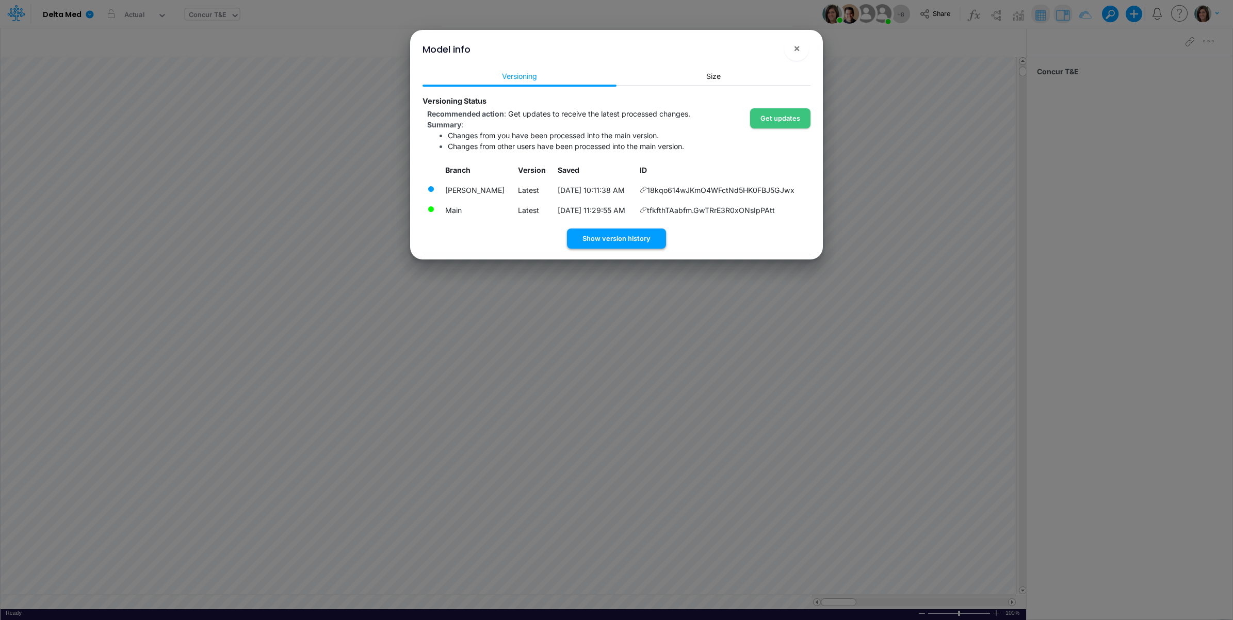
click at [641, 237] on button "Show version history" at bounding box center [616, 239] width 99 height 20
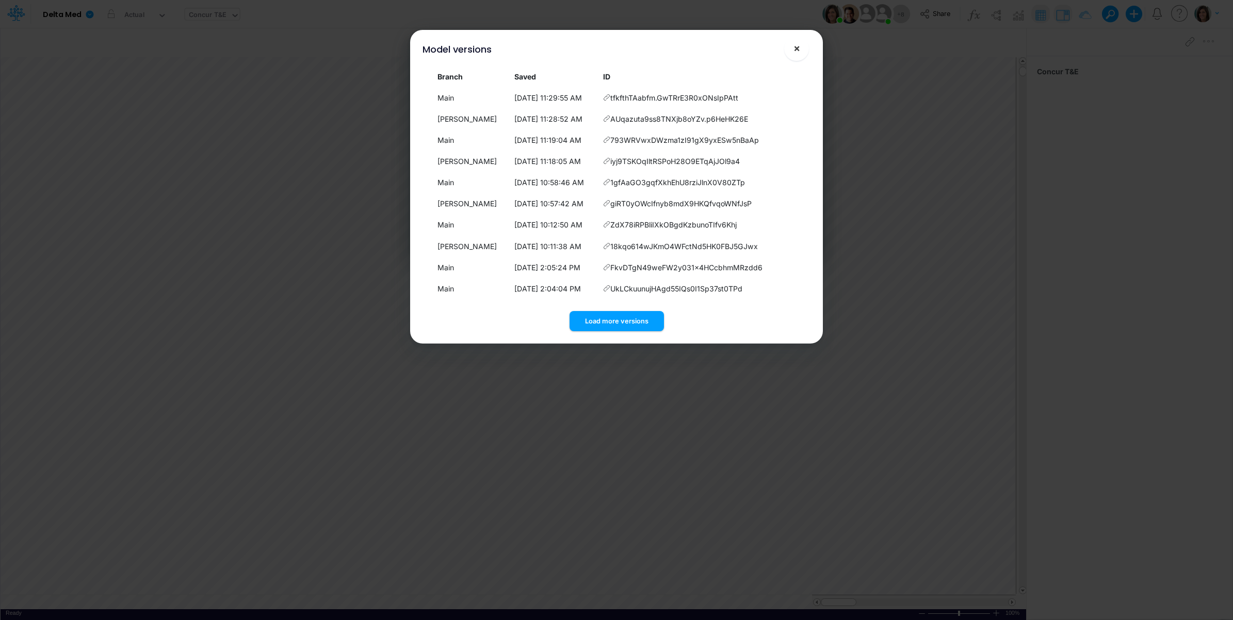
click at [801, 50] on button "×" at bounding box center [796, 48] width 25 height 25
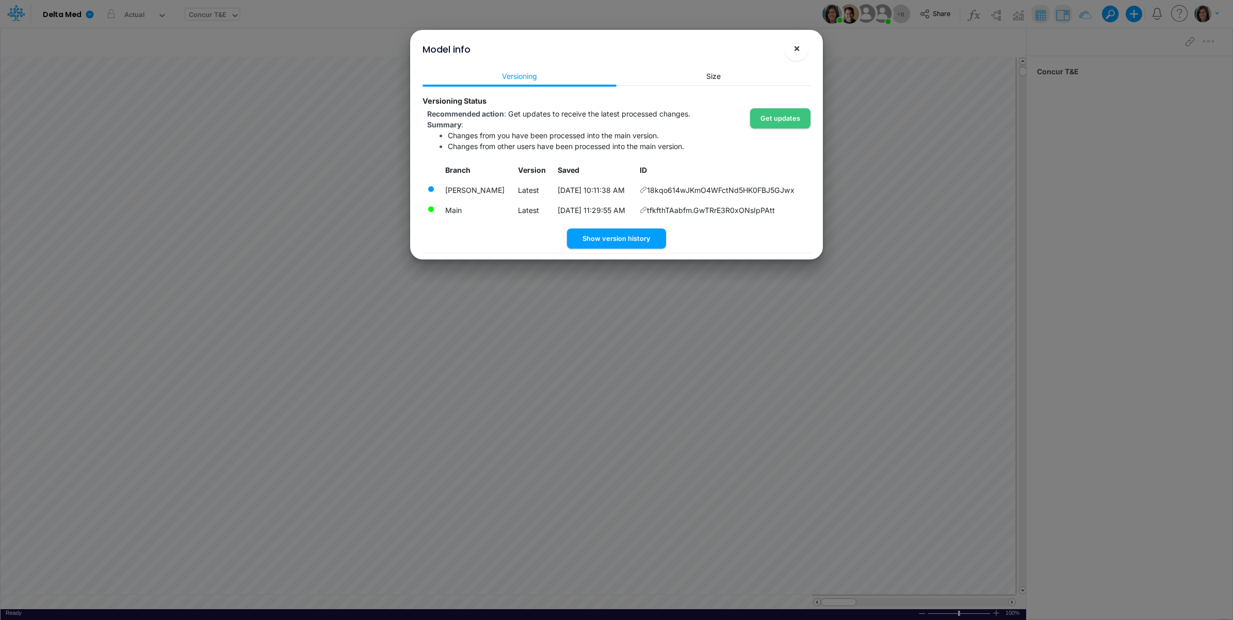
click at [802, 49] on button "×" at bounding box center [796, 48] width 25 height 25
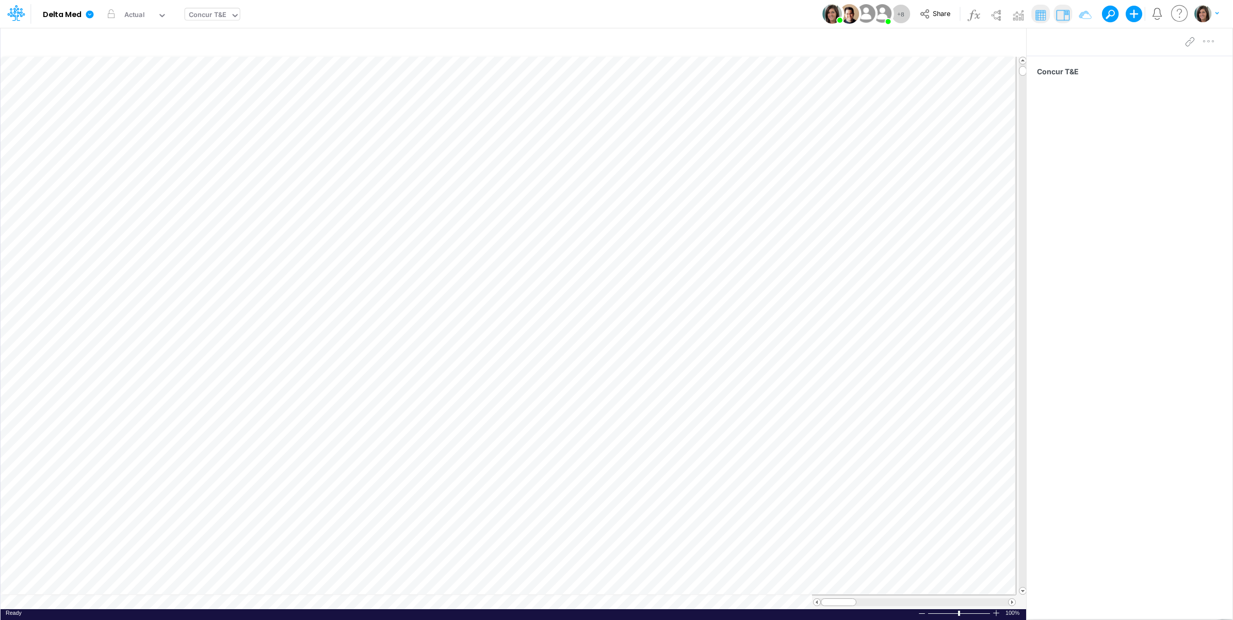
click at [362, 17] on div "Model Delta Med Edit model settings Duplicate Import QuickBooks QuickBooks Onli…" at bounding box center [617, 14] width 1110 height 28
click at [338, 16] on div "Model Delta Med Edit model settings Duplicate Import QuickBooks QuickBooks Onli…" at bounding box center [617, 14] width 1110 height 28
click at [195, 12] on div "Concur T&E" at bounding box center [208, 16] width 38 height 12
click at [376, 11] on div "Model Delta Med Edit model settings Duplicate Import QuickBooks QuickBooks Onli…" at bounding box center [617, 14] width 1110 height 28
click at [949, 14] on span "Share" at bounding box center [942, 13] width 18 height 8
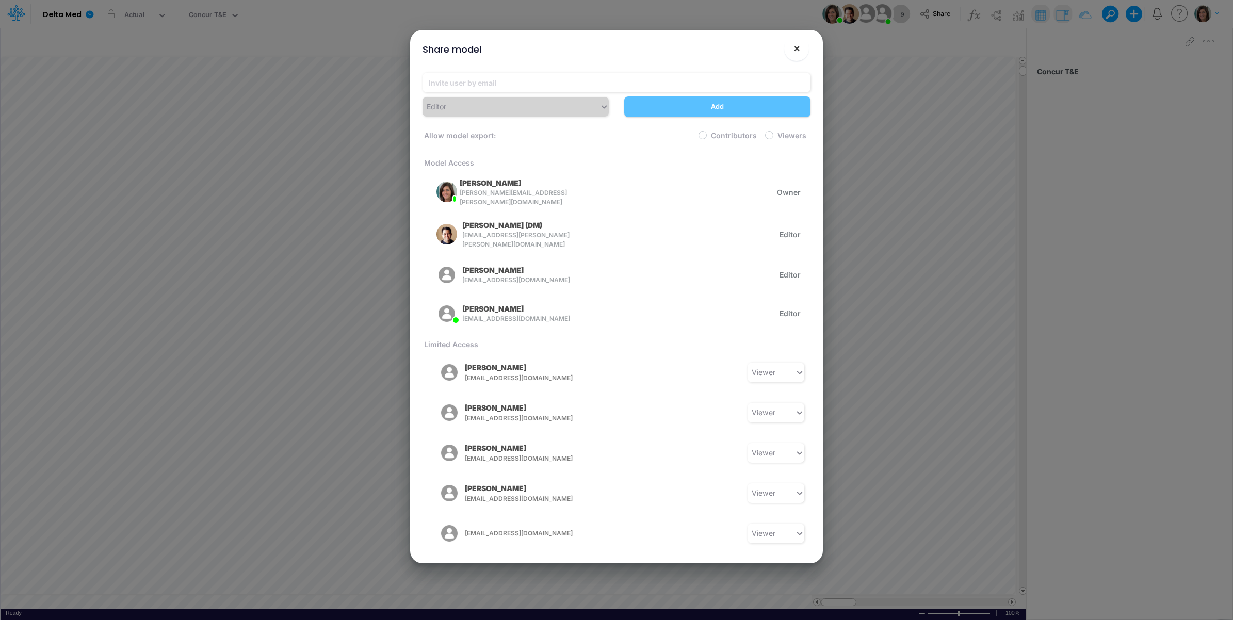
drag, startPoint x: 803, startPoint y: 53, endPoint x: 787, endPoint y: 52, distance: 15.5
click at [801, 53] on button "×" at bounding box center [796, 48] width 25 height 25
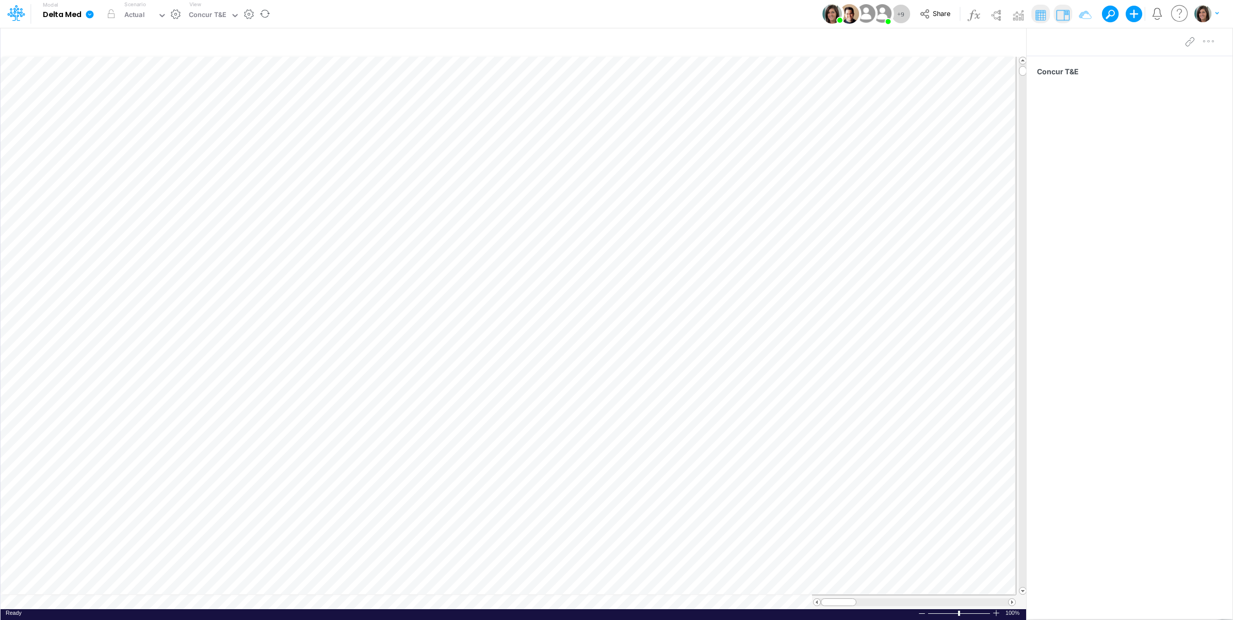
click at [89, 14] on icon at bounding box center [90, 14] width 8 height 8
click at [120, 108] on button "View model info" at bounding box center [142, 107] width 110 height 16
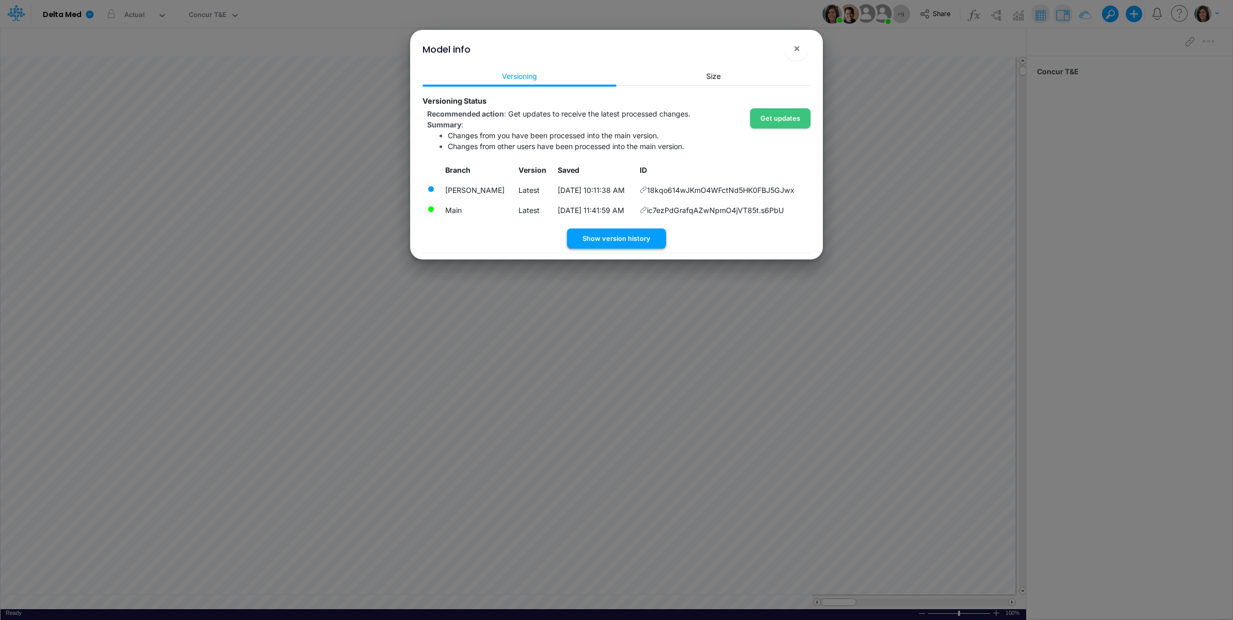
click at [641, 238] on button "Show version history" at bounding box center [616, 239] width 99 height 20
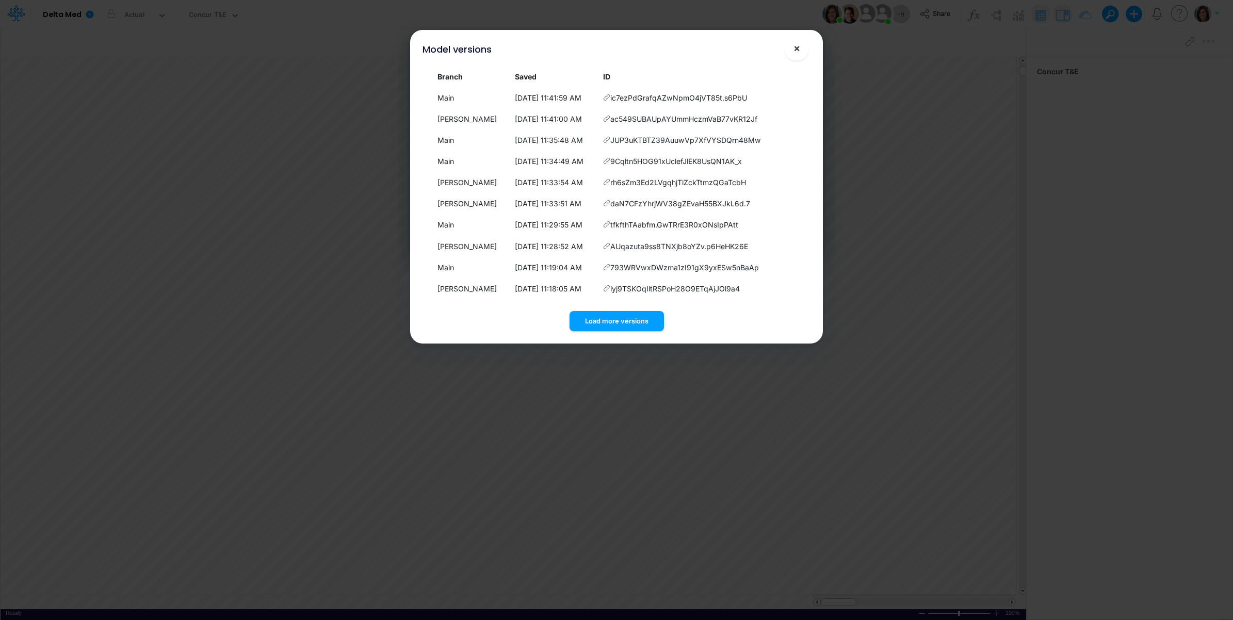
click at [804, 44] on button "×" at bounding box center [796, 48] width 25 height 25
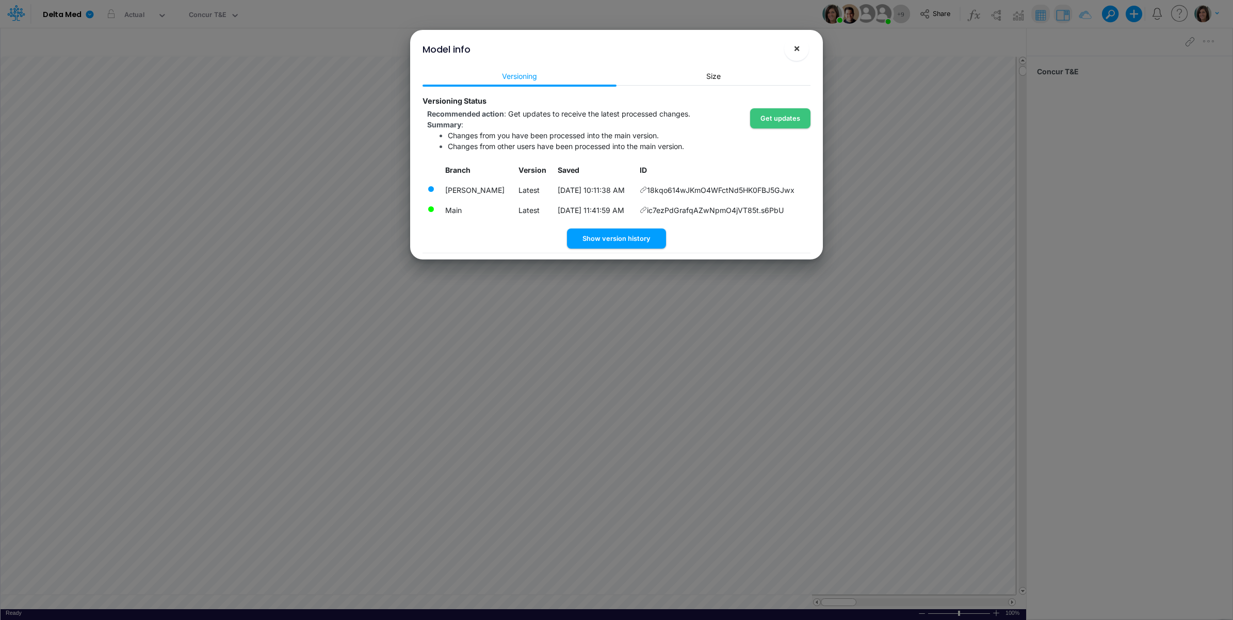
click at [789, 43] on button "×" at bounding box center [796, 48] width 25 height 25
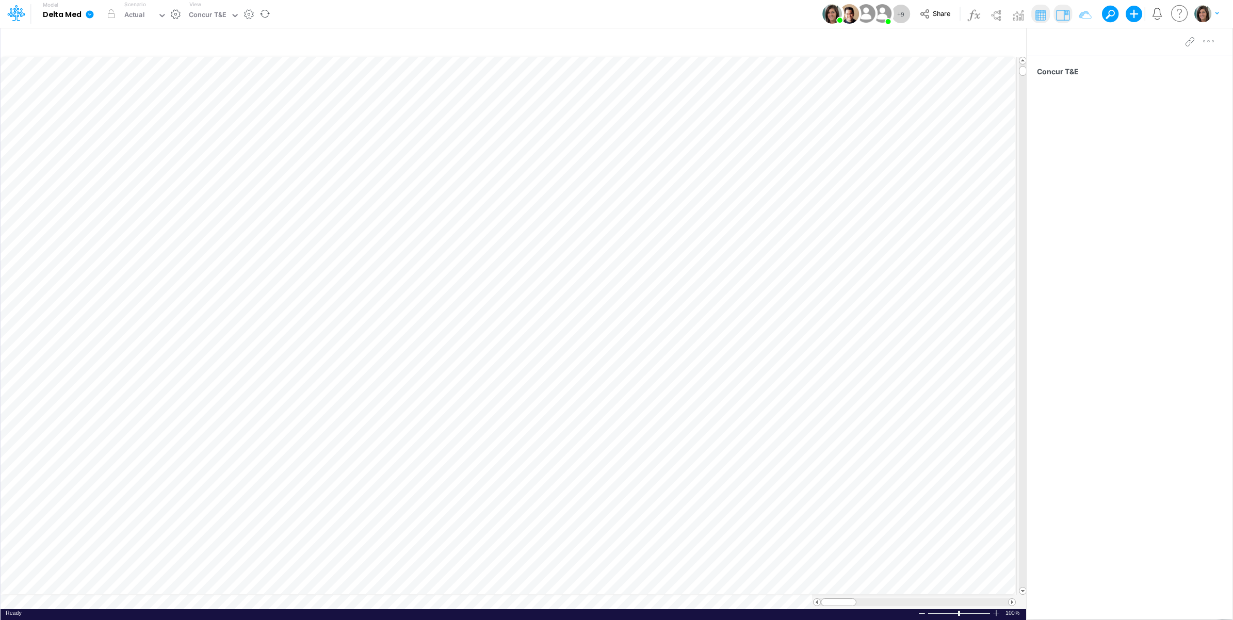
click at [90, 14] on icon at bounding box center [90, 14] width 8 height 8
click at [112, 106] on button "View model info" at bounding box center [142, 107] width 110 height 16
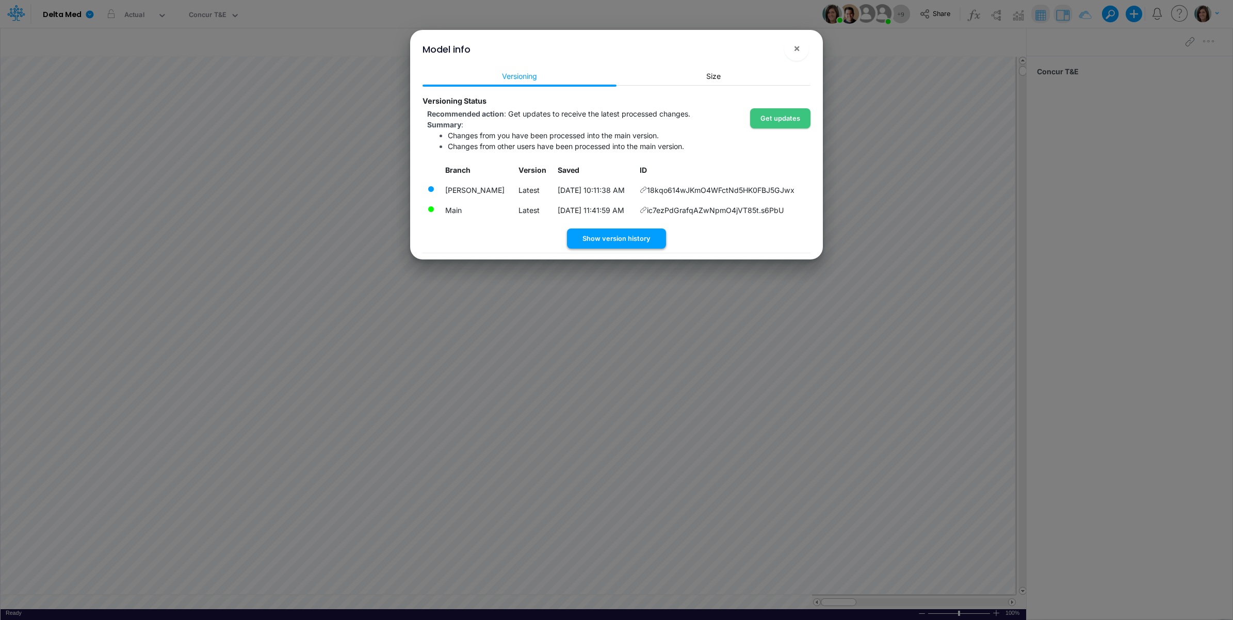
click at [609, 233] on button "Show version history" at bounding box center [616, 239] width 99 height 20
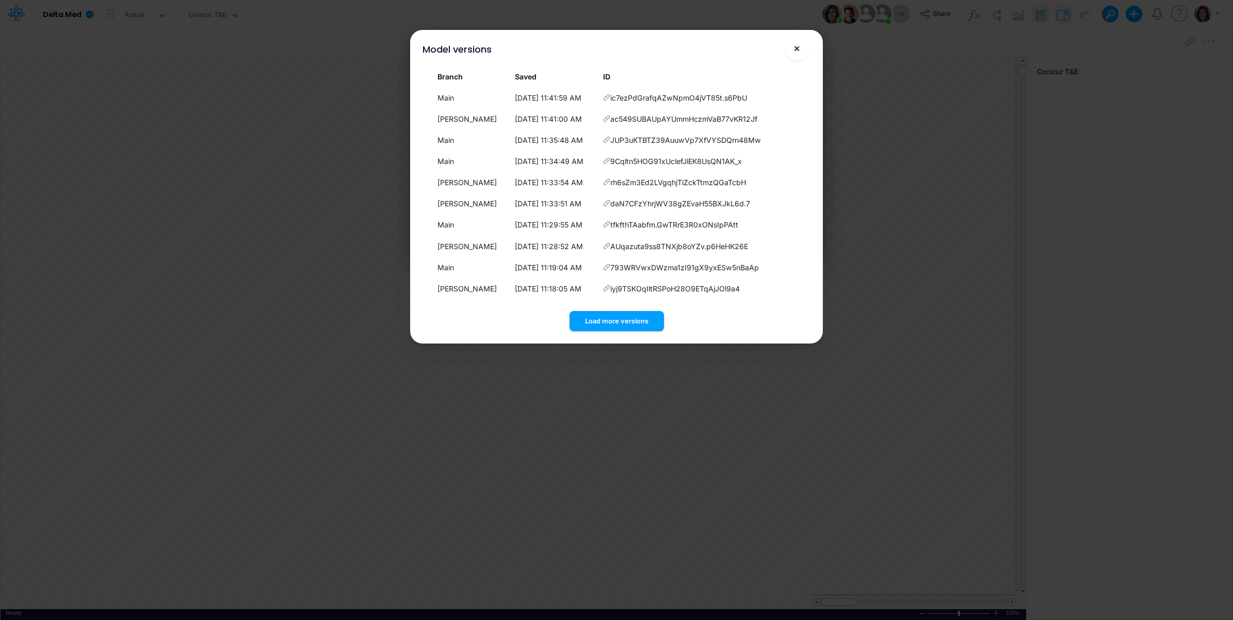
drag, startPoint x: 801, startPoint y: 44, endPoint x: 522, endPoint y: 45, distance: 279.6
click at [800, 44] on button "×" at bounding box center [796, 48] width 25 height 25
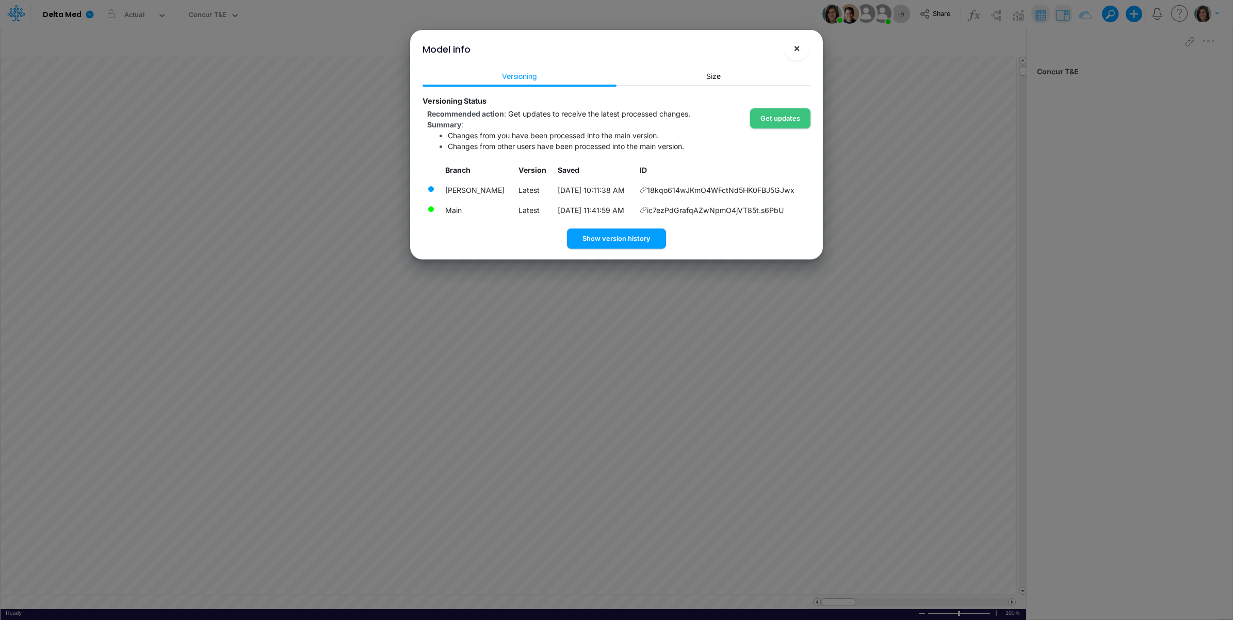
click at [791, 43] on button "×" at bounding box center [796, 48] width 25 height 25
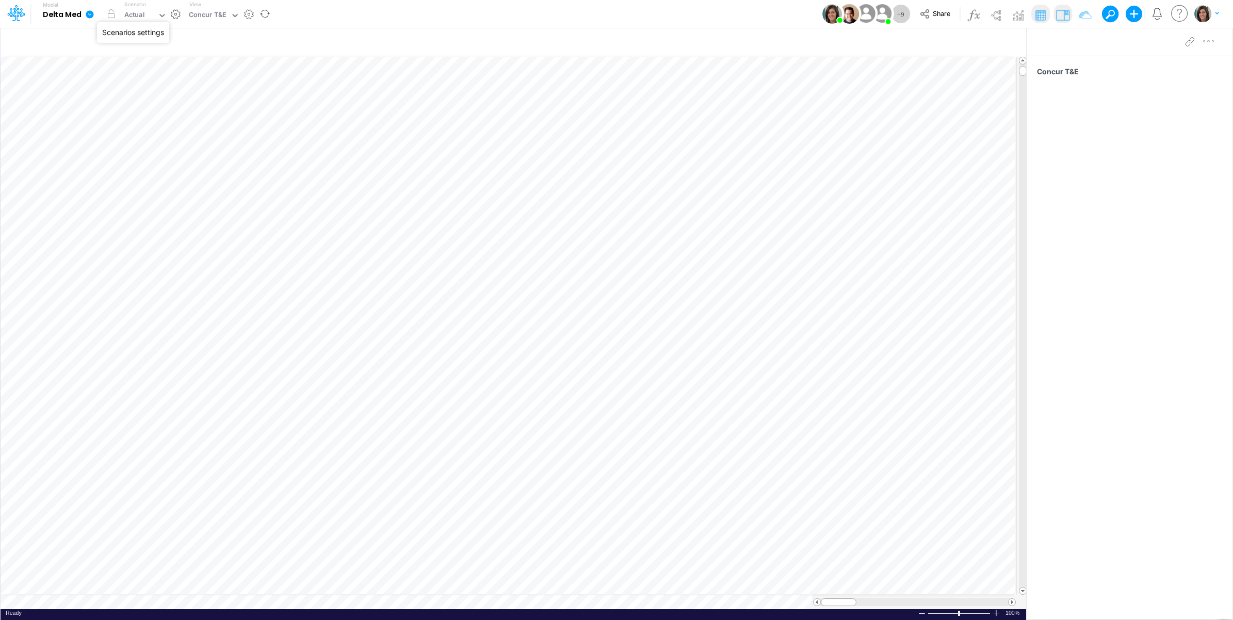
click at [176, 11] on button "button" at bounding box center [176, 14] width 11 height 11
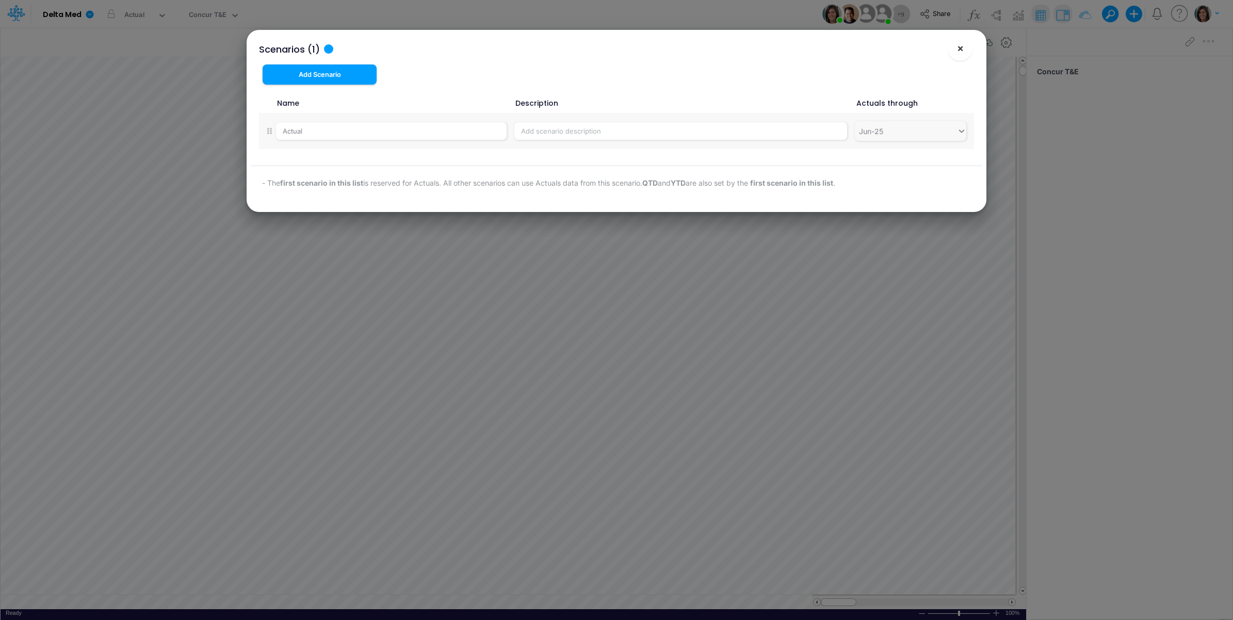
drag, startPoint x: 962, startPoint y: 45, endPoint x: 948, endPoint y: 56, distance: 17.3
click at [961, 47] on span "×" at bounding box center [960, 48] width 7 height 12
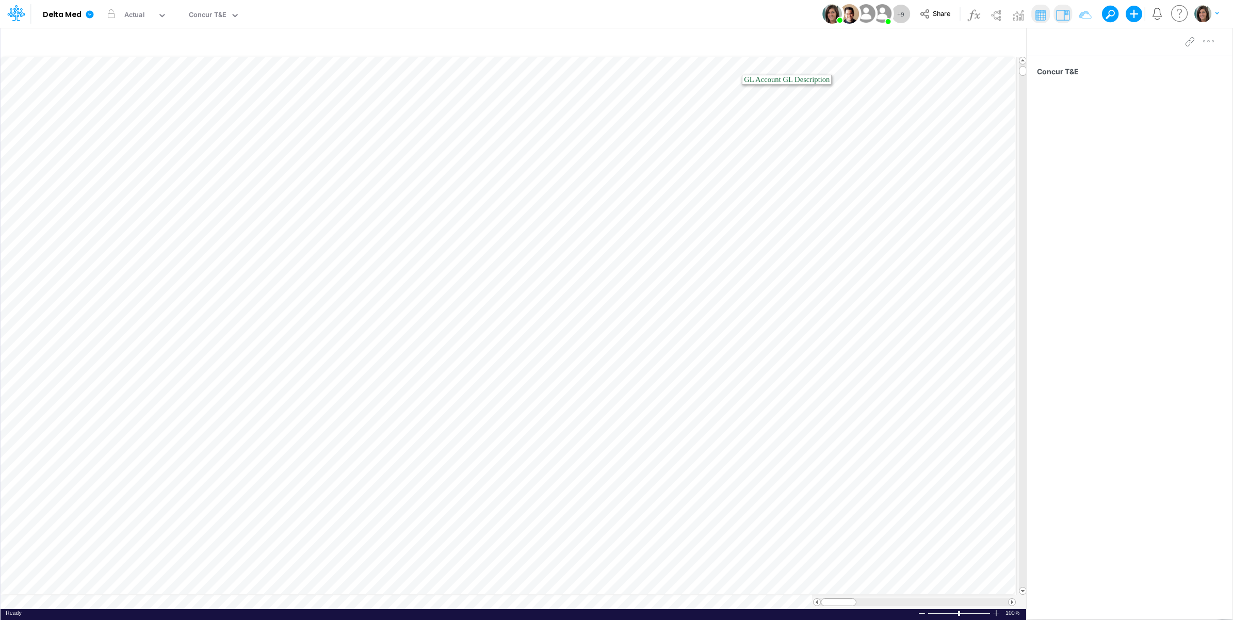
click at [471, 8] on div "Model Delta Med Edit model settings Duplicate Import QuickBooks QuickBooks Onli…" at bounding box center [617, 14] width 1110 height 28
